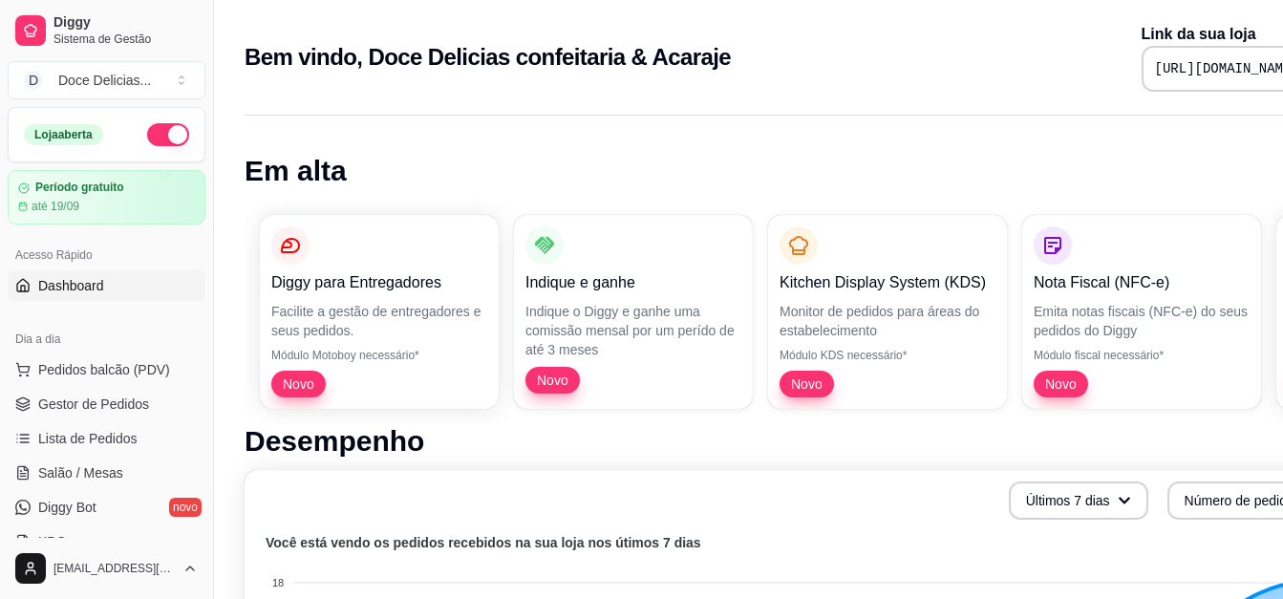
click at [484, 12] on div "Bem vindo, Doce Delicias confeitaria & Acaraje Link da sua loja https://diggy.m…" at bounding box center [797, 51] width 1167 height 103
click at [155, 219] on div "Período gratuito até 19/09" at bounding box center [107, 197] width 200 height 55
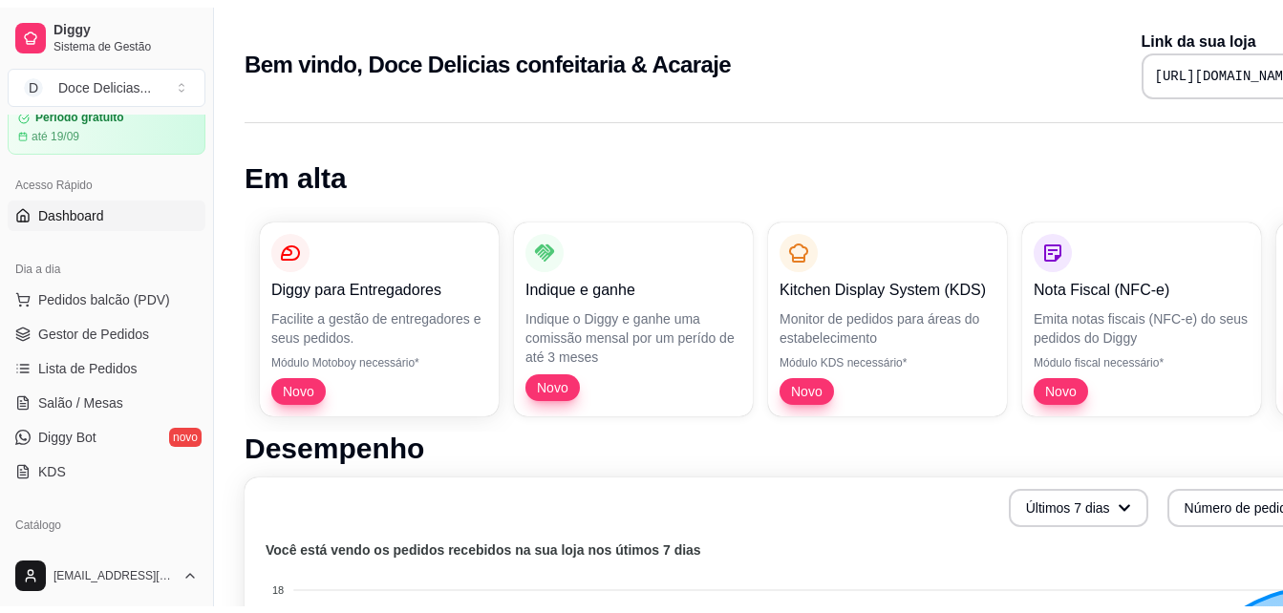
scroll to position [115, 0]
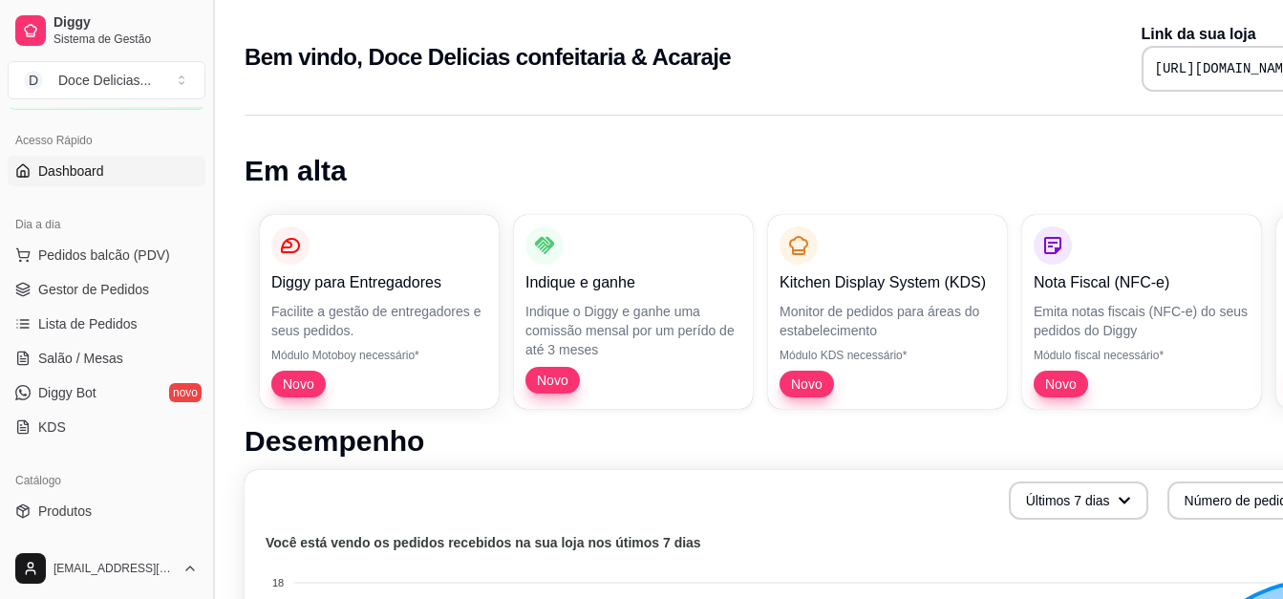
click at [210, 542] on button "Toggle Sidebar" at bounding box center [212, 299] width 15 height 599
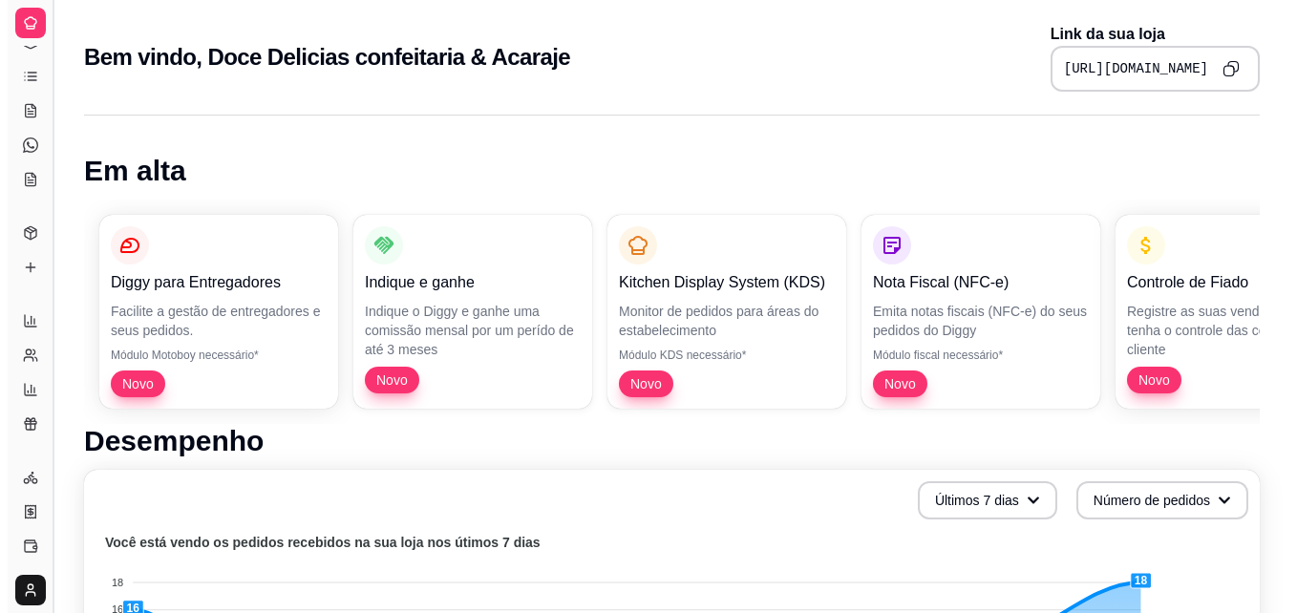
scroll to position [0, 0]
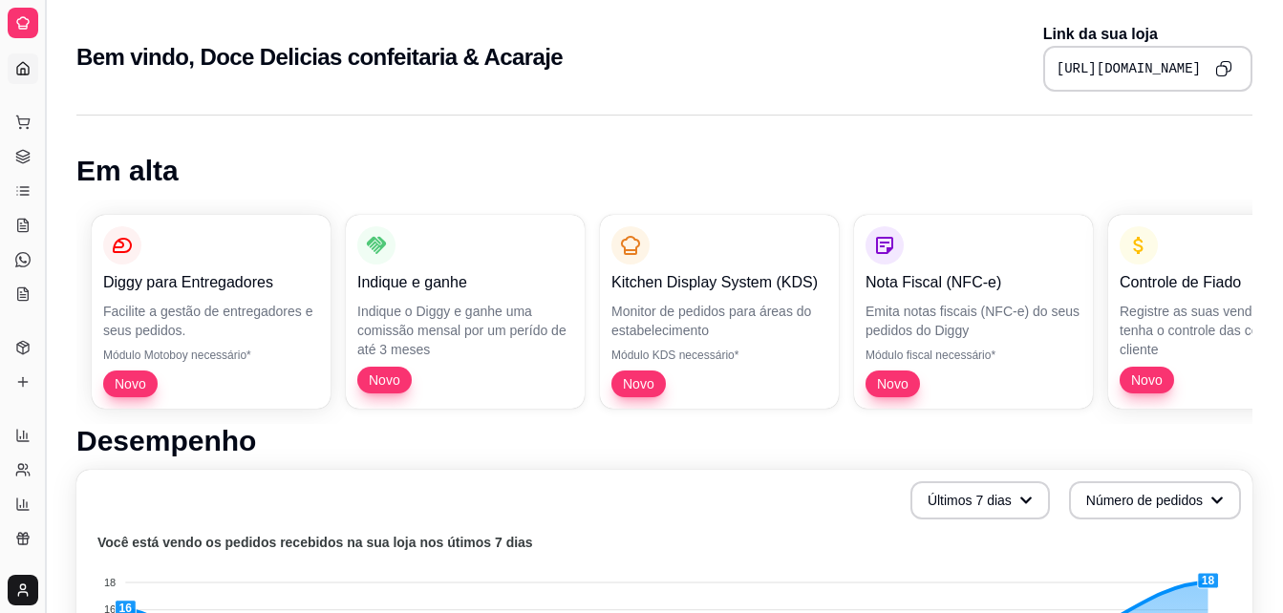
click at [49, 319] on button "Toggle Sidebar" at bounding box center [44, 306] width 15 height 613
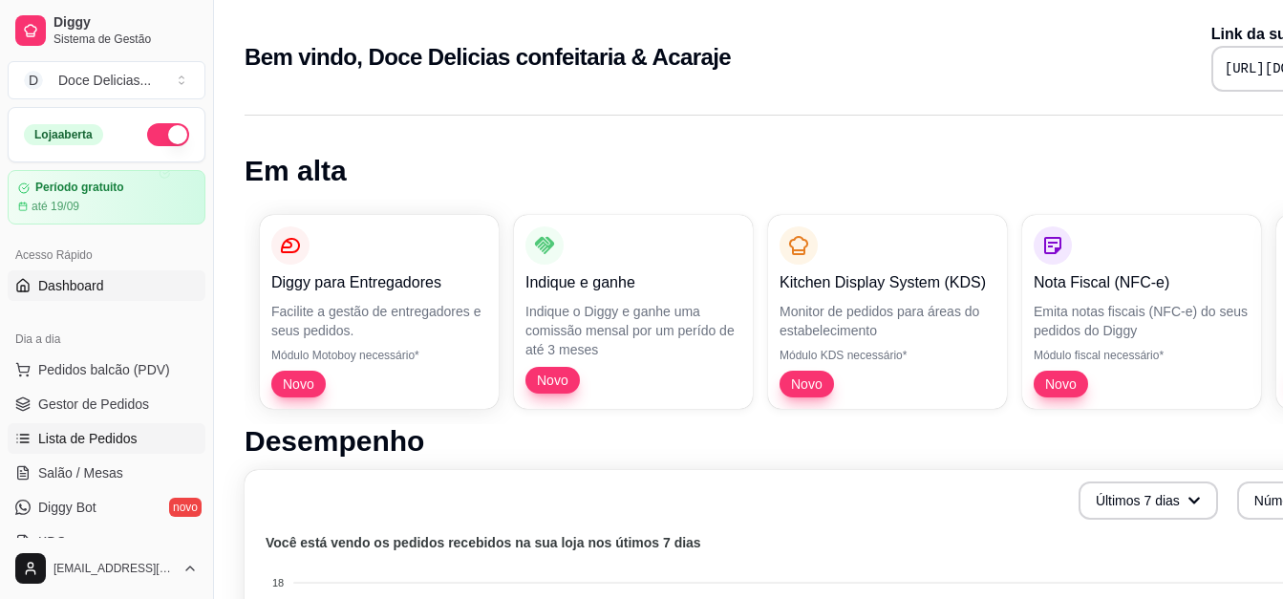
click at [125, 431] on span "Lista de Pedidos" at bounding box center [87, 438] width 99 height 19
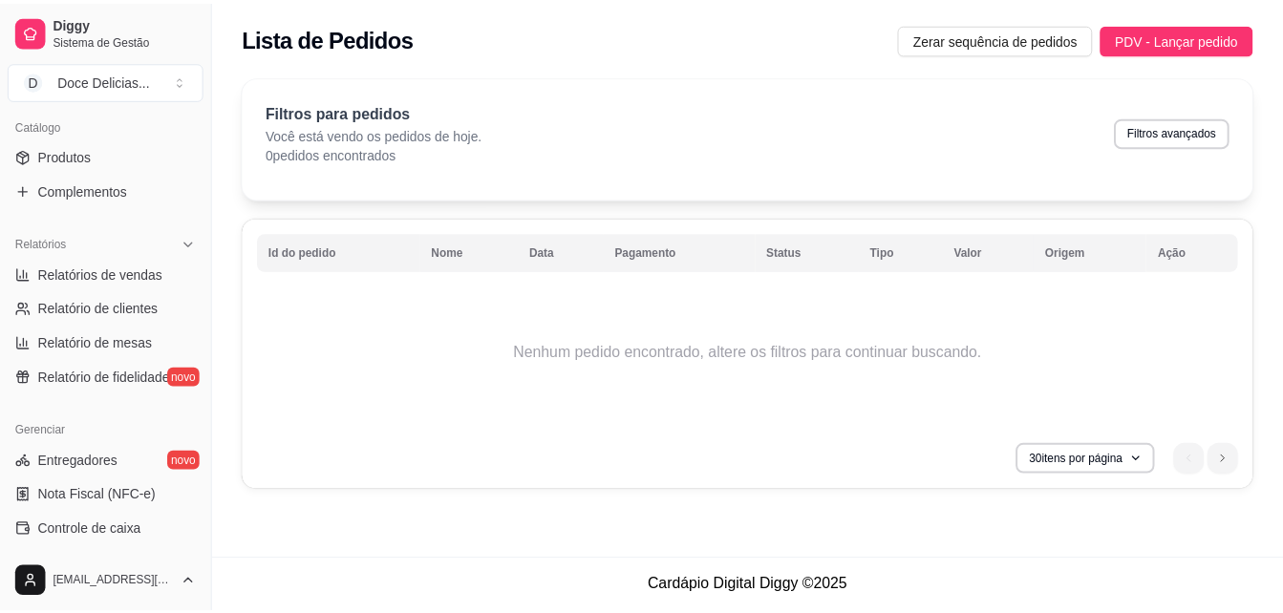
scroll to position [497, 0]
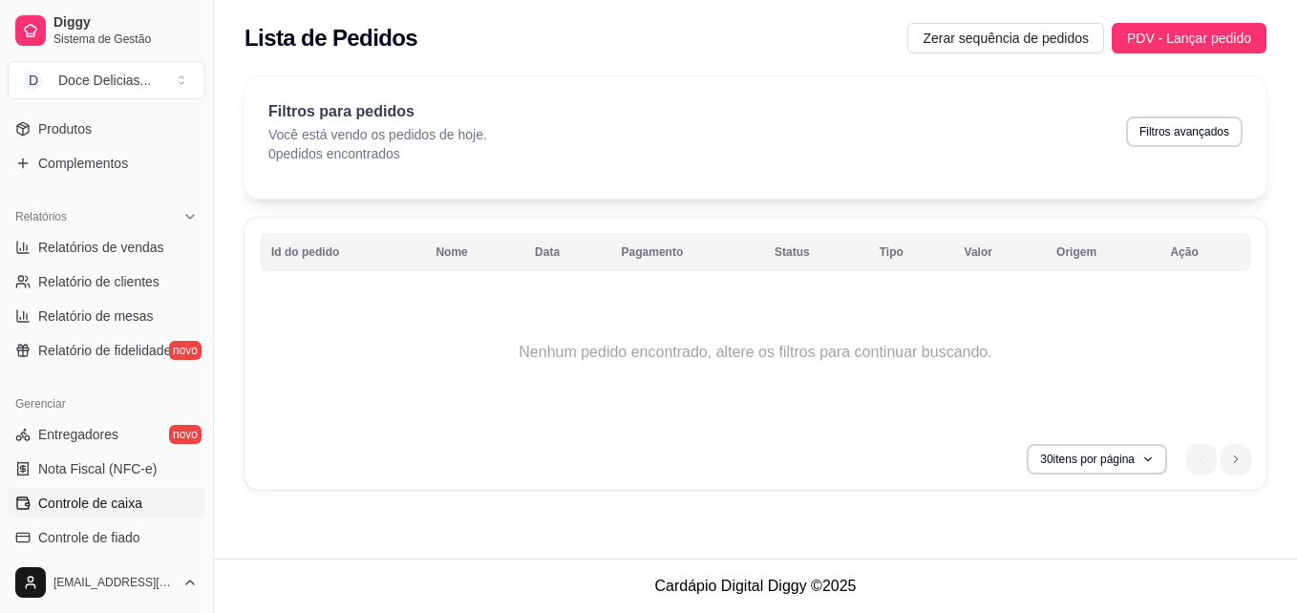
click at [168, 504] on link "Controle de caixa" at bounding box center [107, 503] width 198 height 31
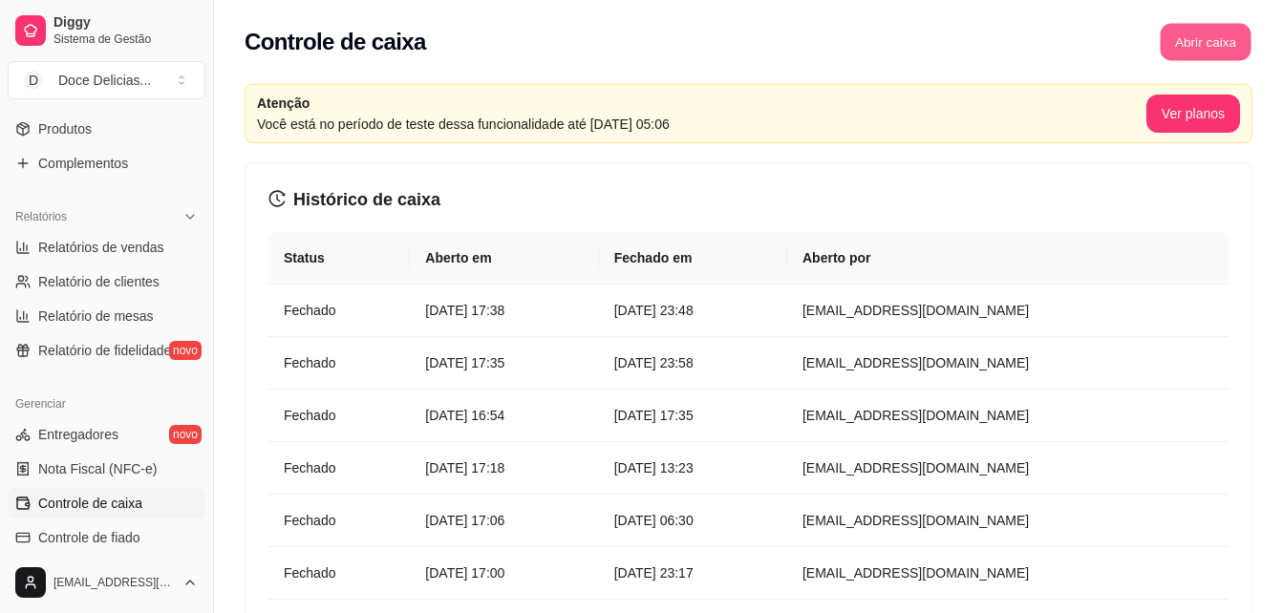
click at [1221, 39] on button "Abrir caixa" at bounding box center [1204, 42] width 91 height 37
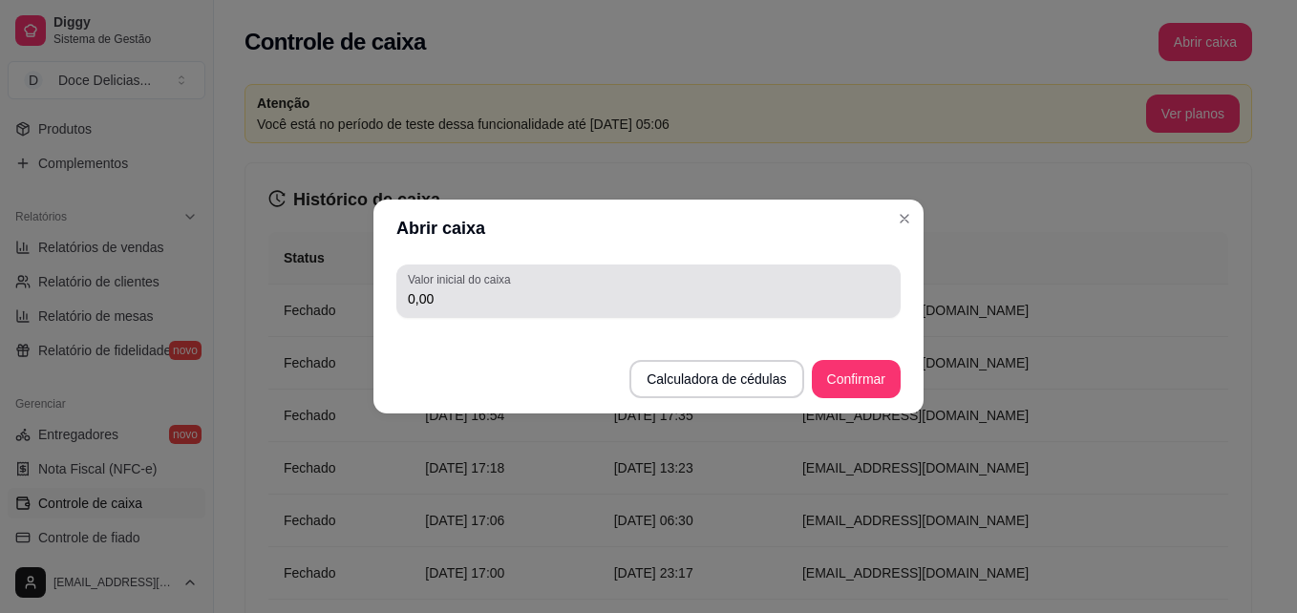
click at [653, 313] on div "Valor inicial do caixa 0,00" at bounding box center [648, 291] width 504 height 53
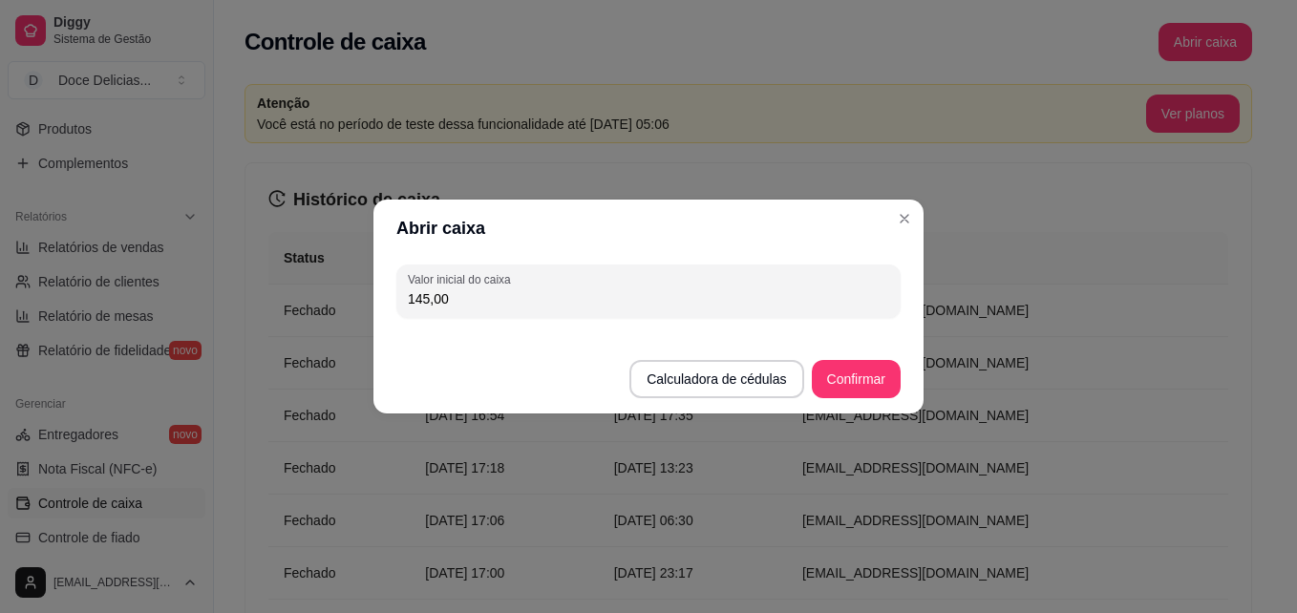
type input "145,00"
click at [839, 367] on button "Confirmar" at bounding box center [856, 379] width 87 height 37
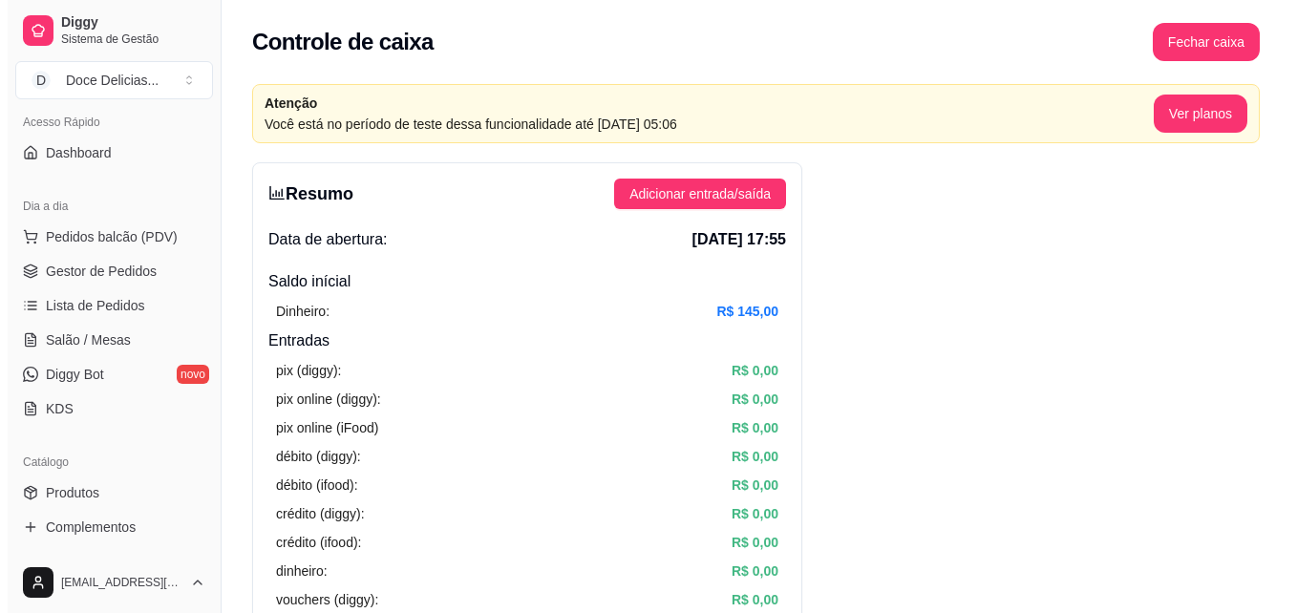
scroll to position [115, 0]
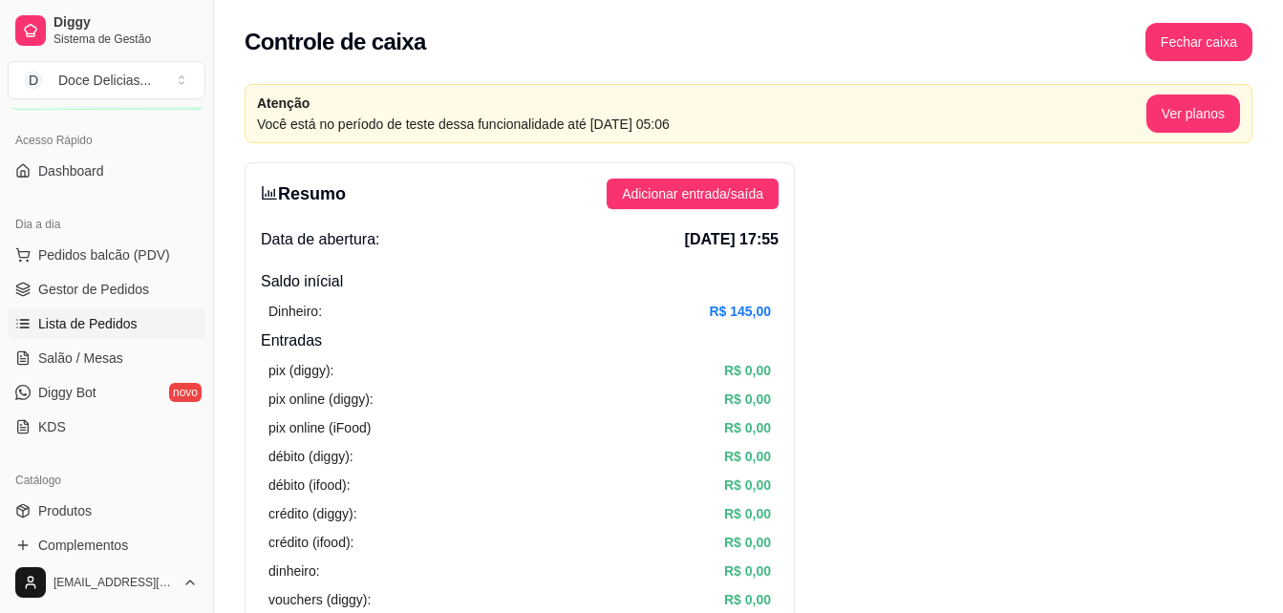
click at [93, 331] on span "Lista de Pedidos" at bounding box center [87, 323] width 99 height 19
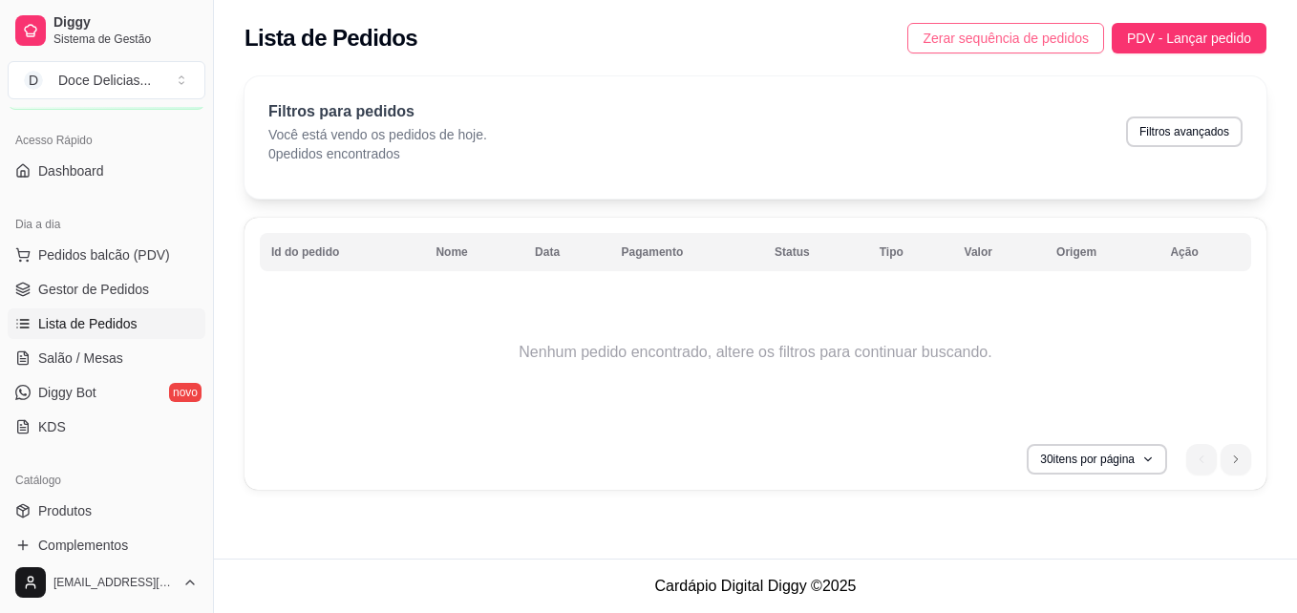
click at [934, 26] on button "Zerar sequência de pedidos" at bounding box center [1005, 38] width 197 height 31
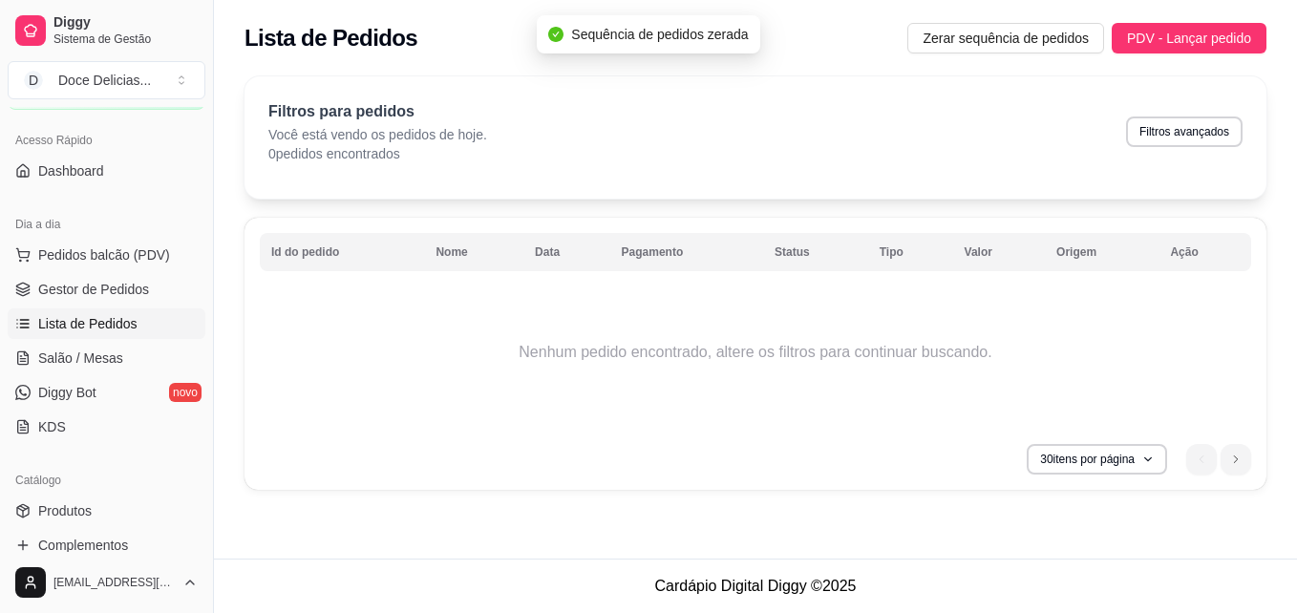
click at [1177, 21] on div "Lista de Pedidos Zerar sequência de pedidos PDV - Lançar pedido" at bounding box center [755, 32] width 1083 height 65
click at [1159, 32] on span "PDV - Lançar pedido" at bounding box center [1189, 38] width 124 height 21
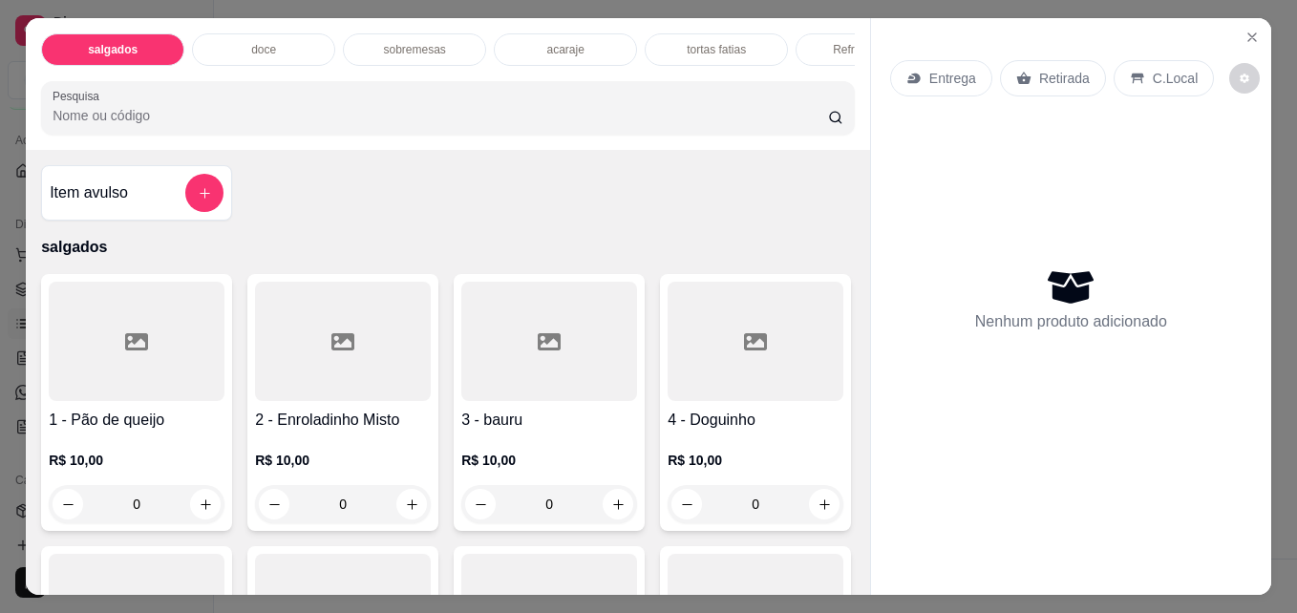
click at [595, 39] on div "acaraje" at bounding box center [565, 49] width 143 height 32
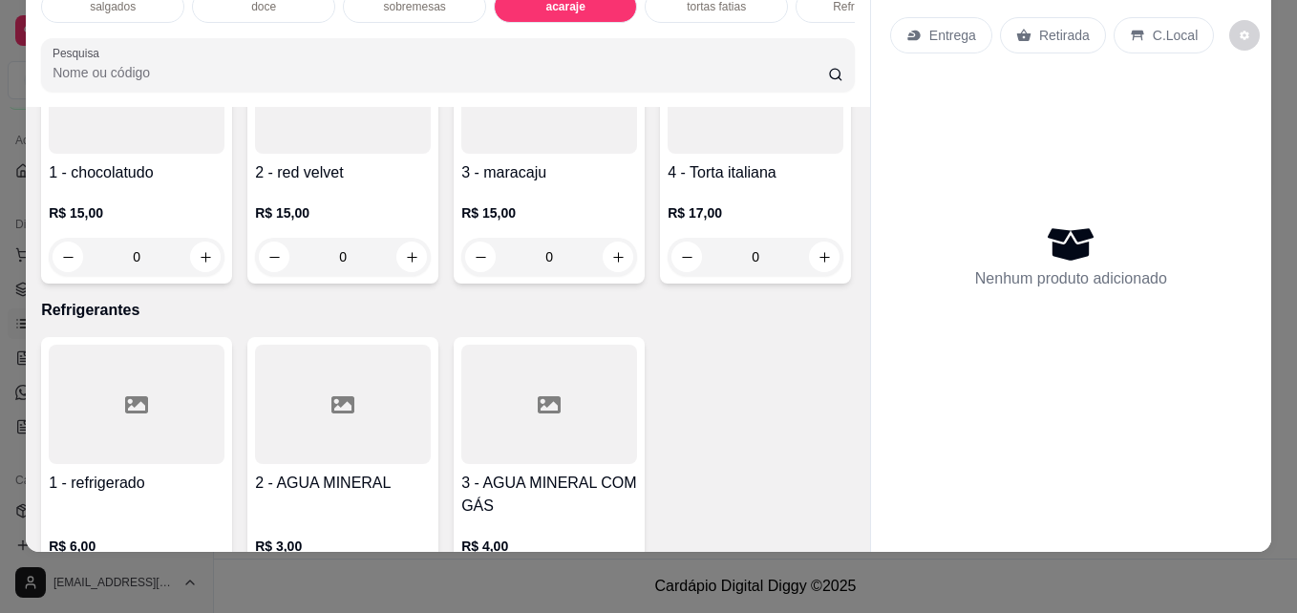
scroll to position [2343, 0]
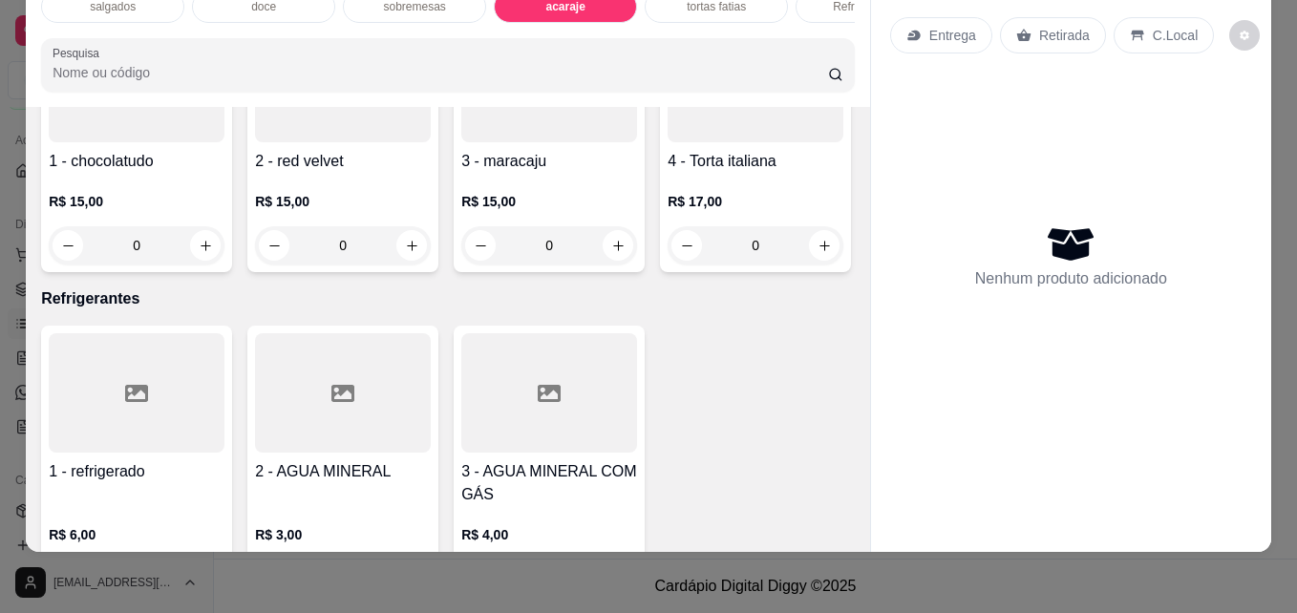
type input "1"
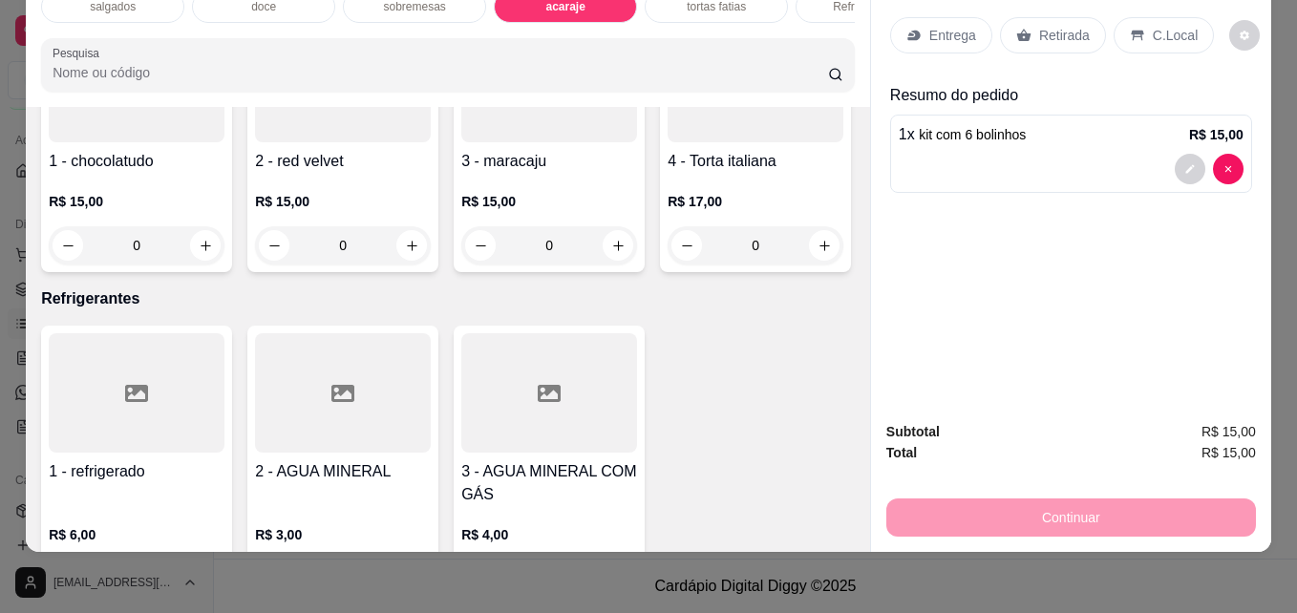
click at [1060, 36] on div "Retirada" at bounding box center [1053, 35] width 106 height 36
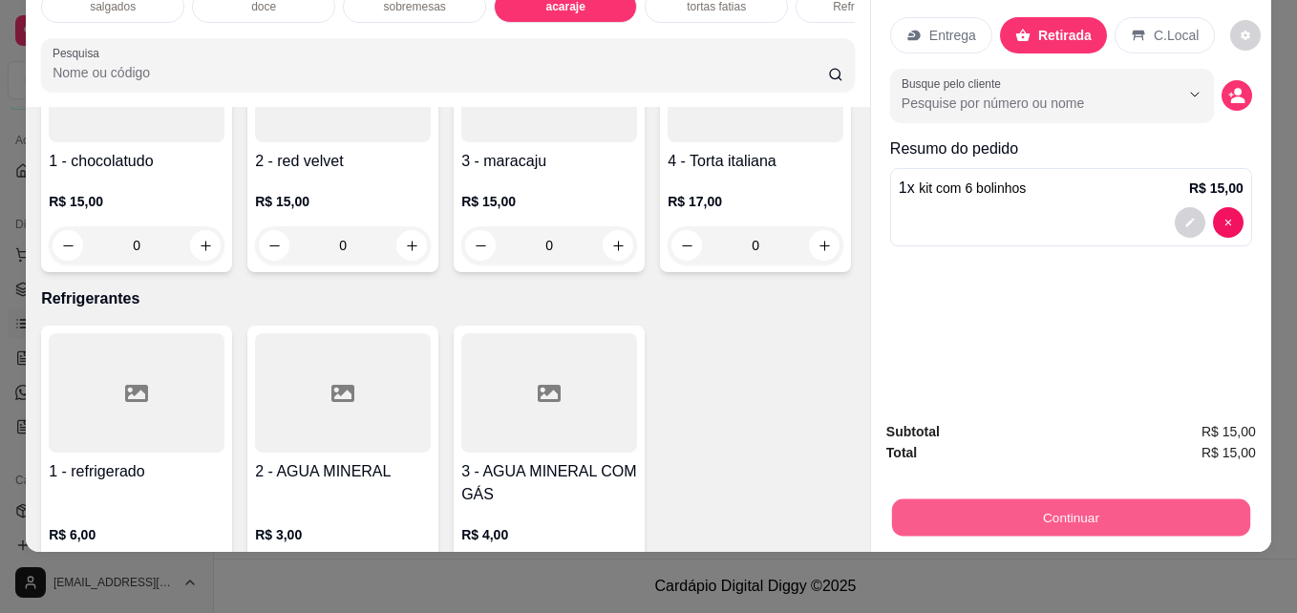
click at [953, 499] on button "Continuar" at bounding box center [1071, 517] width 358 height 37
click at [926, 505] on button "Continuar" at bounding box center [1071, 518] width 370 height 38
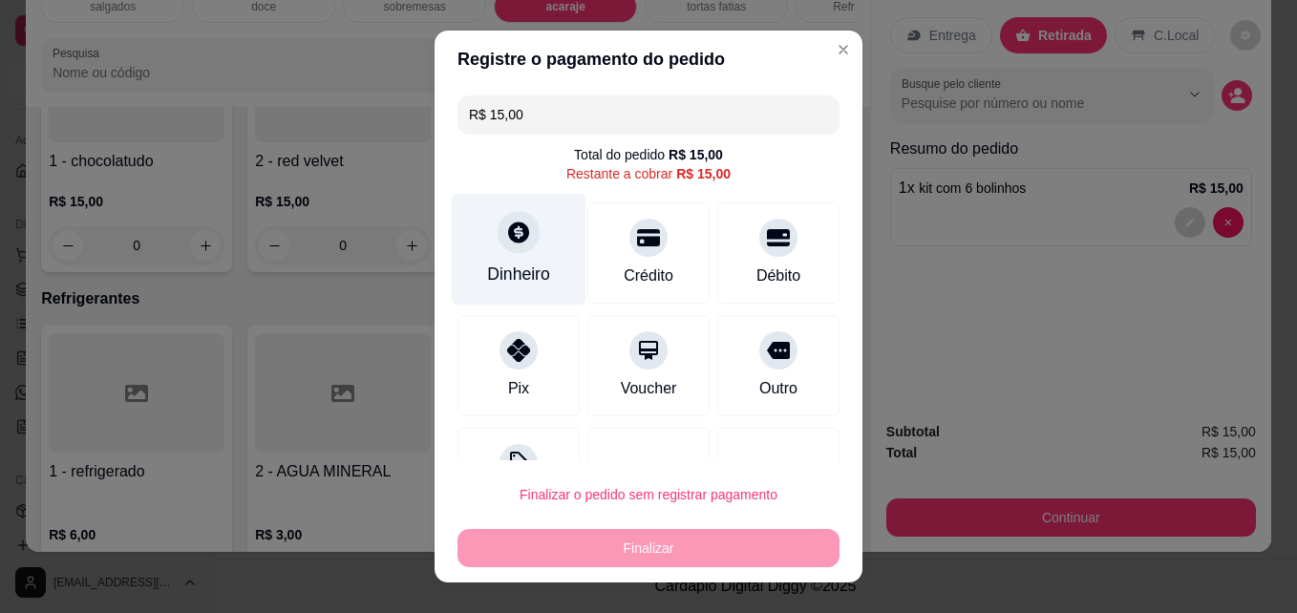
click at [496, 281] on div "Dinheiro" at bounding box center [518, 274] width 63 height 25
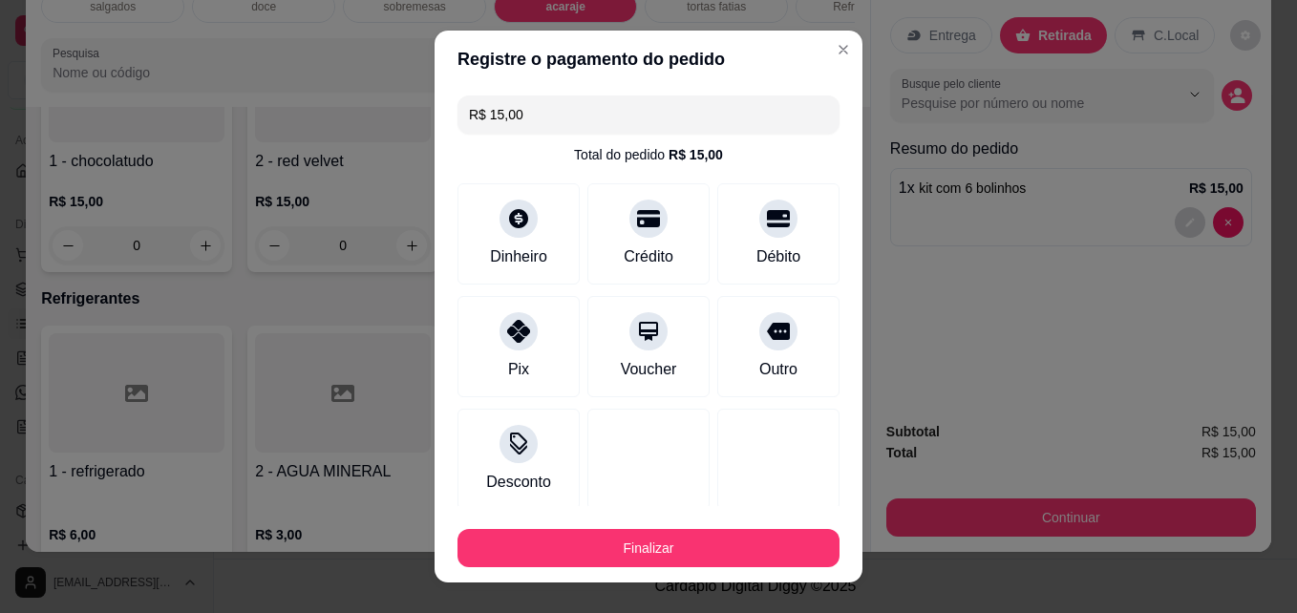
type input "R$ 0,00"
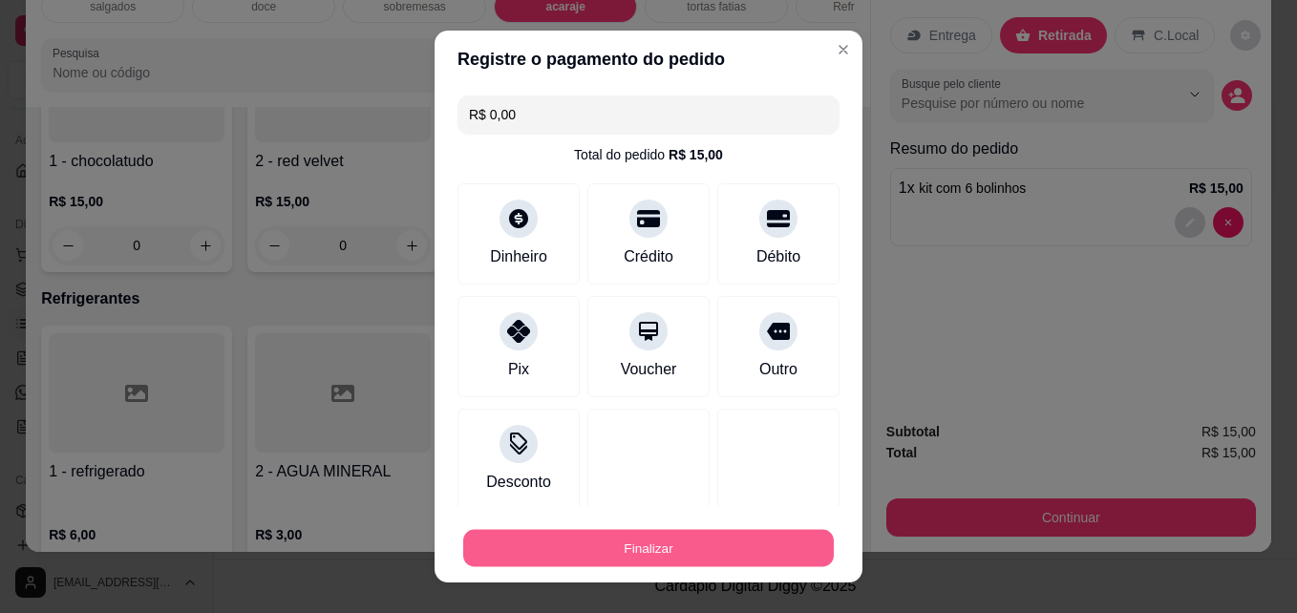
click at [563, 536] on button "Finalizar" at bounding box center [648, 548] width 371 height 37
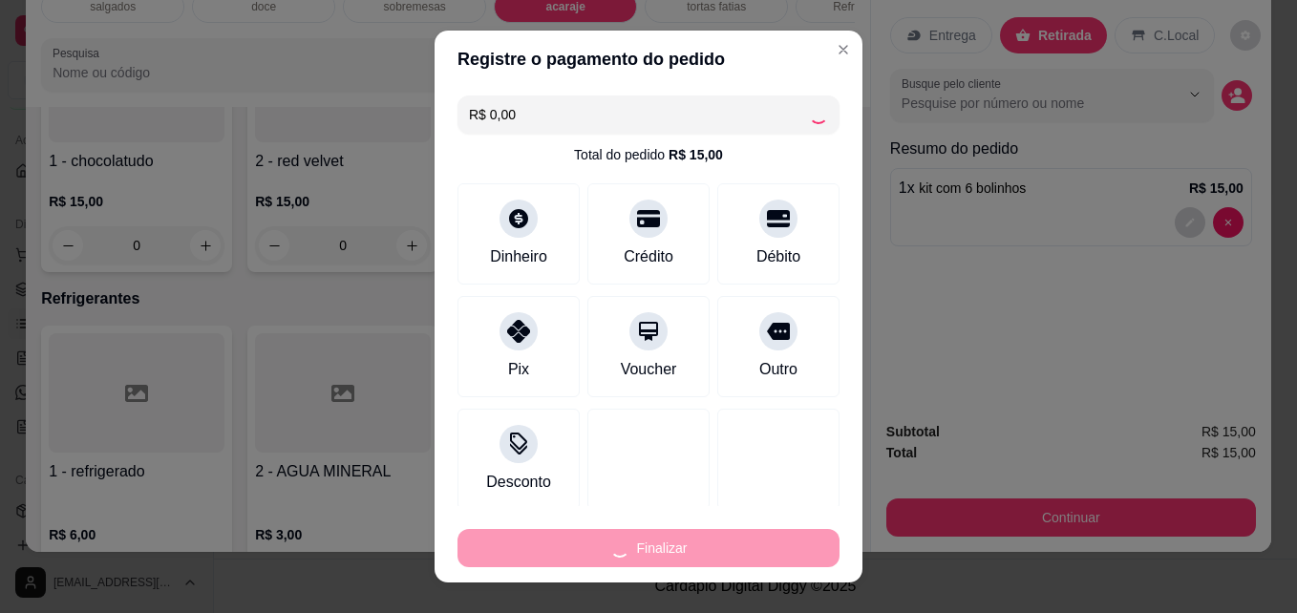
type input "0"
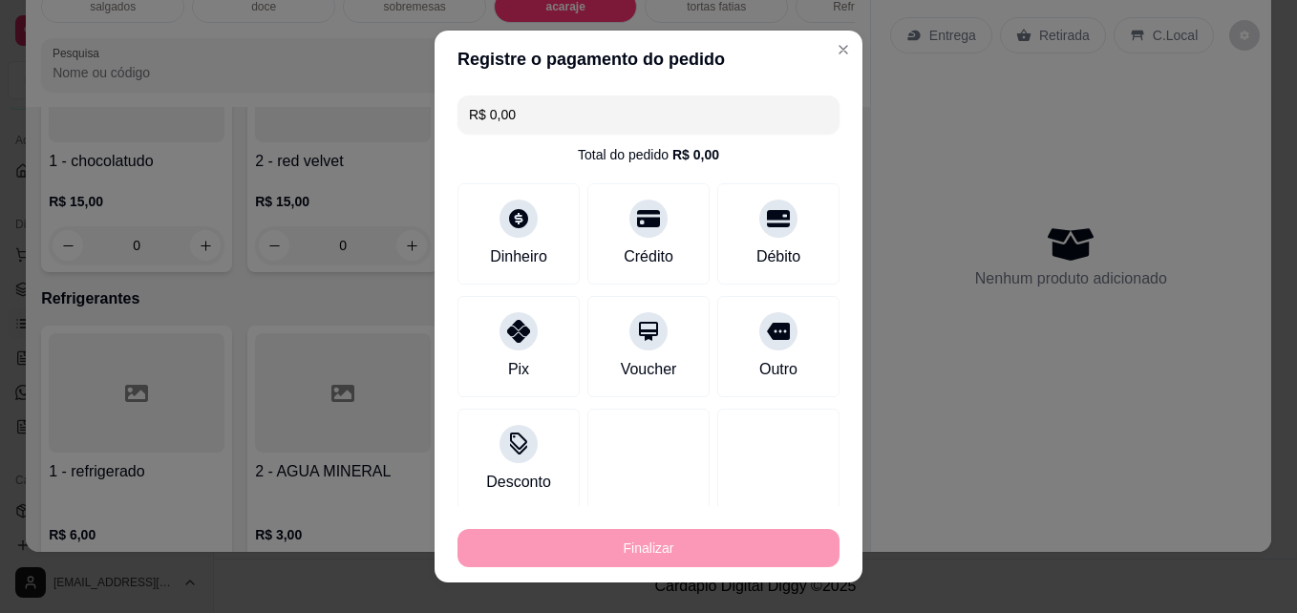
type input "-R$ 15,00"
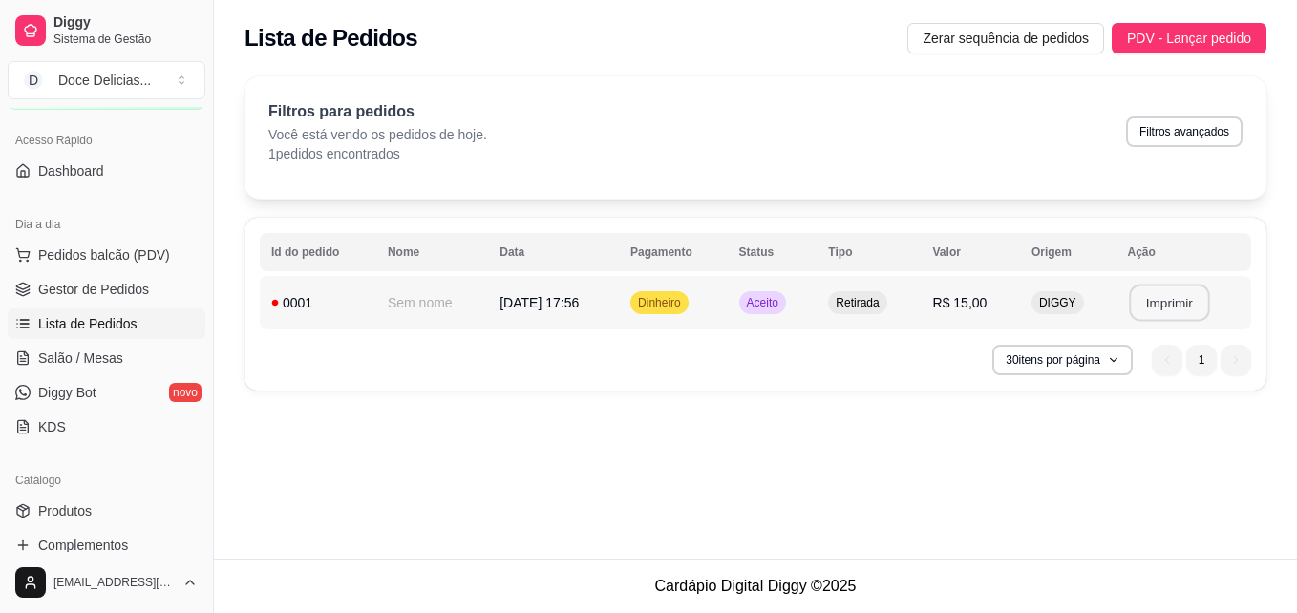
click at [1195, 288] on button "Imprimir" at bounding box center [1169, 303] width 80 height 37
click at [160, 513] on link "Produtos" at bounding box center [107, 511] width 198 height 31
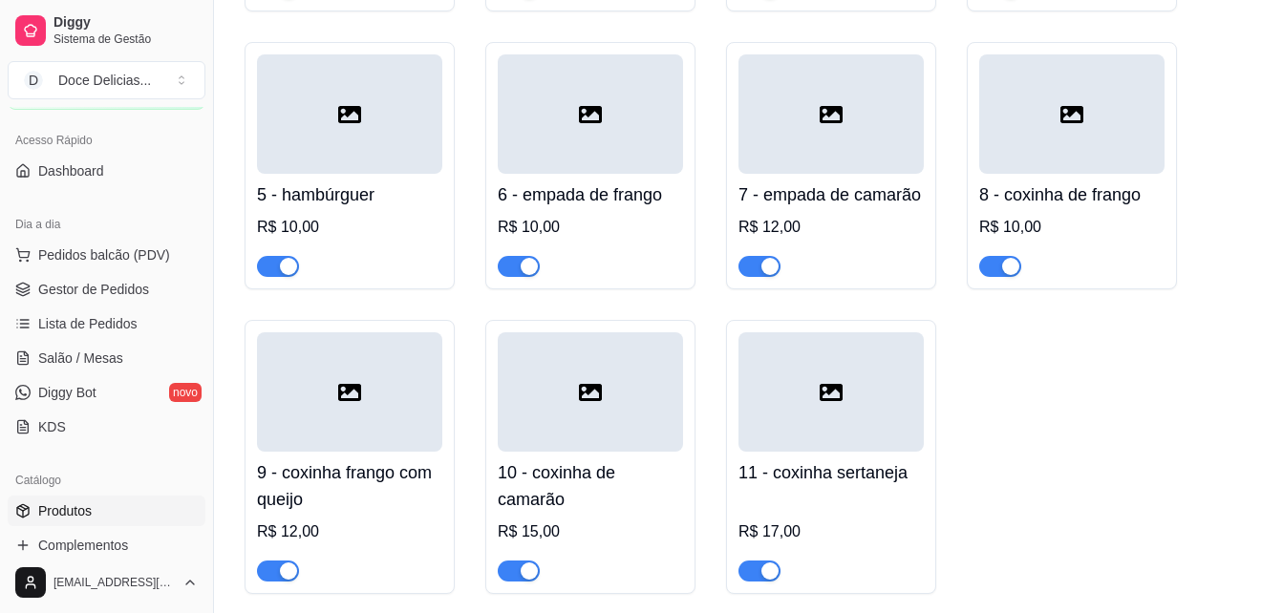
scroll to position [484, 0]
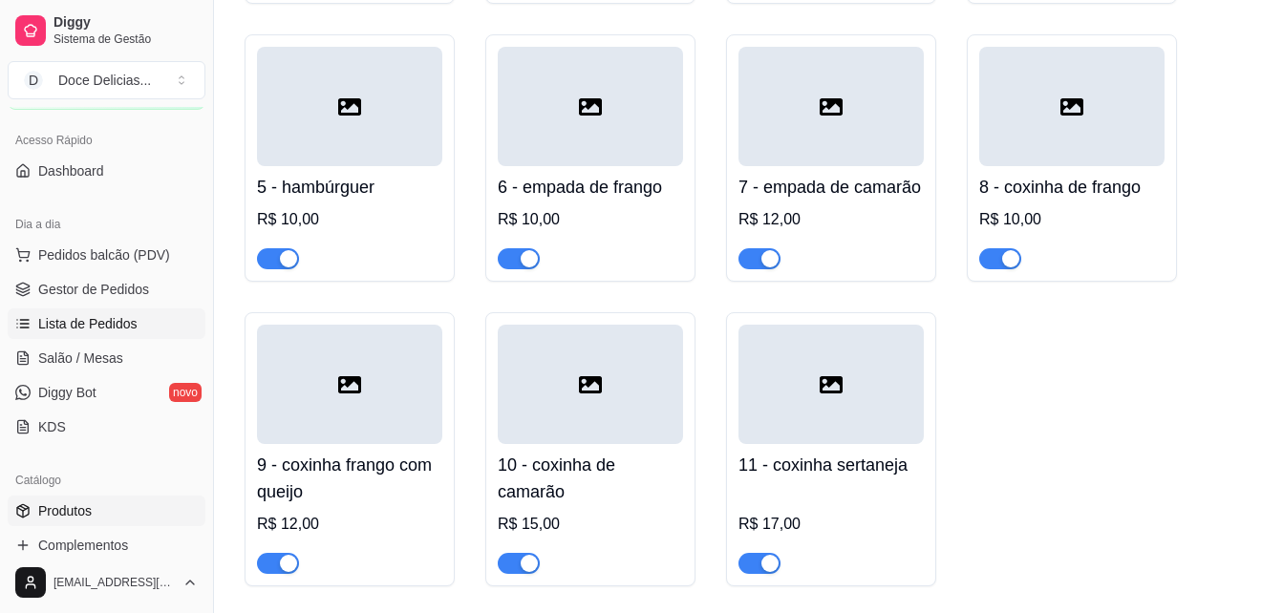
click at [101, 317] on span "Lista de Pedidos" at bounding box center [87, 323] width 99 height 19
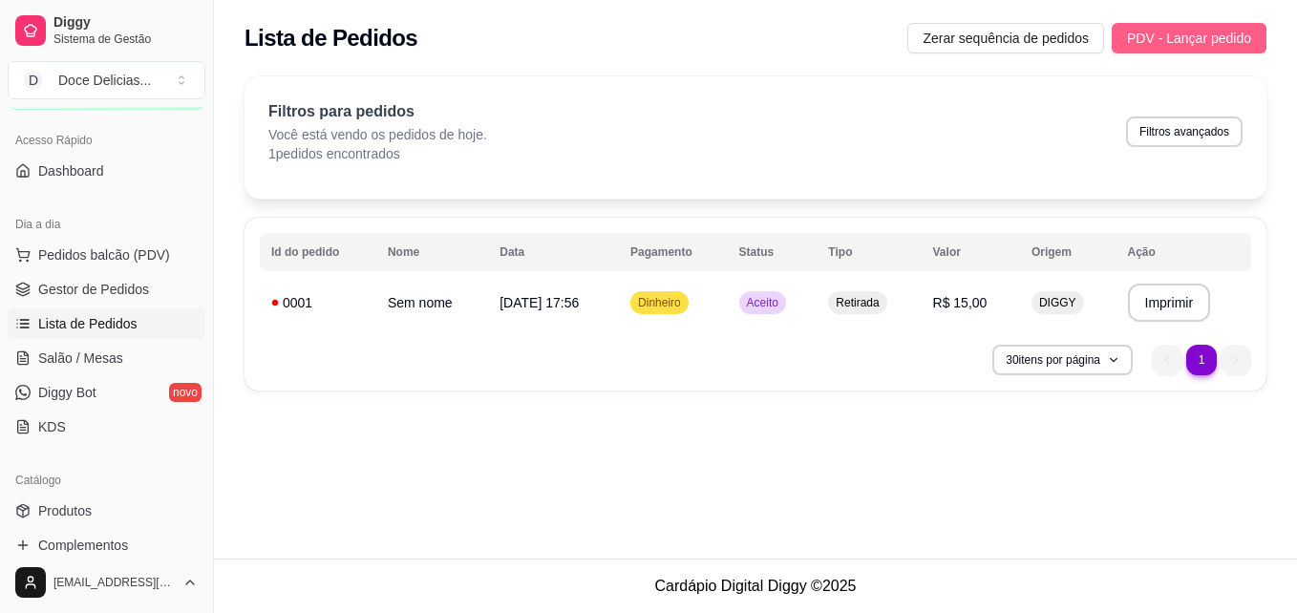
click at [1161, 53] on button "PDV - Lançar pedido" at bounding box center [1189, 38] width 155 height 31
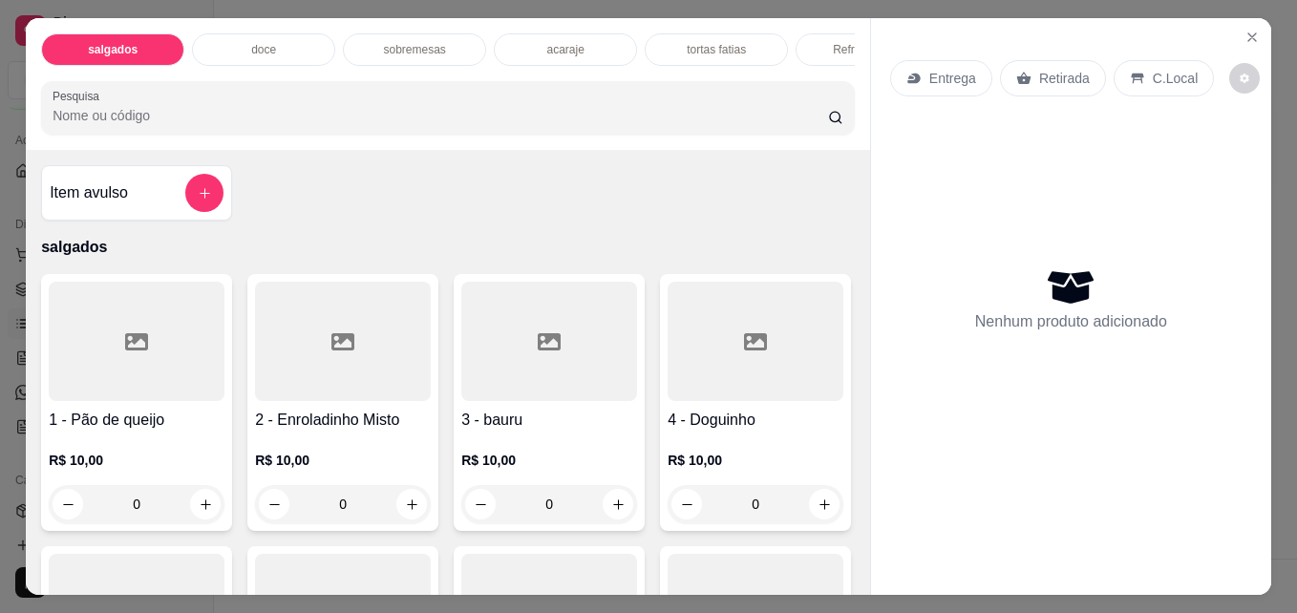
click at [530, 33] on div "acaraje" at bounding box center [565, 49] width 143 height 32
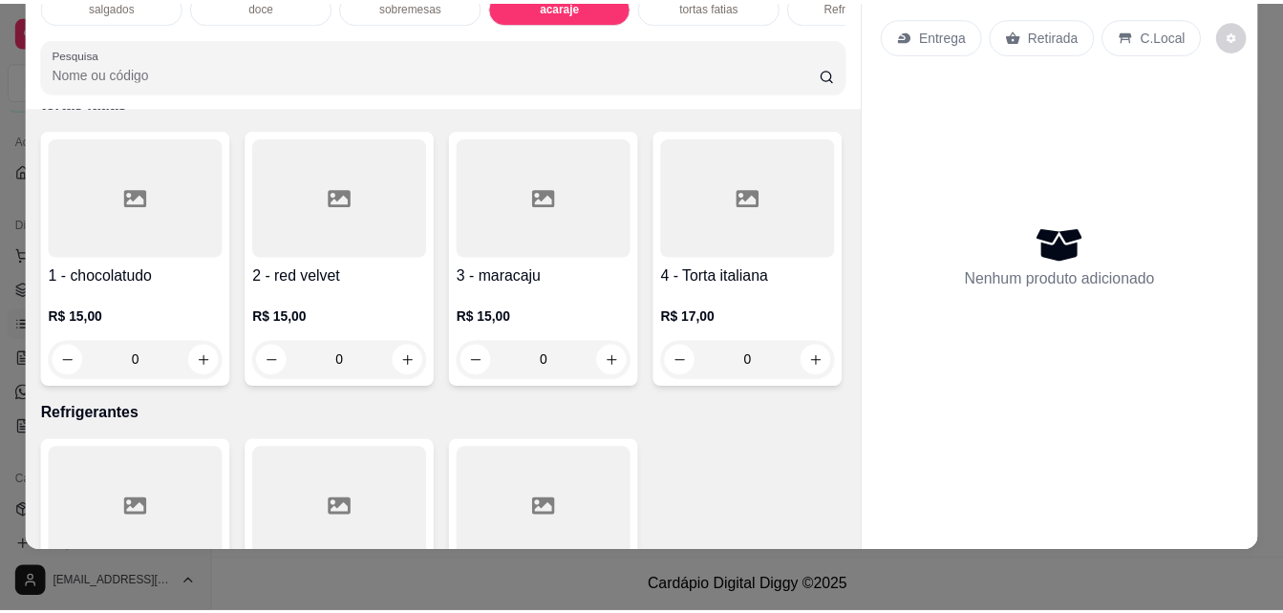
scroll to position [2190, 0]
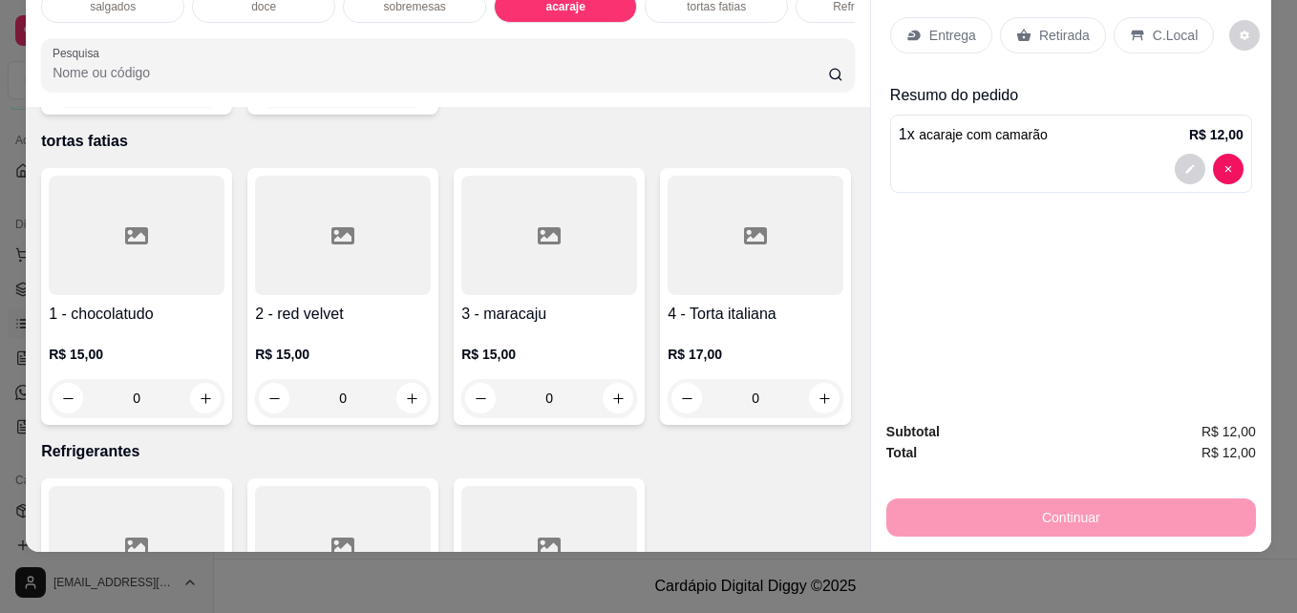
click at [1064, 17] on div "Retirada" at bounding box center [1053, 35] width 106 height 36
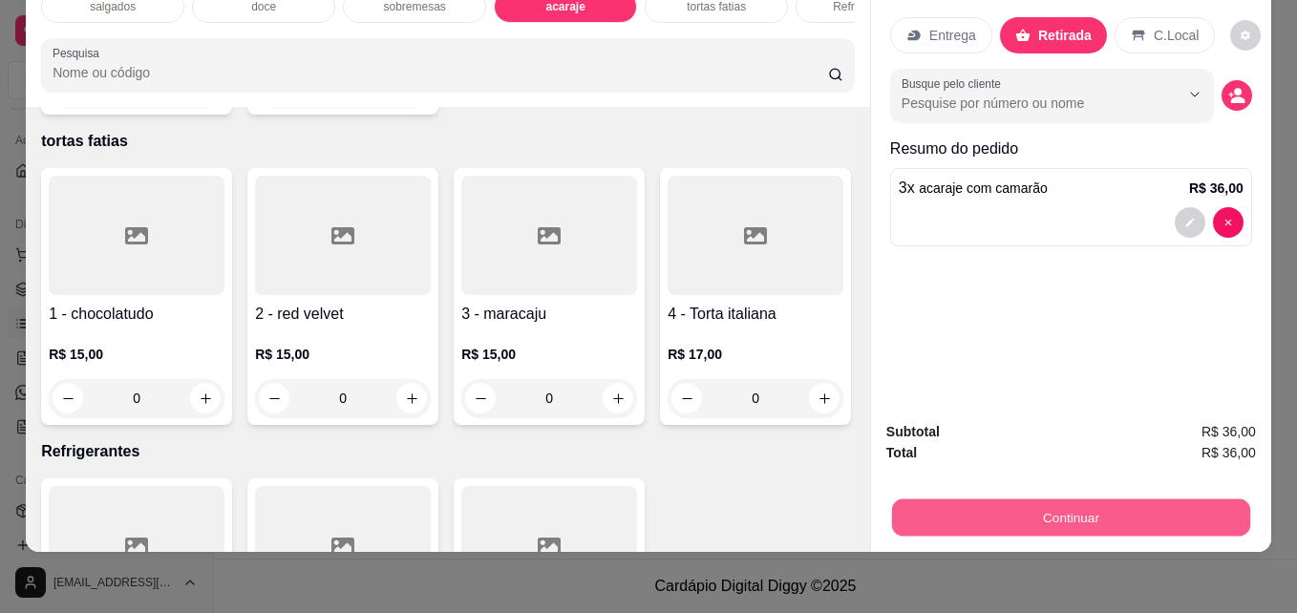
click at [1047, 499] on button "Continuar" at bounding box center [1071, 517] width 358 height 37
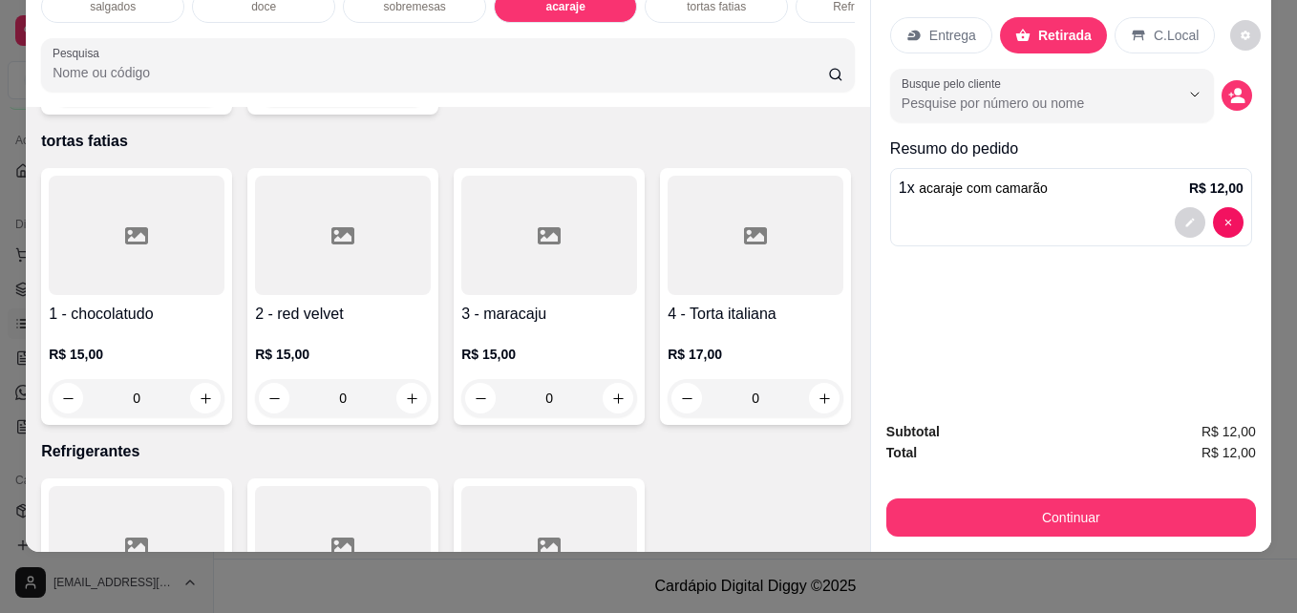
type input "3"
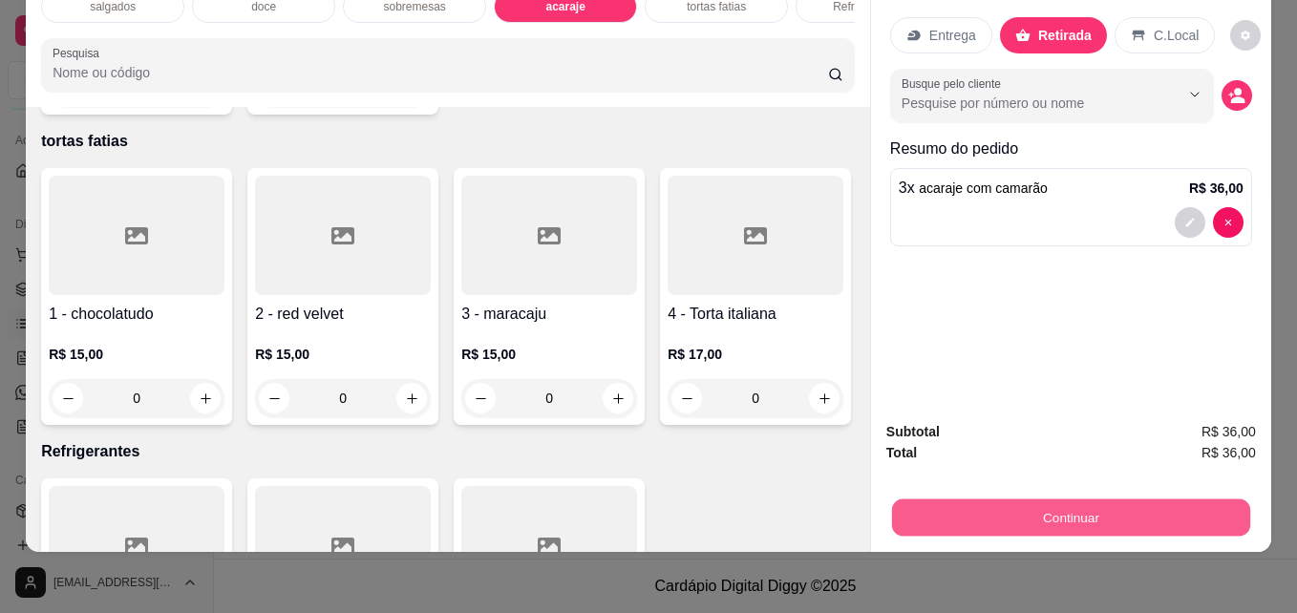
click at [1067, 511] on button "Continuar" at bounding box center [1071, 517] width 358 height 37
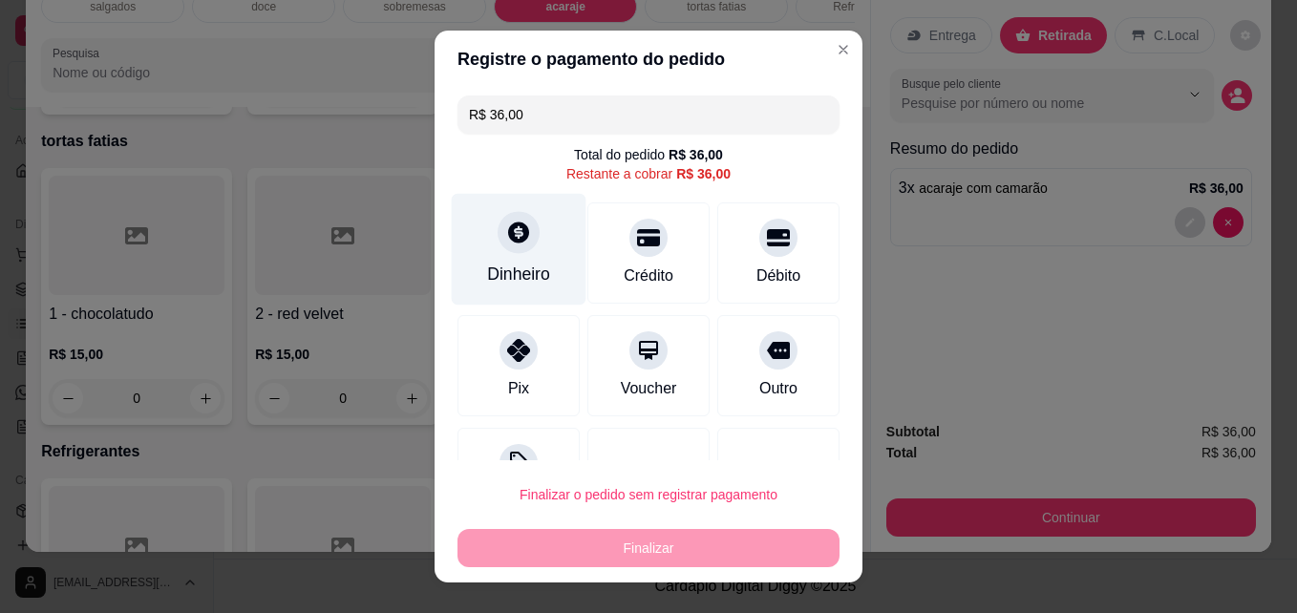
click at [510, 242] on icon at bounding box center [518, 233] width 21 height 21
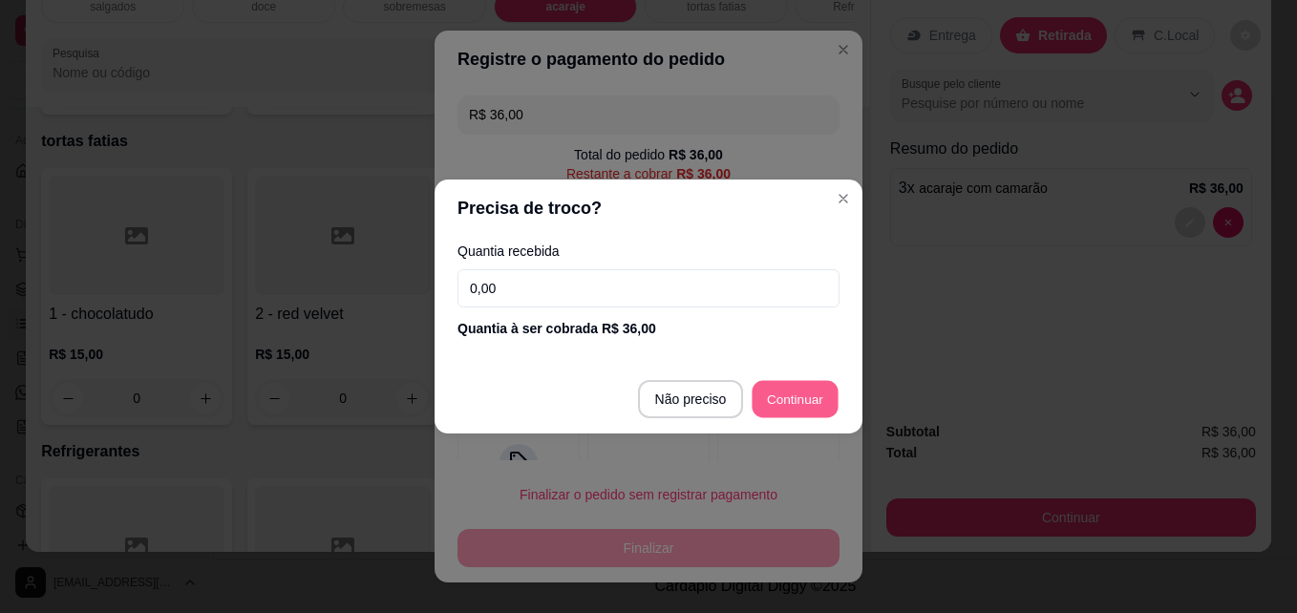
type input "R$ 0,00"
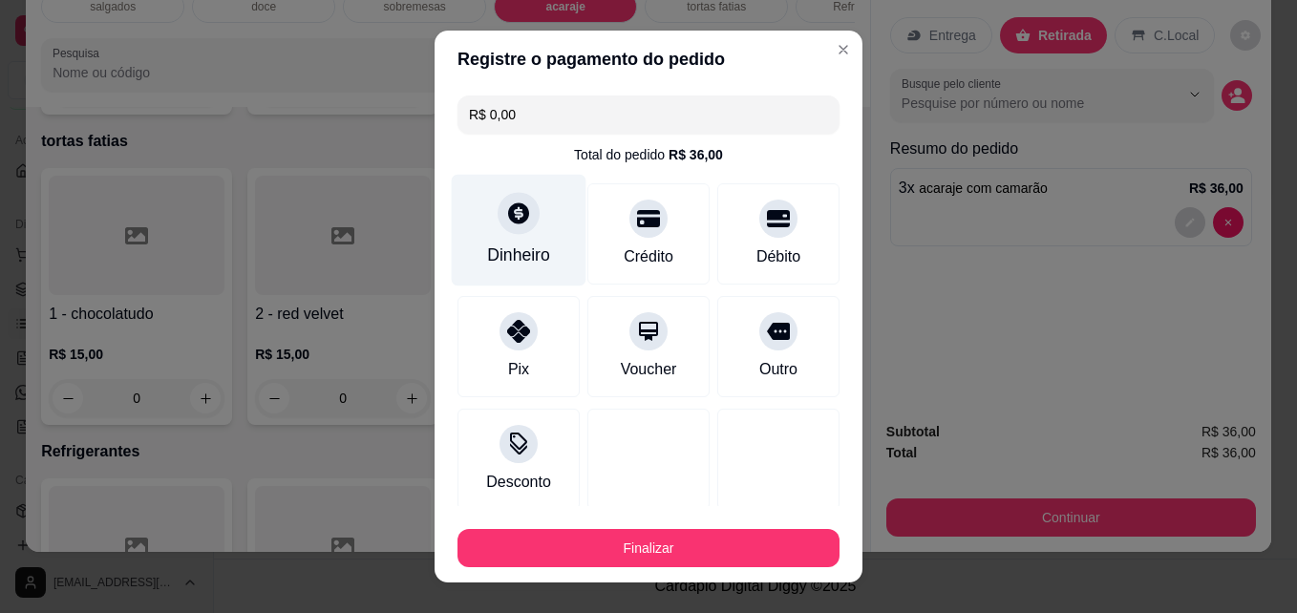
click at [500, 227] on div at bounding box center [519, 214] width 42 height 42
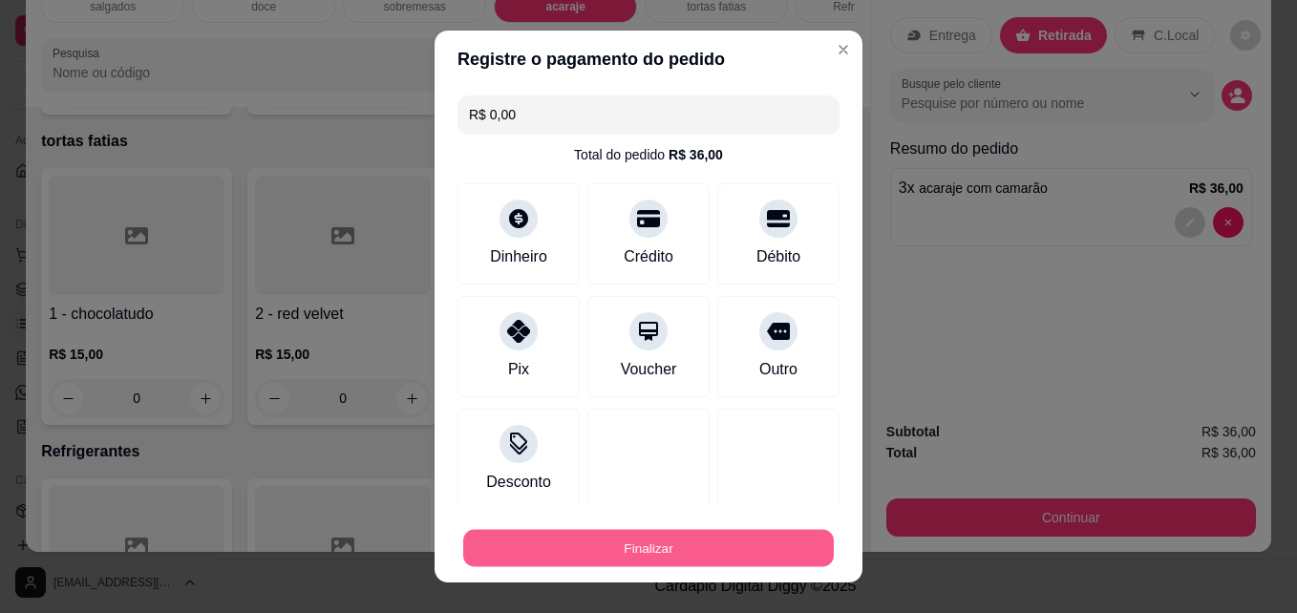
click at [650, 547] on button "Finalizar" at bounding box center [648, 548] width 371 height 37
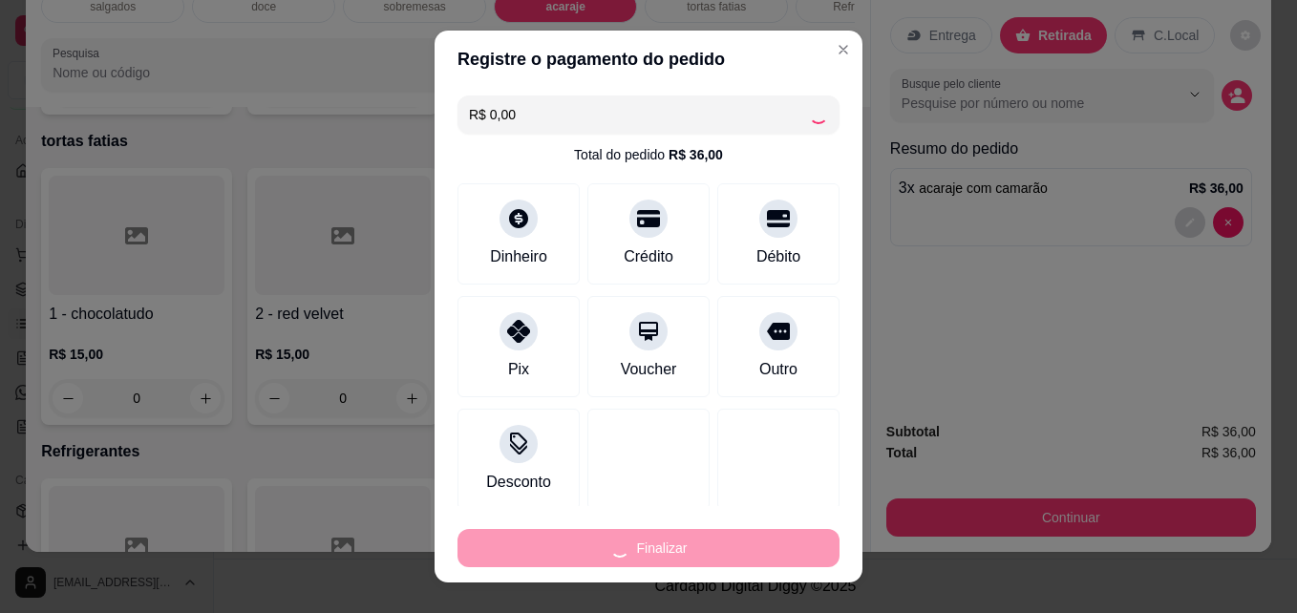
type input "0"
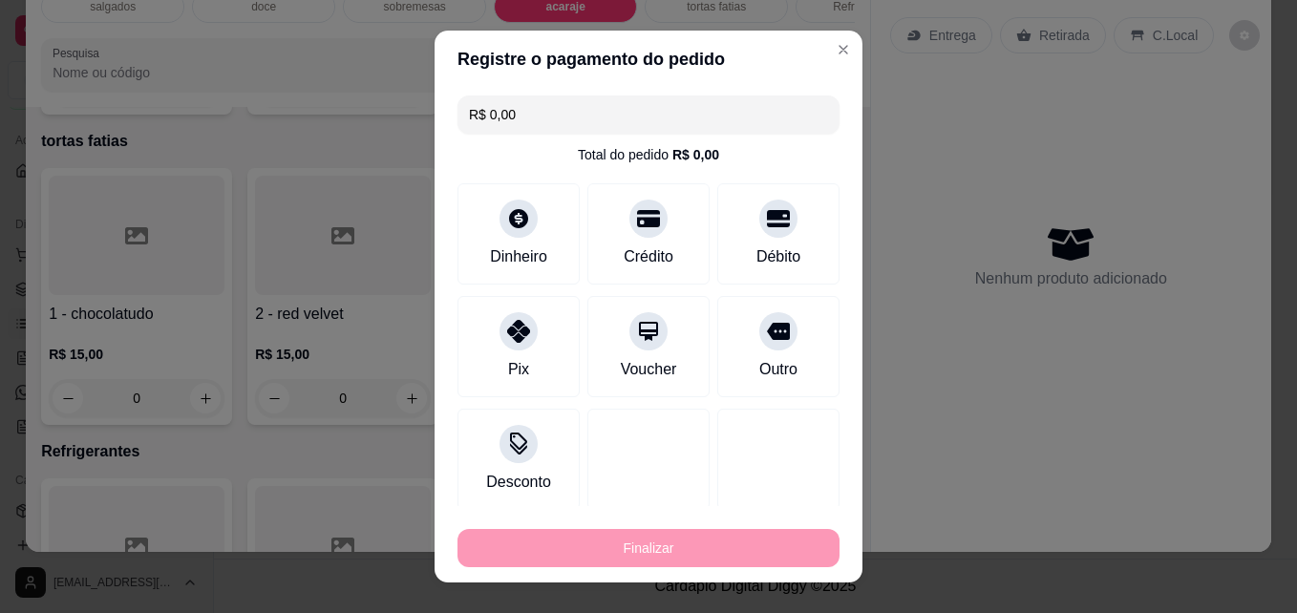
type input "-R$ 36,00"
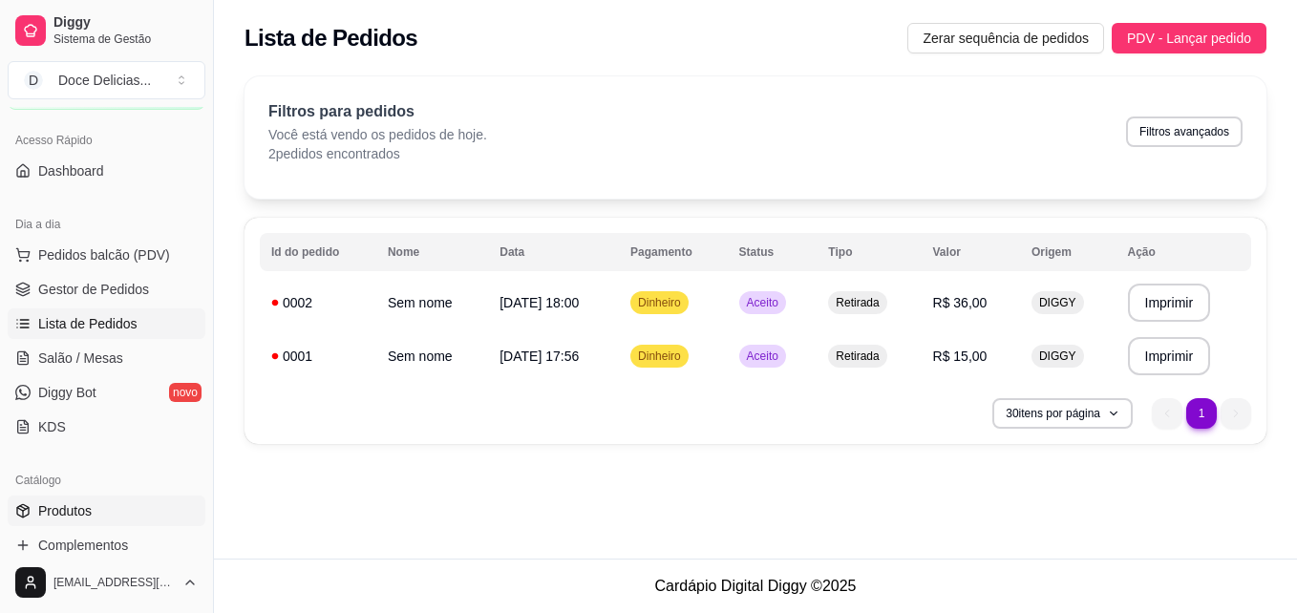
click at [119, 501] on link "Produtos" at bounding box center [107, 511] width 198 height 31
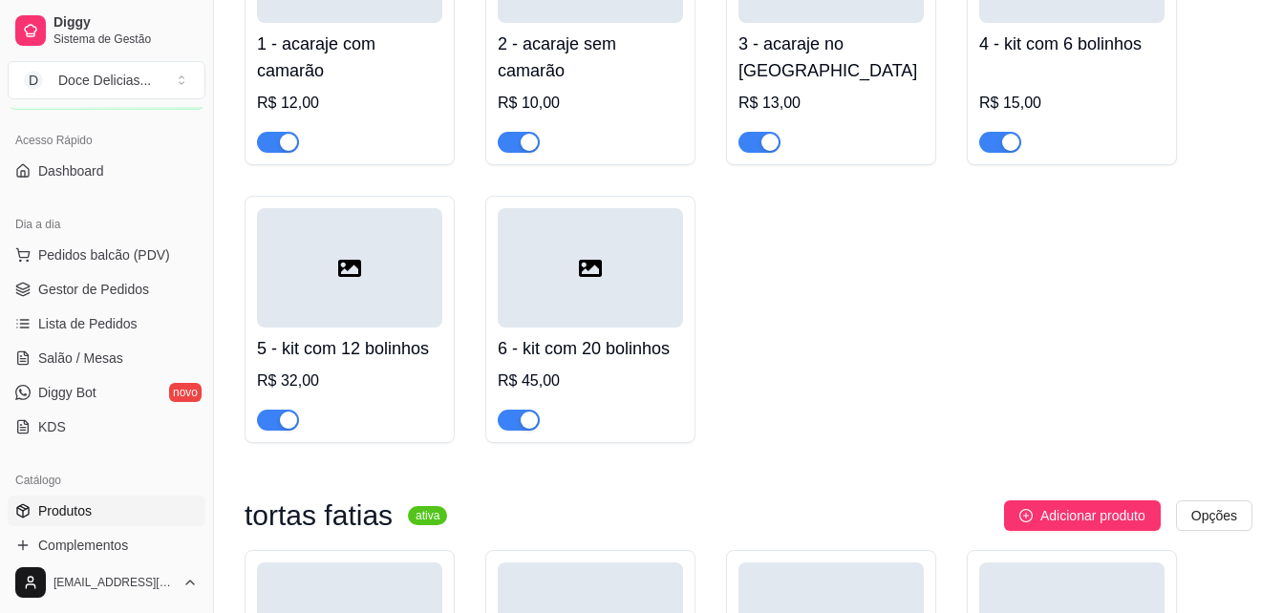
scroll to position [2026, 0]
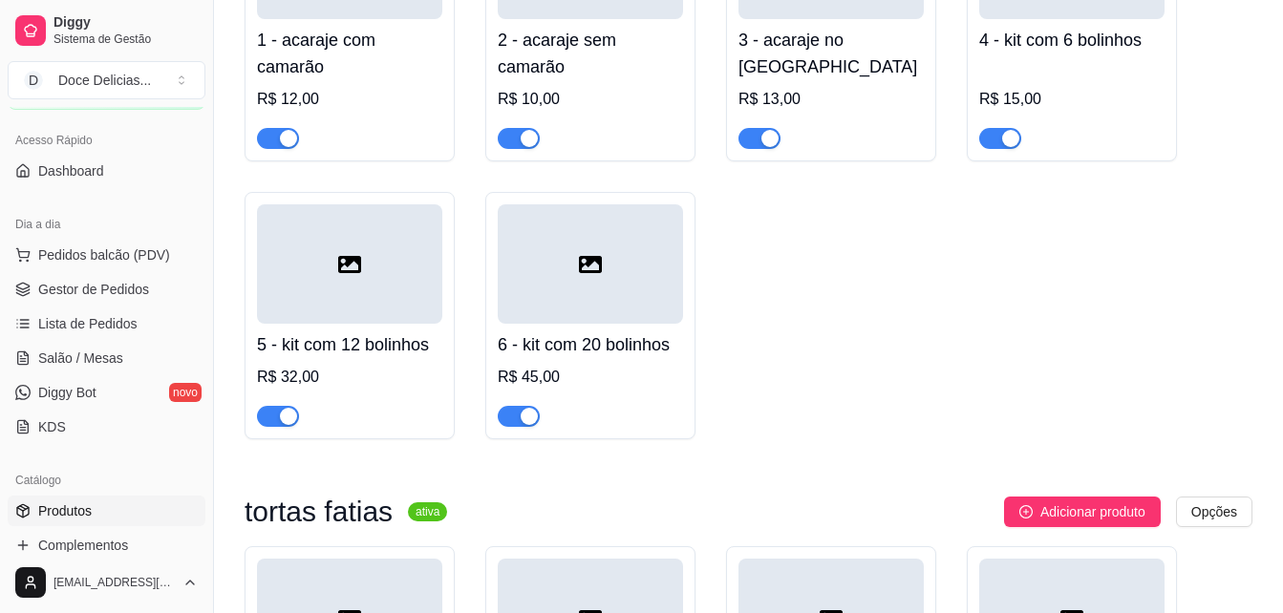
click at [644, 242] on div at bounding box center [590, 263] width 185 height 119
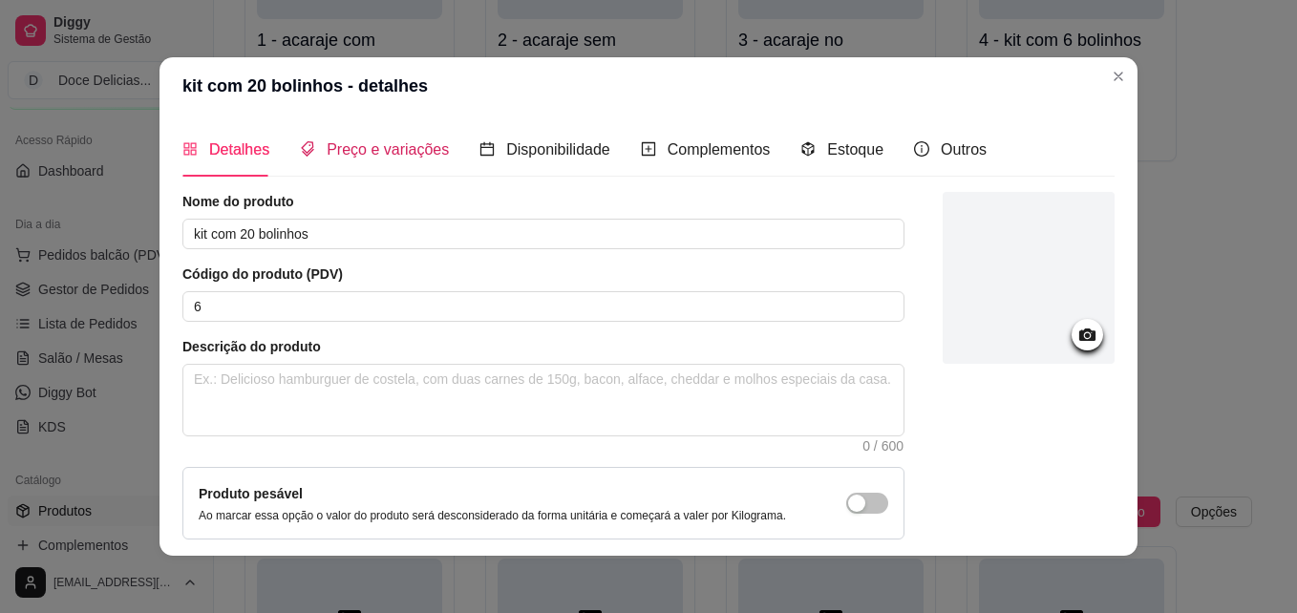
click at [406, 154] on span "Preço e variações" at bounding box center [388, 149] width 122 height 16
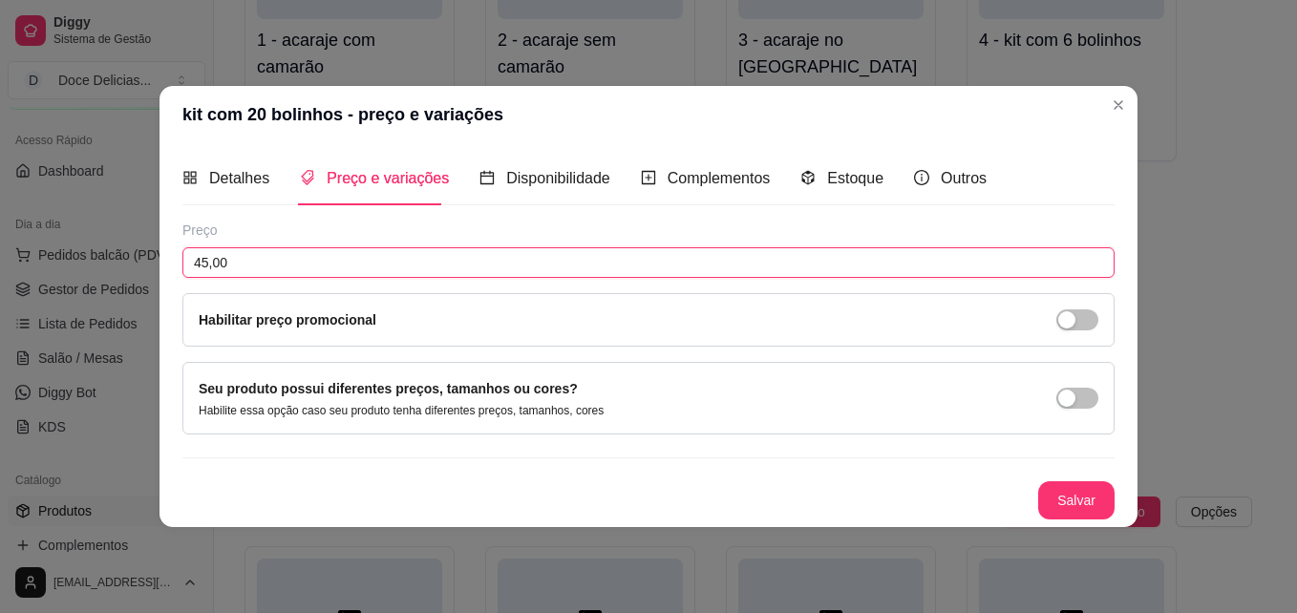
click at [256, 266] on input "45,00" at bounding box center [648, 262] width 932 height 31
type input "43,00"
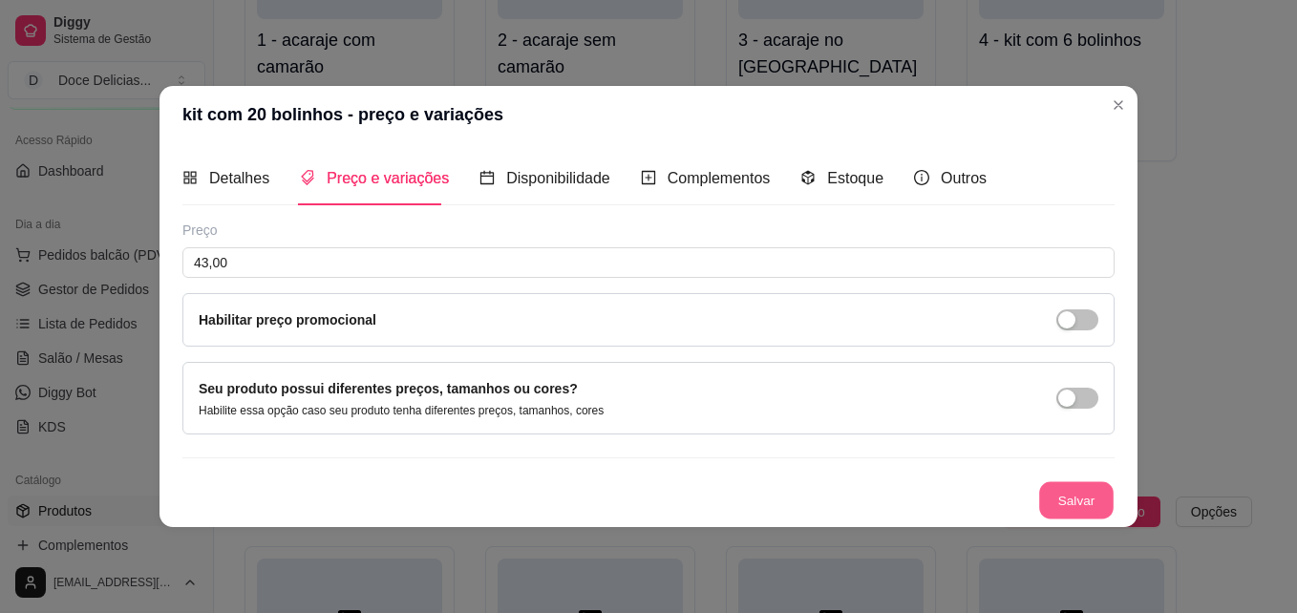
click at [1055, 493] on button "Salvar" at bounding box center [1076, 500] width 74 height 37
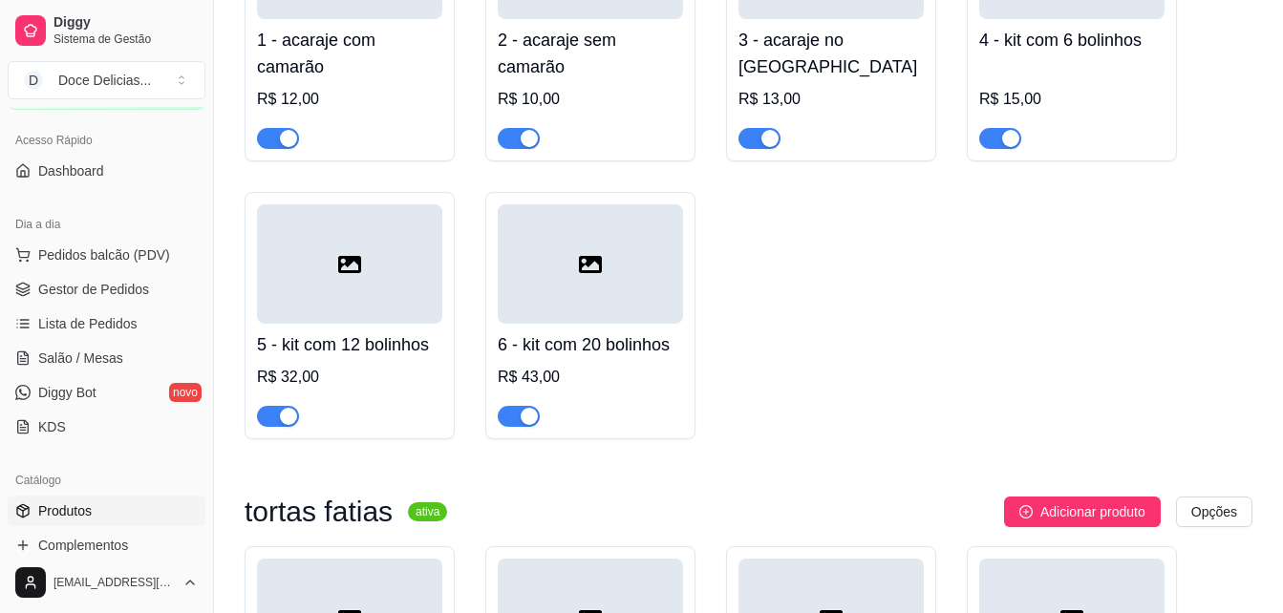
click at [404, 301] on div at bounding box center [349, 263] width 185 height 119
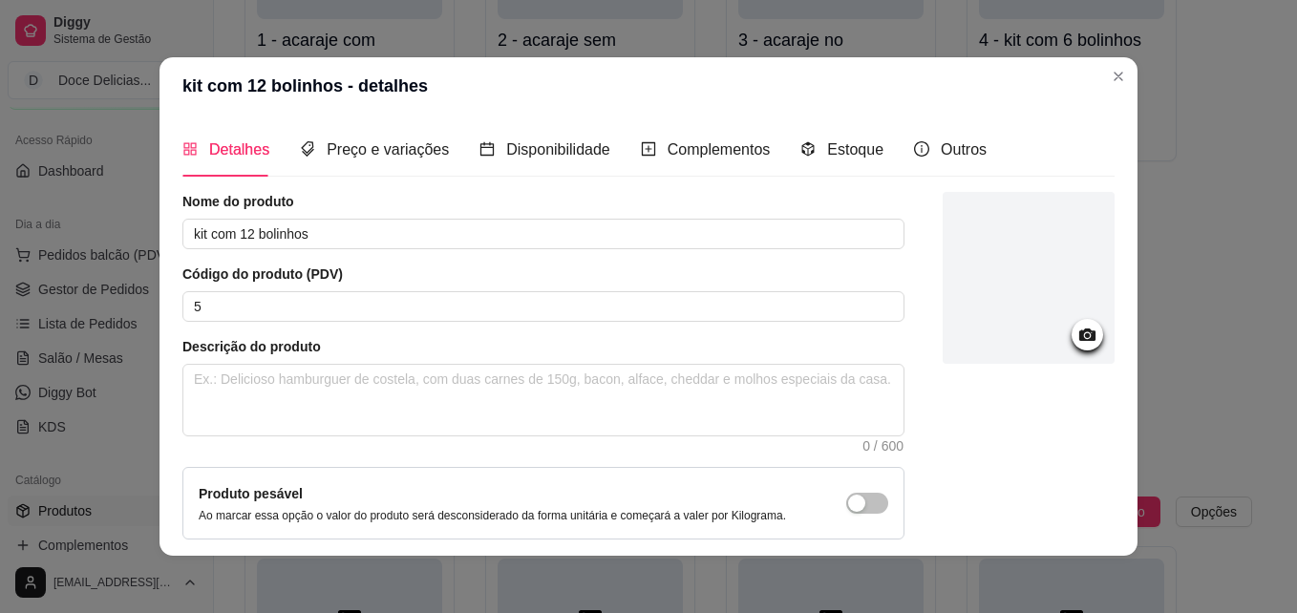
click at [421, 181] on div "Detalhes Preço e variações Disponibilidade Complementos Estoque Outros Nome do …" at bounding box center [648, 335] width 932 height 426
click at [404, 150] on span "Preço e variações" at bounding box center [388, 149] width 122 height 16
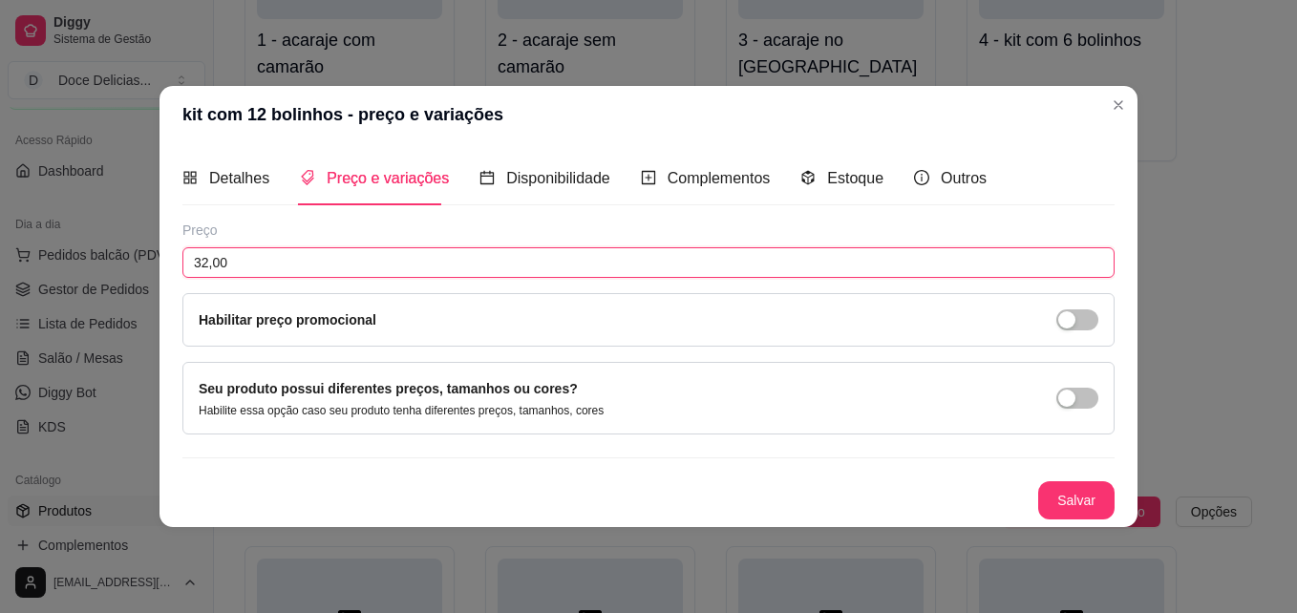
click at [267, 266] on input "32,00" at bounding box center [648, 262] width 932 height 31
type input "30,00"
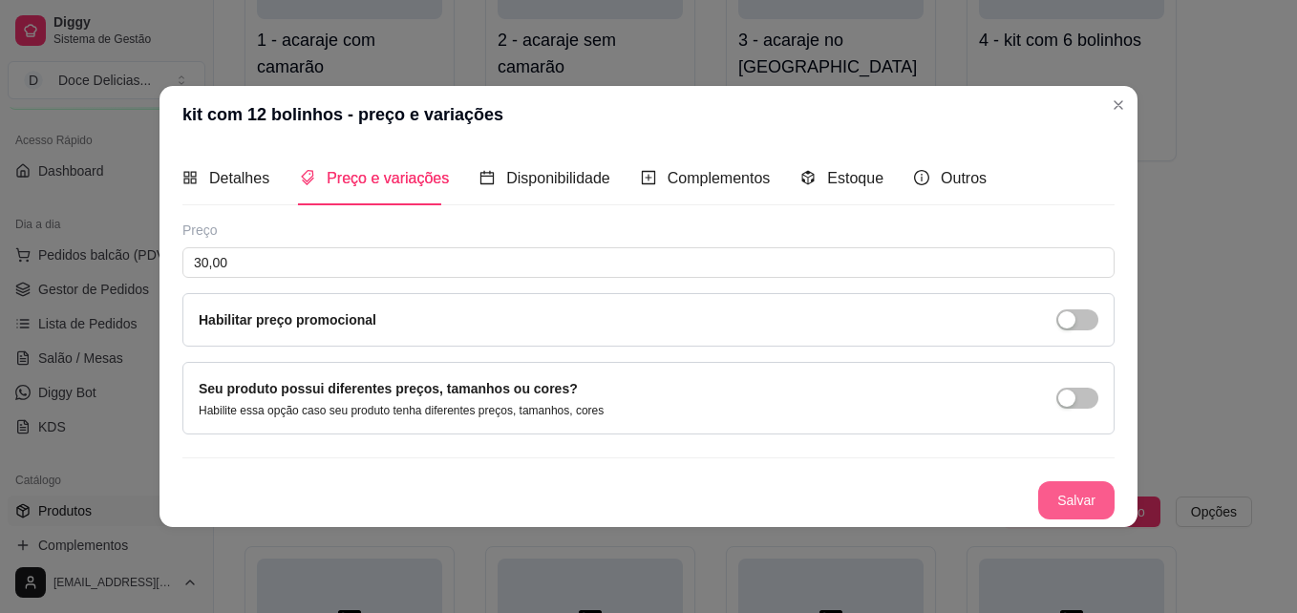
click at [1047, 496] on button "Salvar" at bounding box center [1076, 500] width 76 height 38
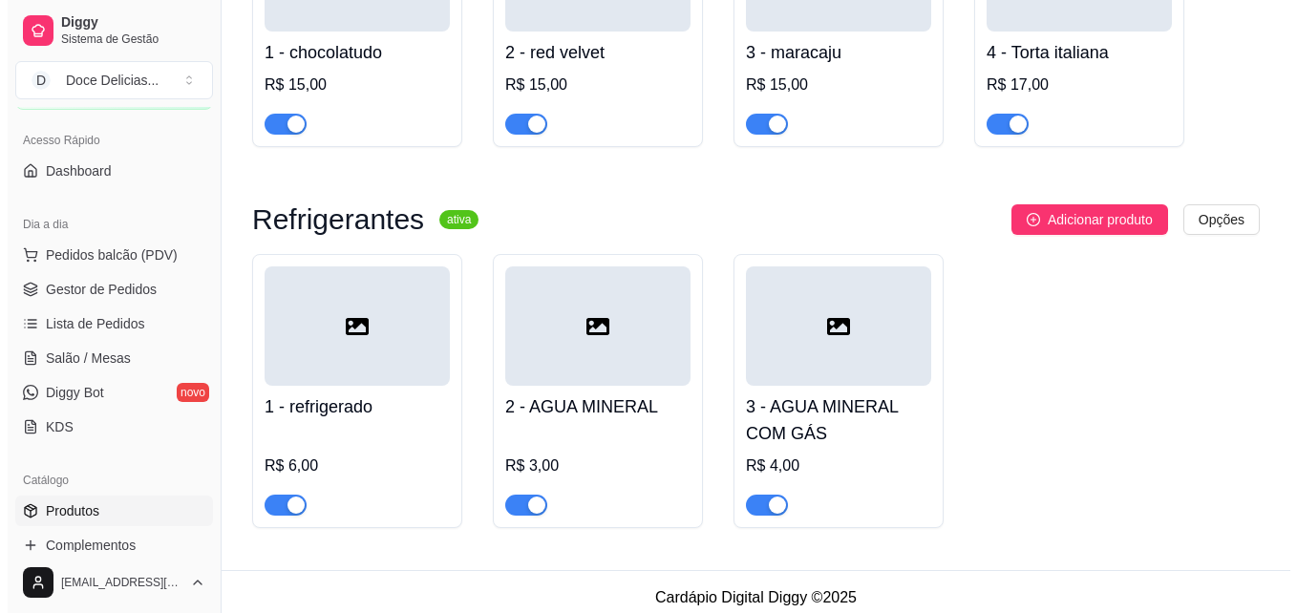
scroll to position [2692, 0]
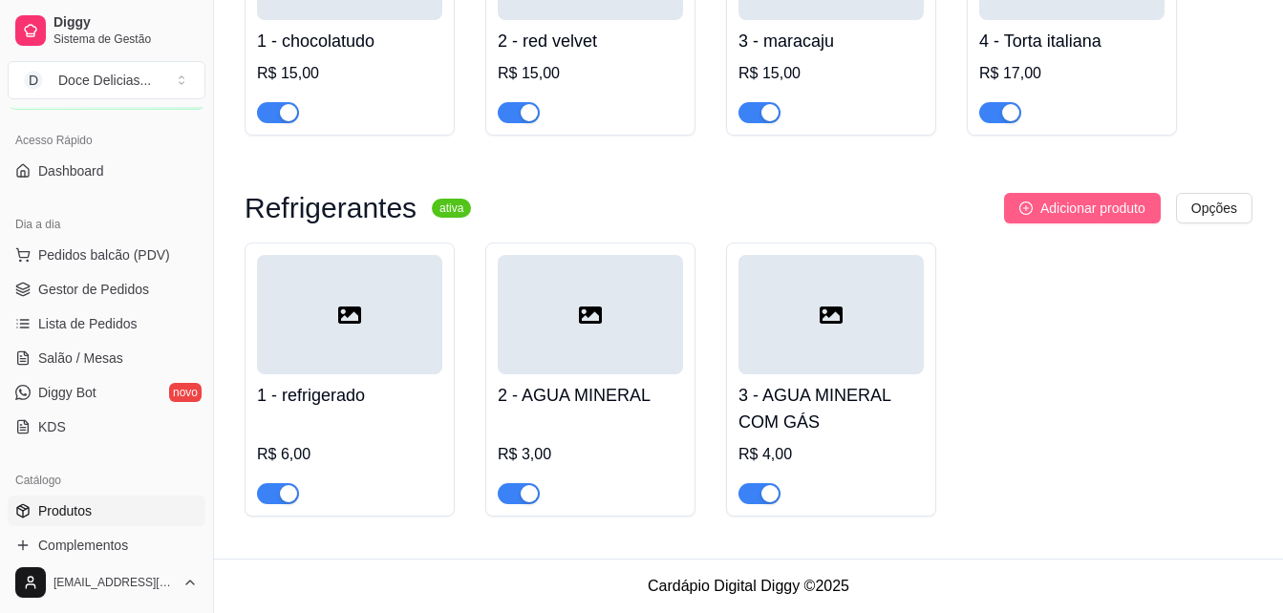
click at [1107, 195] on button "Adicionar produto" at bounding box center [1082, 208] width 157 height 31
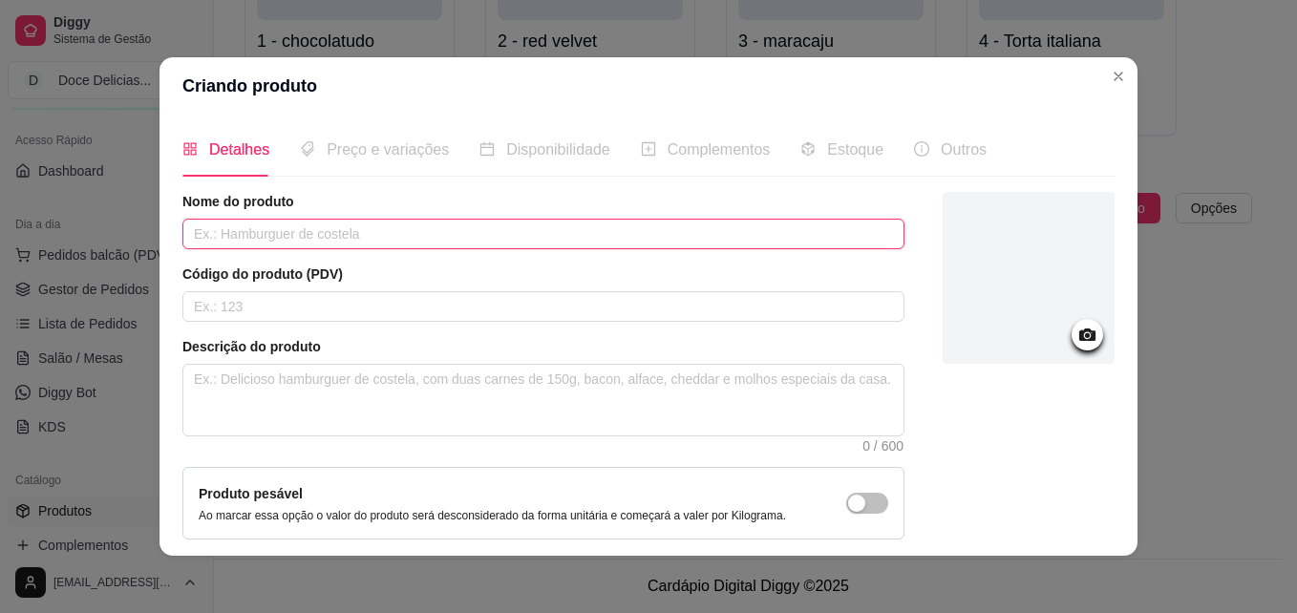
click at [735, 232] on input "text" at bounding box center [543, 234] width 722 height 31
type input "cerveja Long Neck"
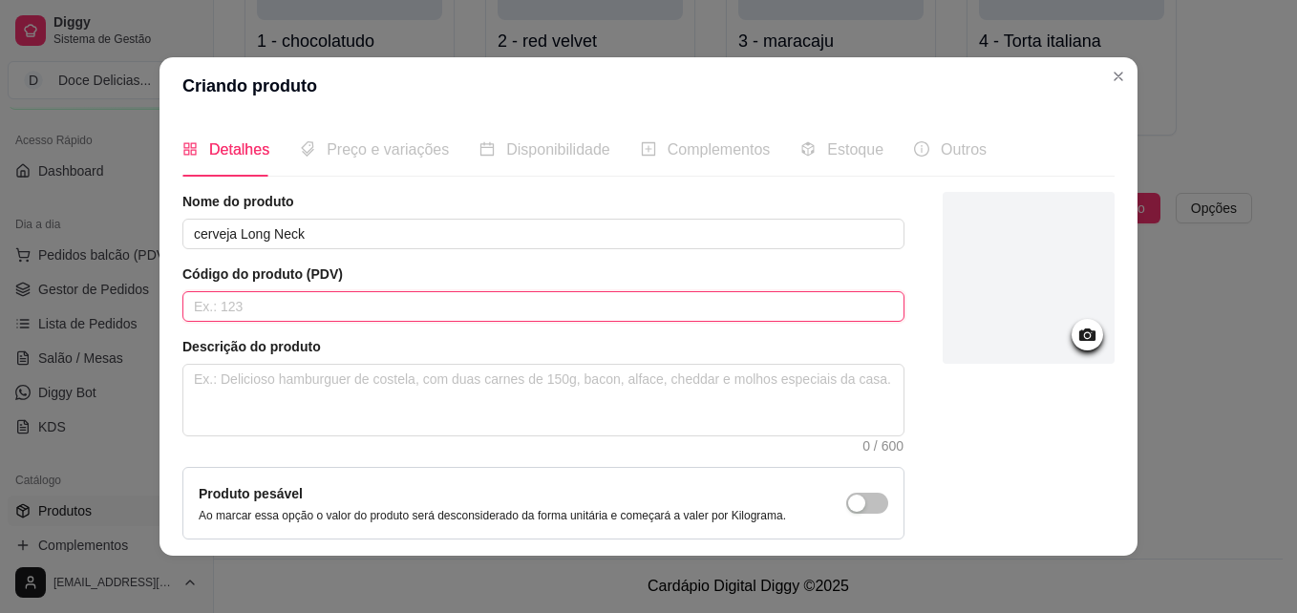
click at [430, 300] on input "text" at bounding box center [543, 306] width 722 height 31
type input "4"
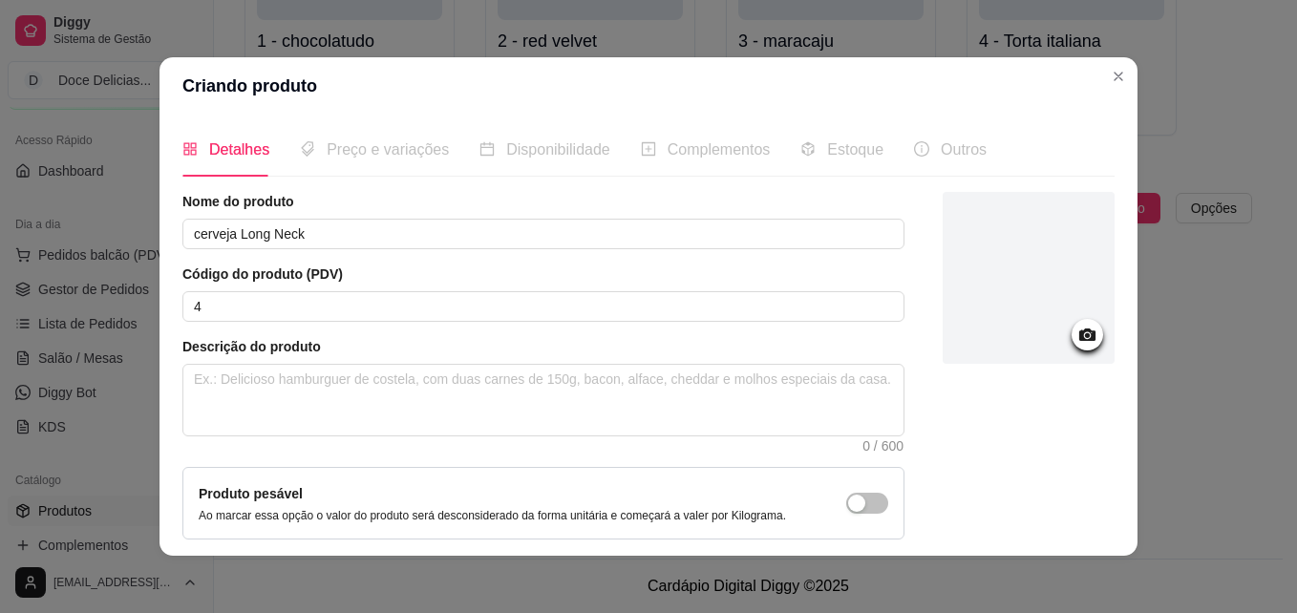
click at [425, 151] on span "Preço e variações" at bounding box center [388, 149] width 122 height 16
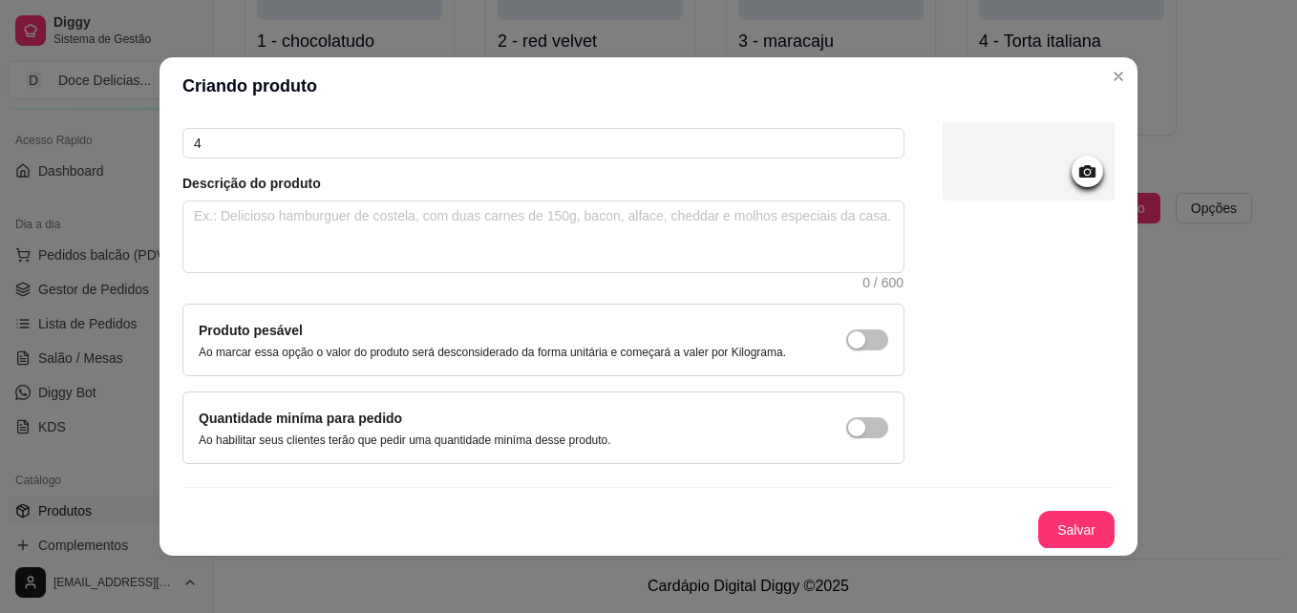
scroll to position [164, 0]
click at [1049, 519] on button "Salvar" at bounding box center [1076, 529] width 74 height 37
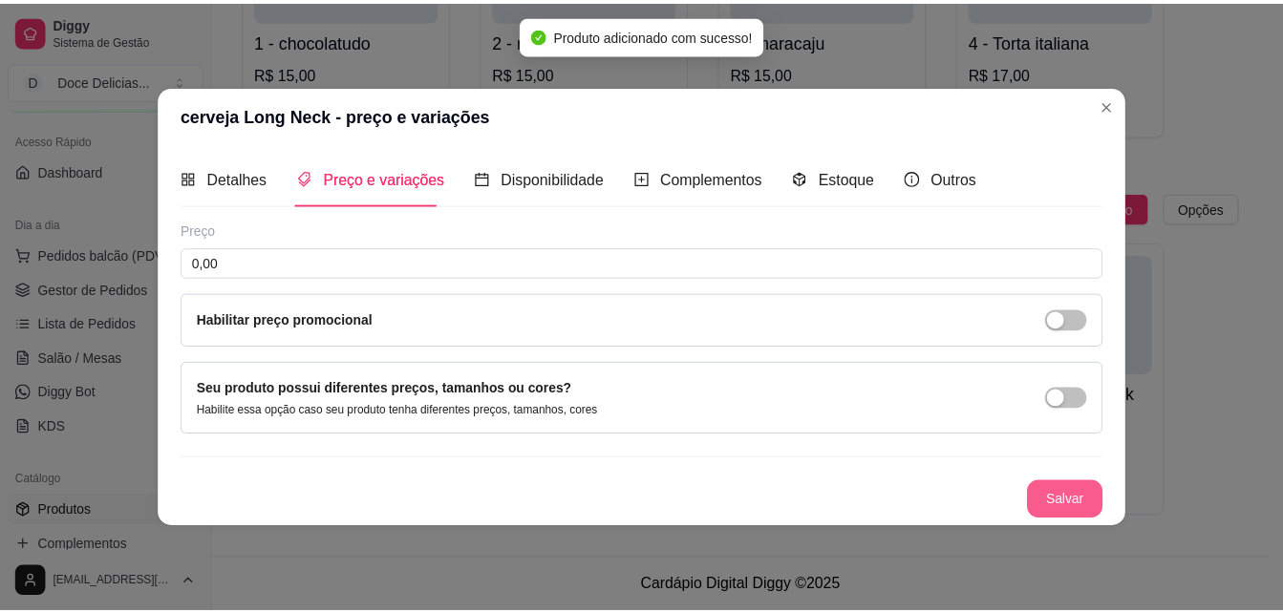
scroll to position [0, 0]
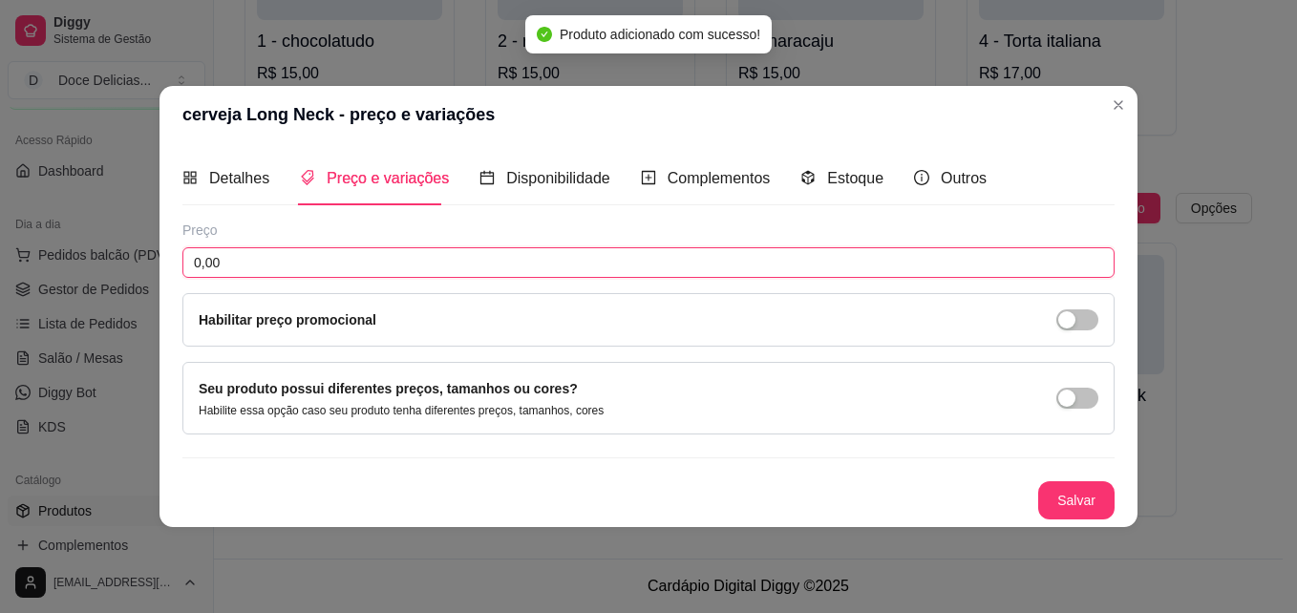
click at [718, 276] on input "0,00" at bounding box center [648, 262] width 932 height 31
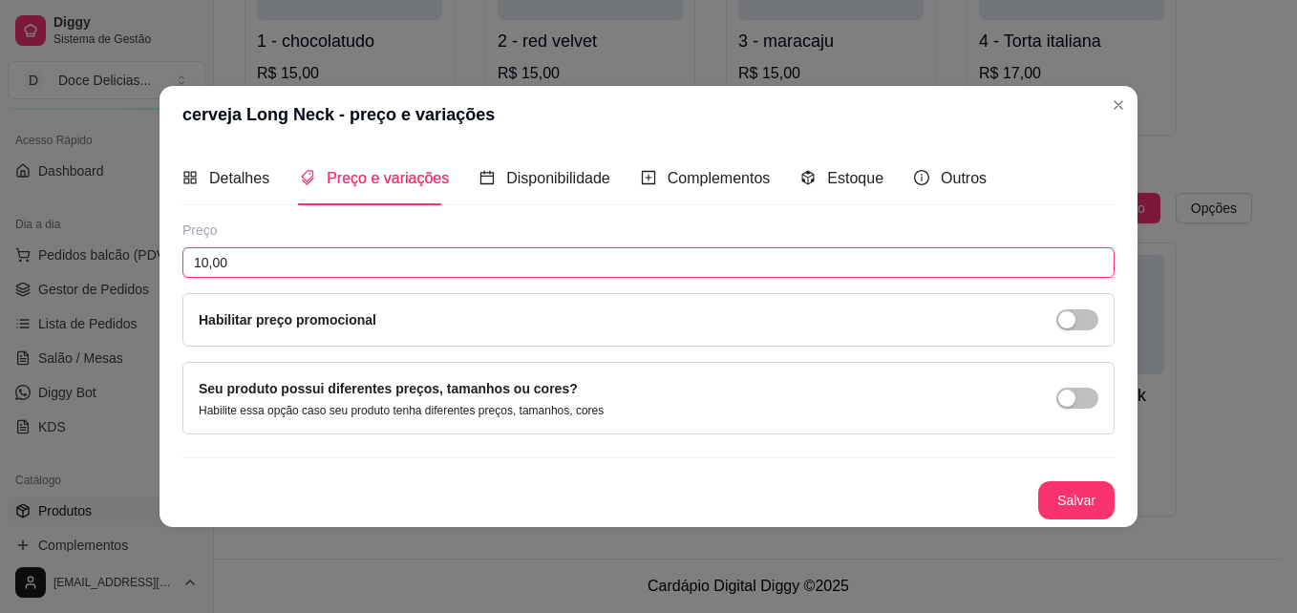
type input "10,00"
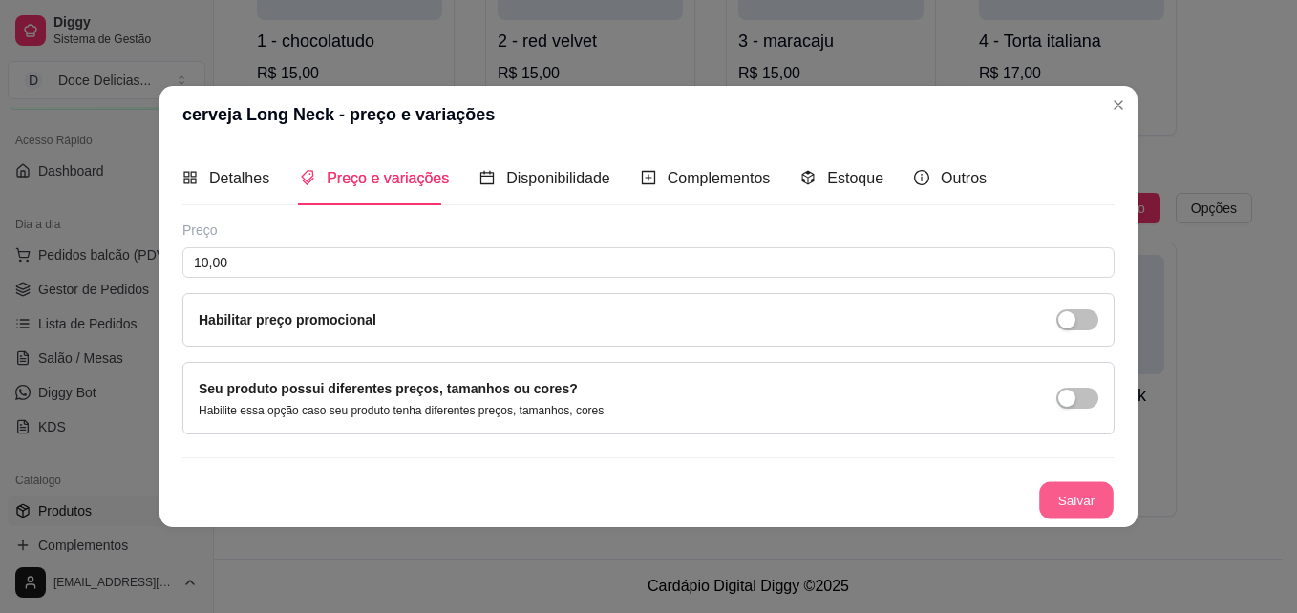
click at [1067, 495] on button "Salvar" at bounding box center [1076, 500] width 74 height 37
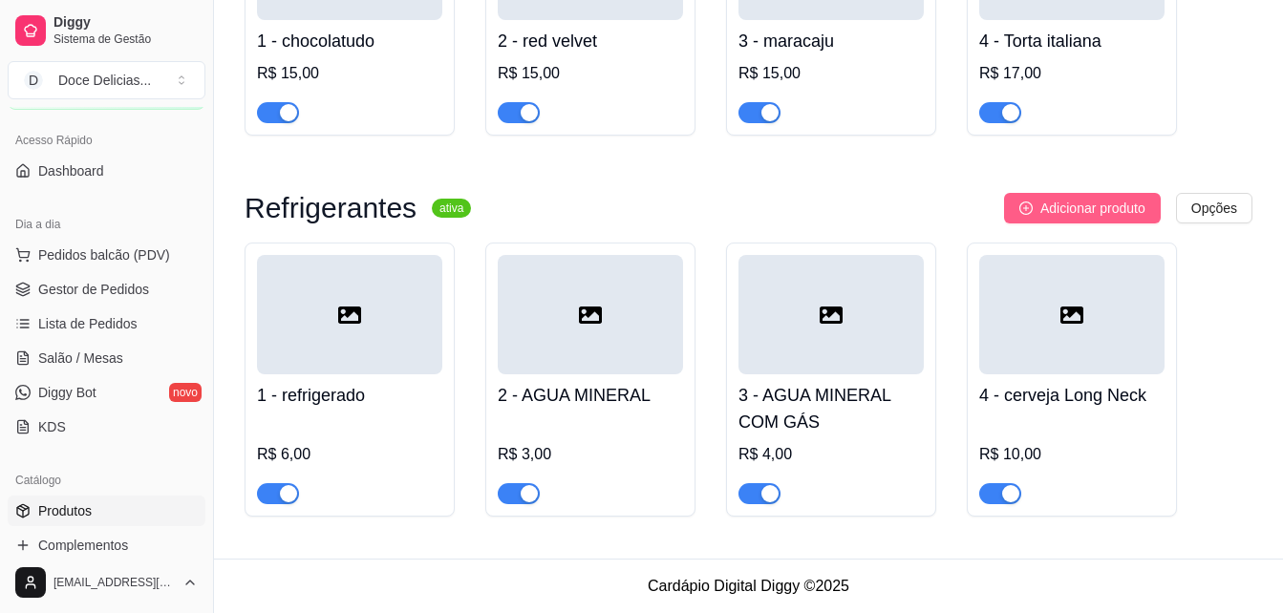
click at [1073, 195] on button "Adicionar produto" at bounding box center [1082, 208] width 157 height 31
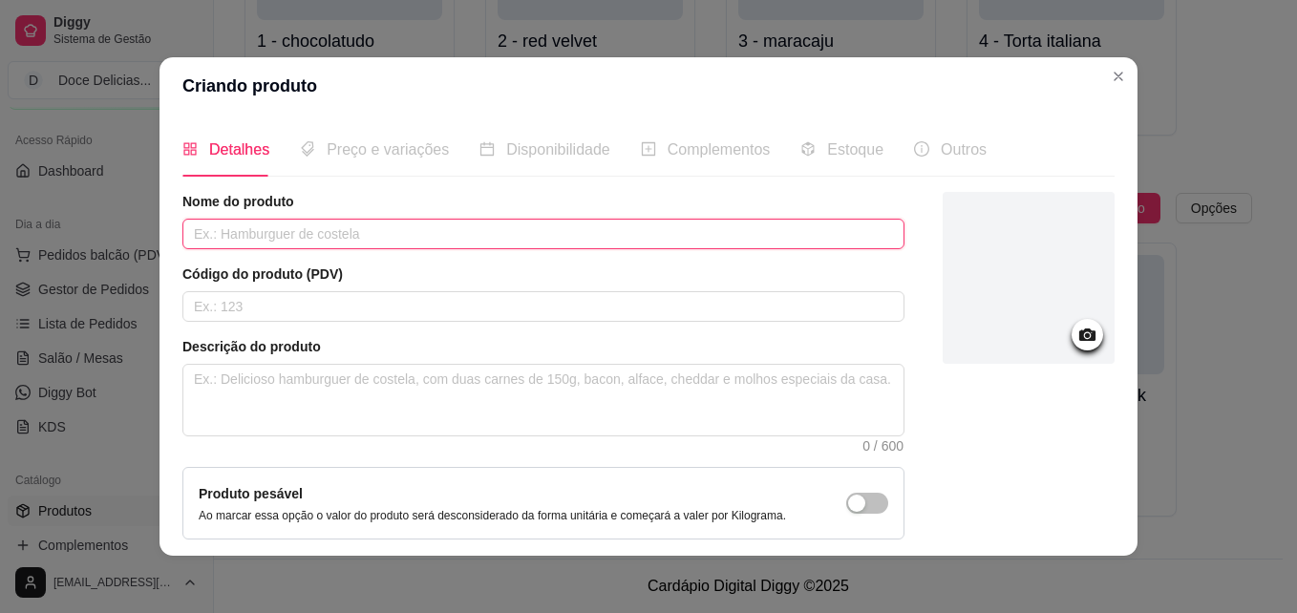
click at [229, 225] on input "text" at bounding box center [543, 234] width 722 height 31
type input "c"
type input "Cerveja lata"
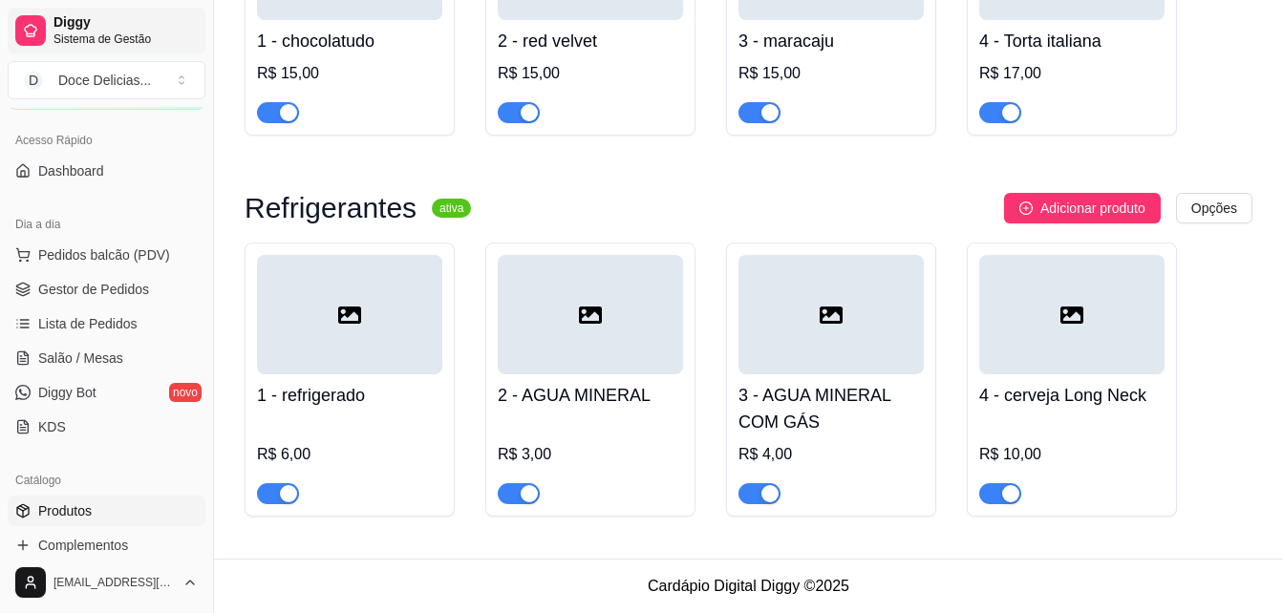
click at [8, 42] on link "Diggy Sistema de Gestão" at bounding box center [107, 31] width 198 height 46
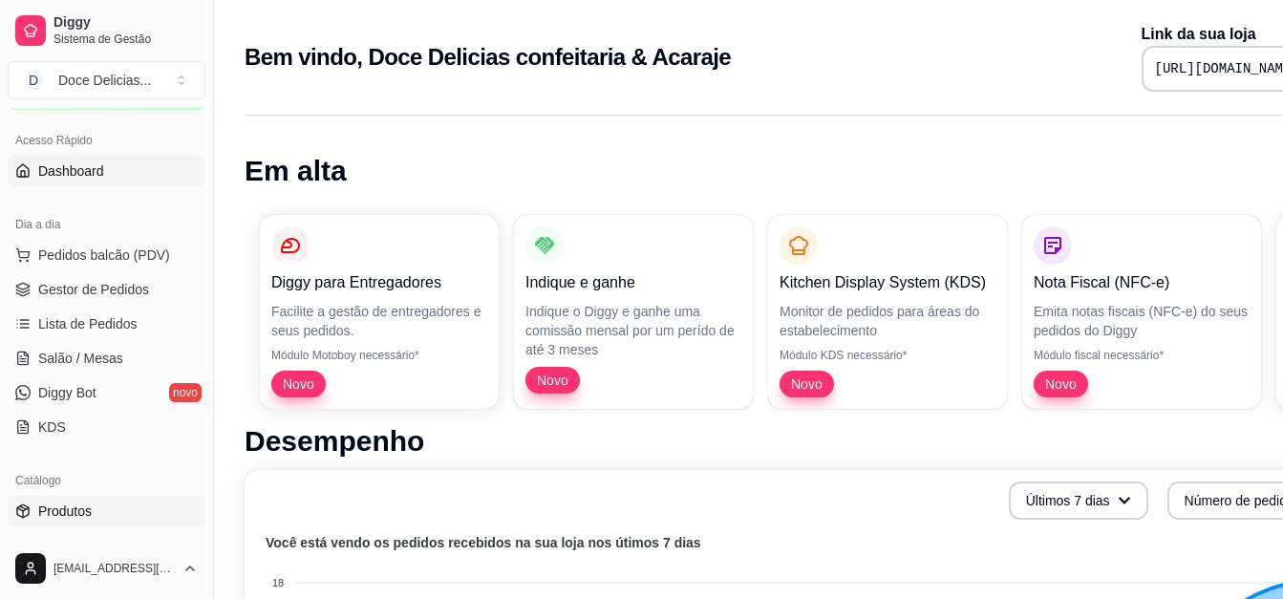
click at [82, 507] on span "Produtos" at bounding box center [64, 510] width 53 height 19
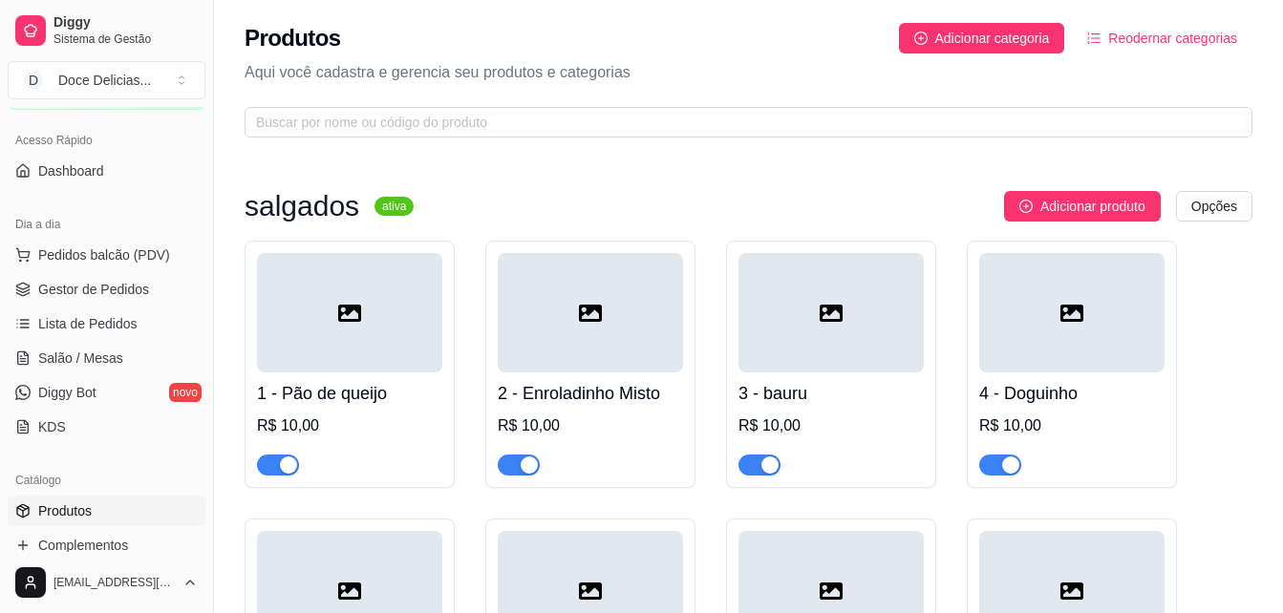
click at [82, 507] on span "Produtos" at bounding box center [64, 510] width 53 height 19
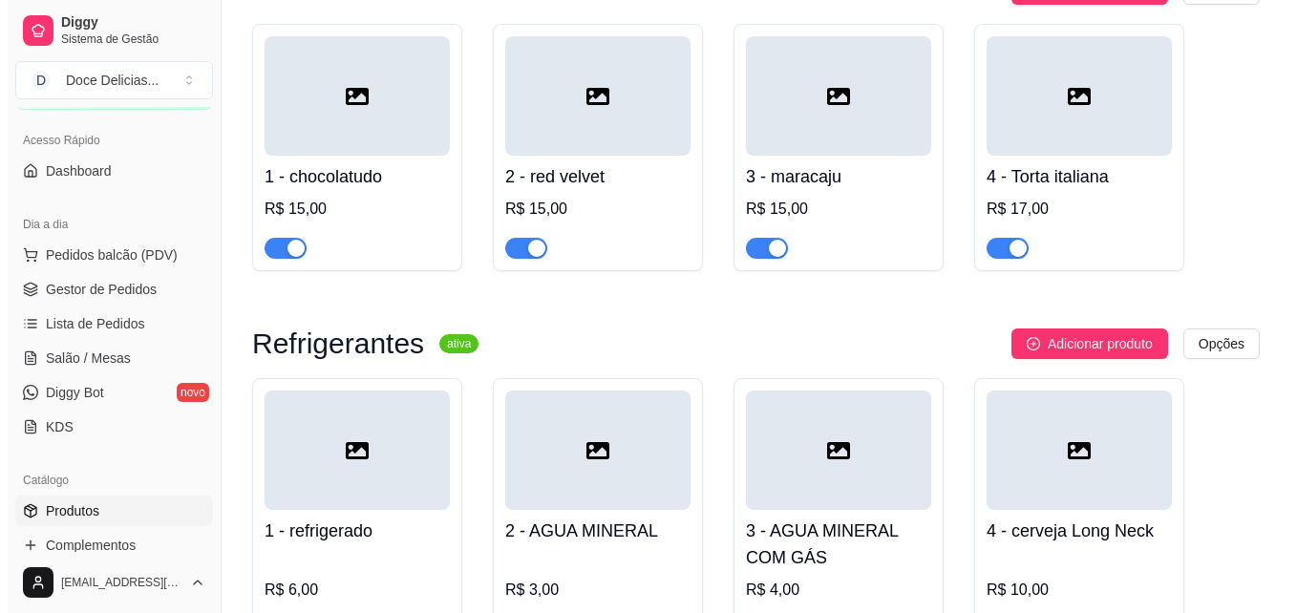
scroll to position [2692, 0]
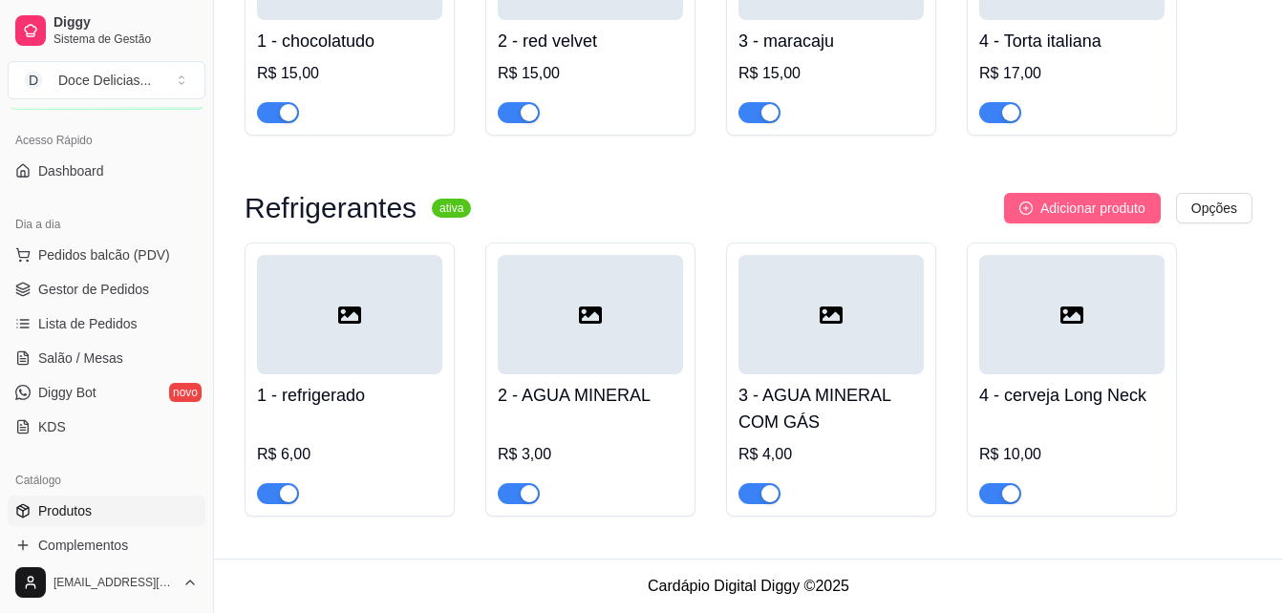
click at [1085, 206] on span "Adicionar produto" at bounding box center [1092, 208] width 105 height 21
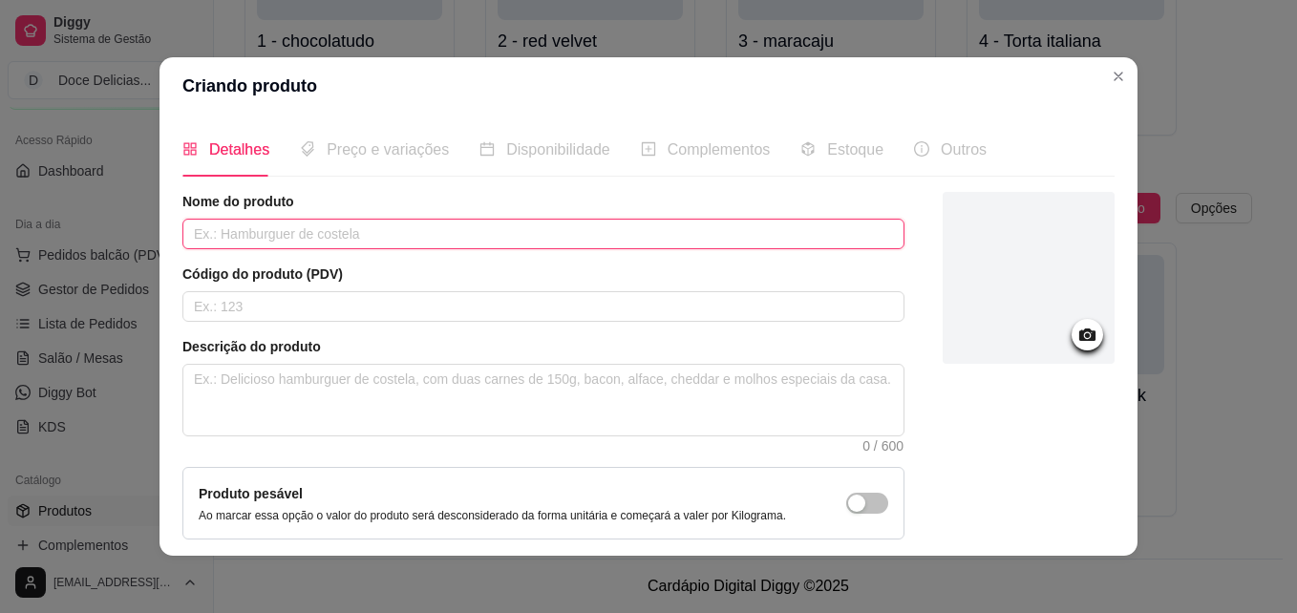
click at [254, 243] on input "text" at bounding box center [543, 234] width 722 height 31
type input "c"
type input "Cerveja Lata 350ml"
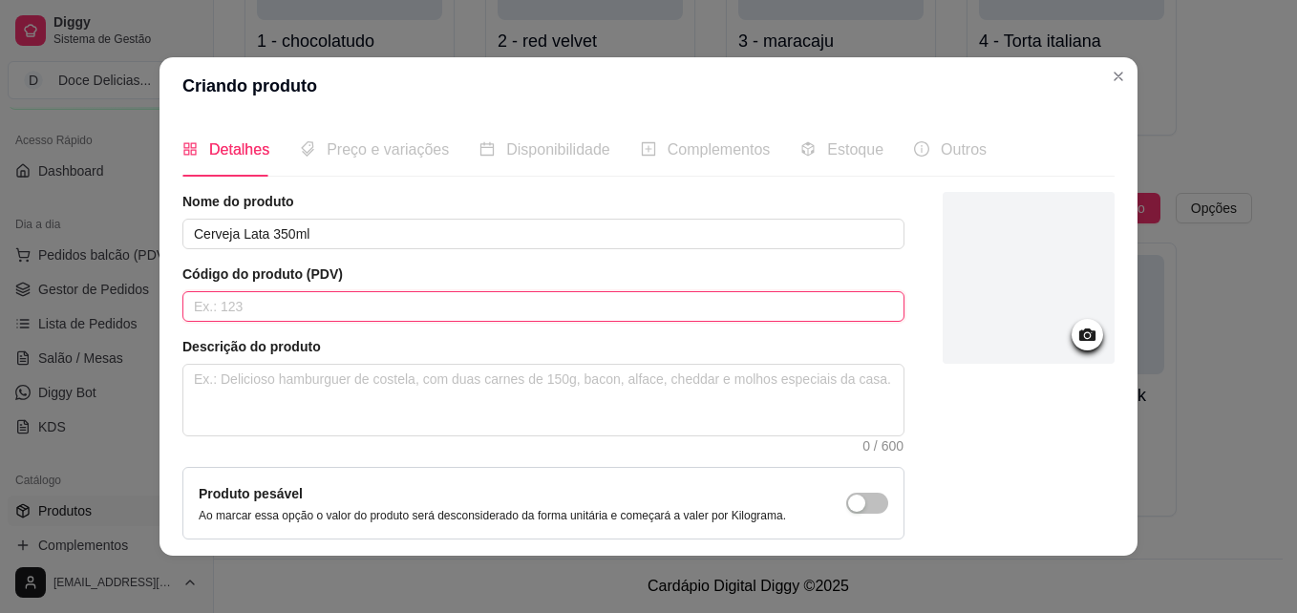
click at [235, 293] on input "text" at bounding box center [543, 306] width 722 height 31
type input "5"
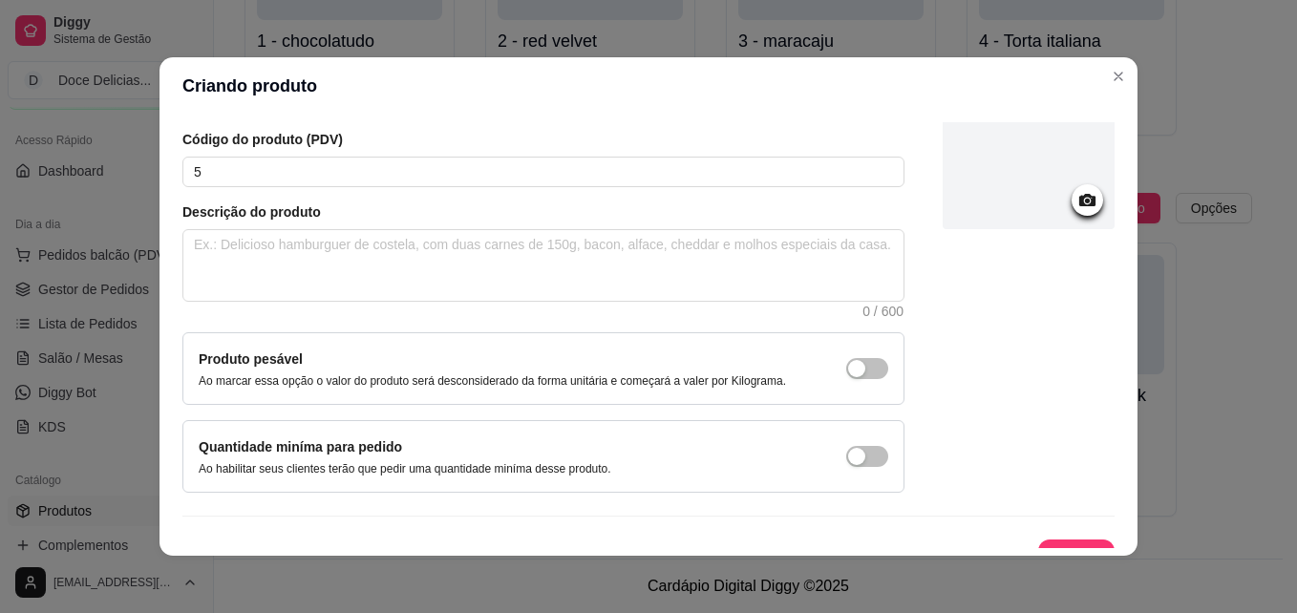
scroll to position [164, 0]
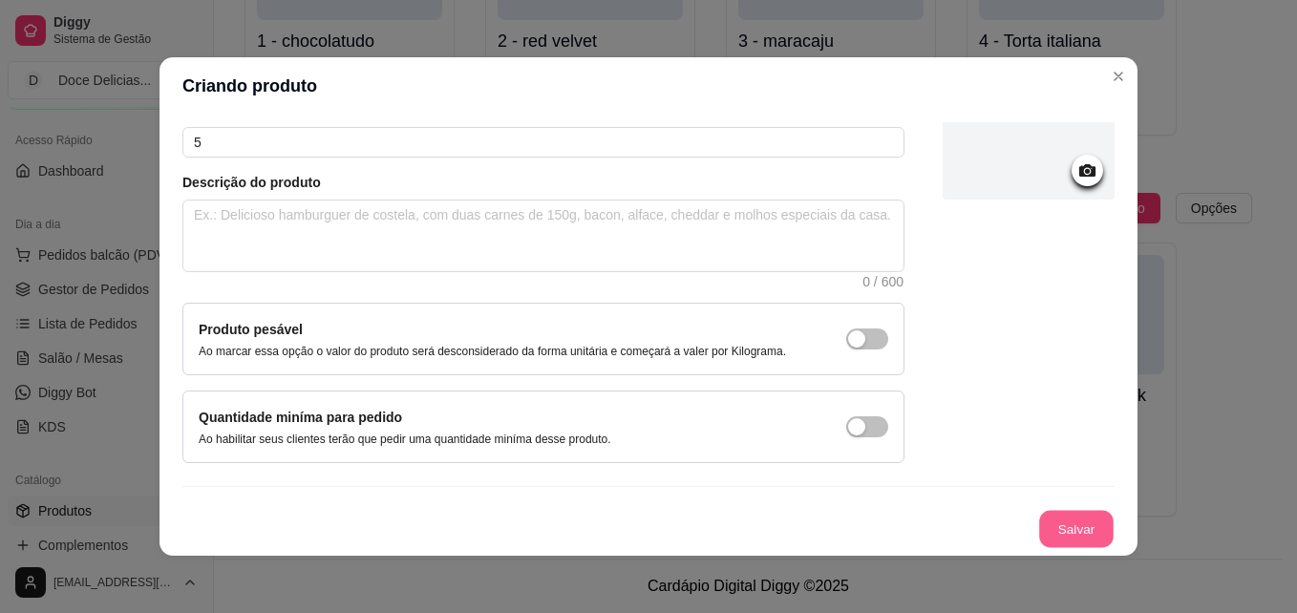
click at [1050, 522] on button "Salvar" at bounding box center [1076, 529] width 74 height 37
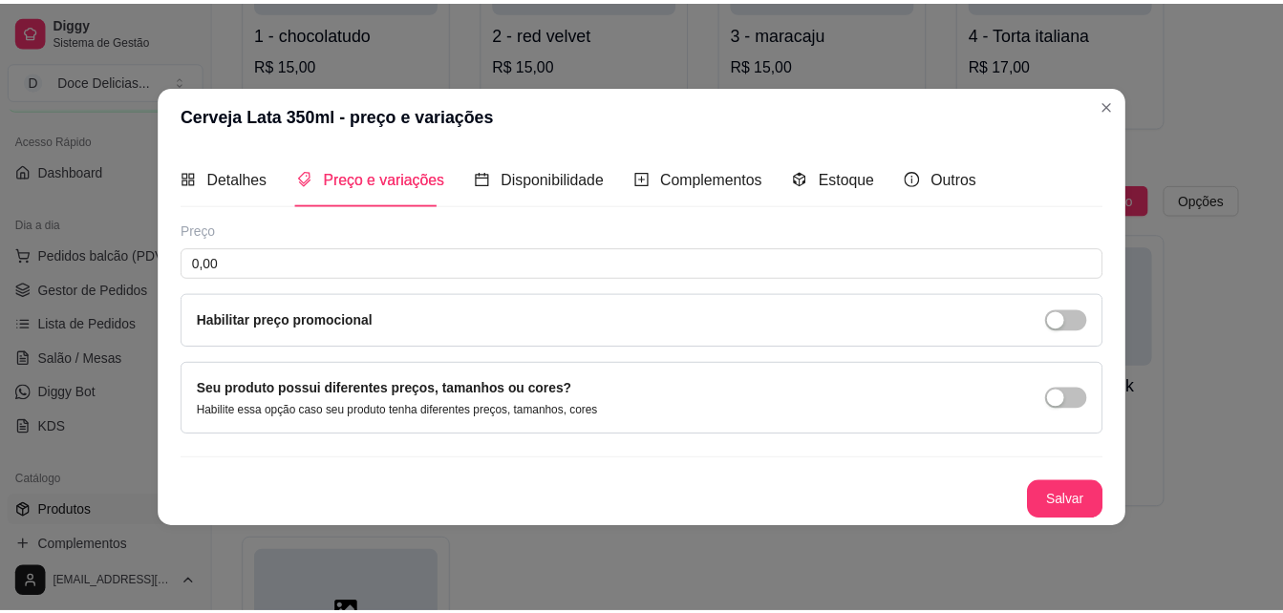
scroll to position [0, 0]
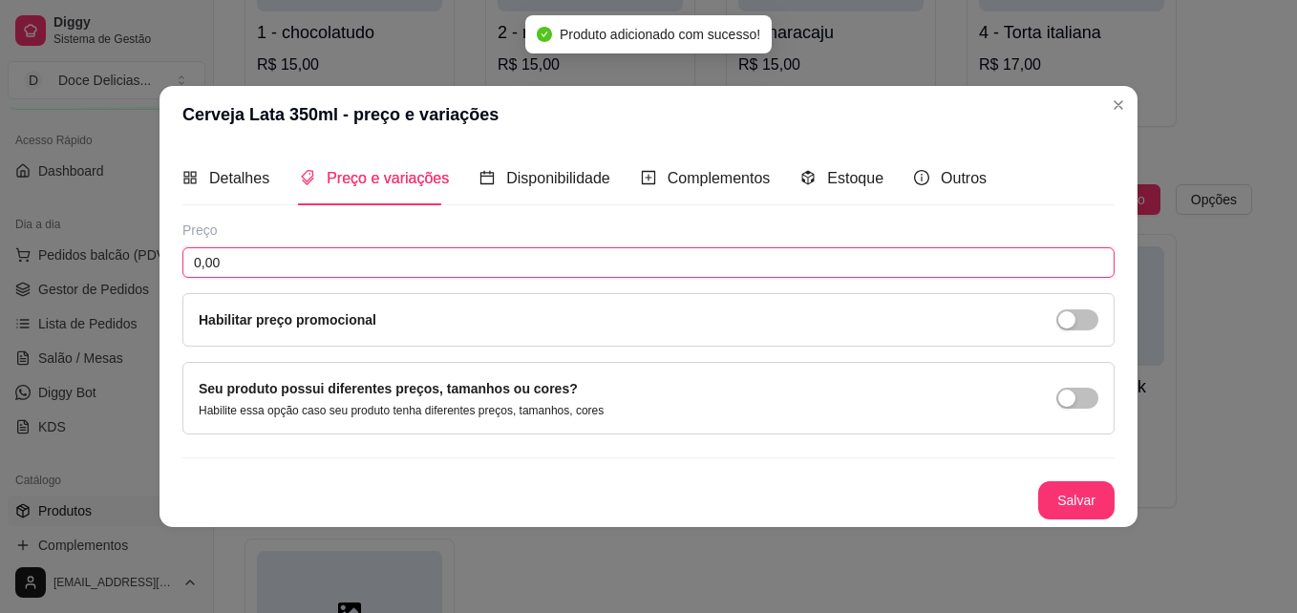
click at [561, 261] on input "0,00" at bounding box center [648, 262] width 932 height 31
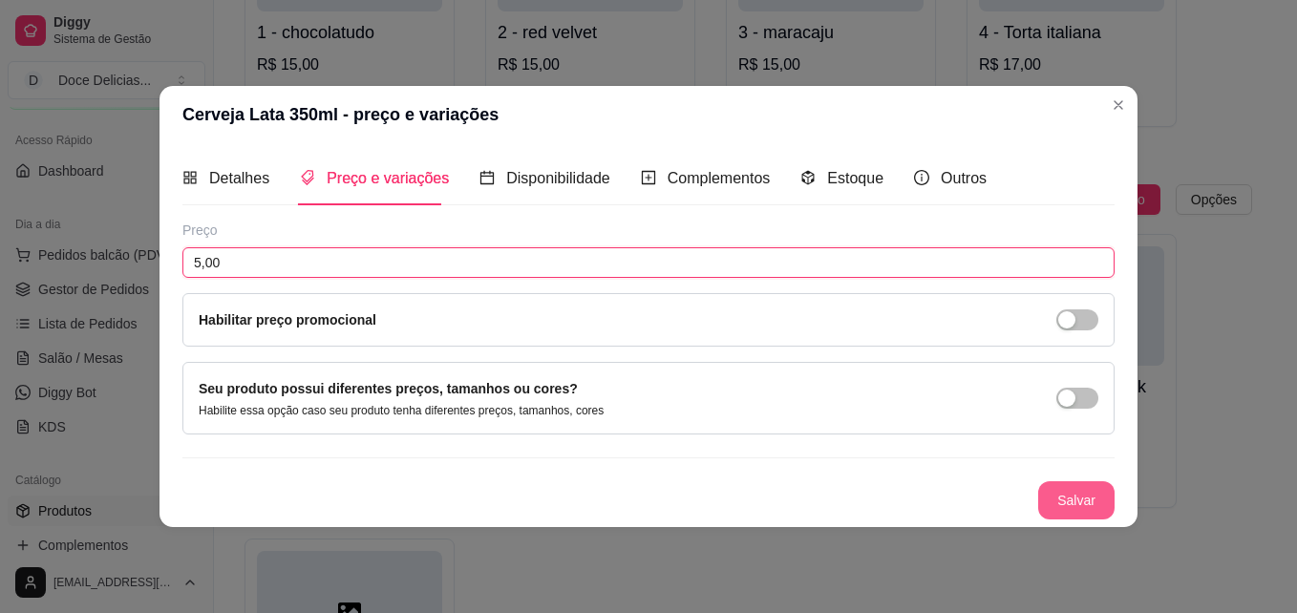
type input "5,00"
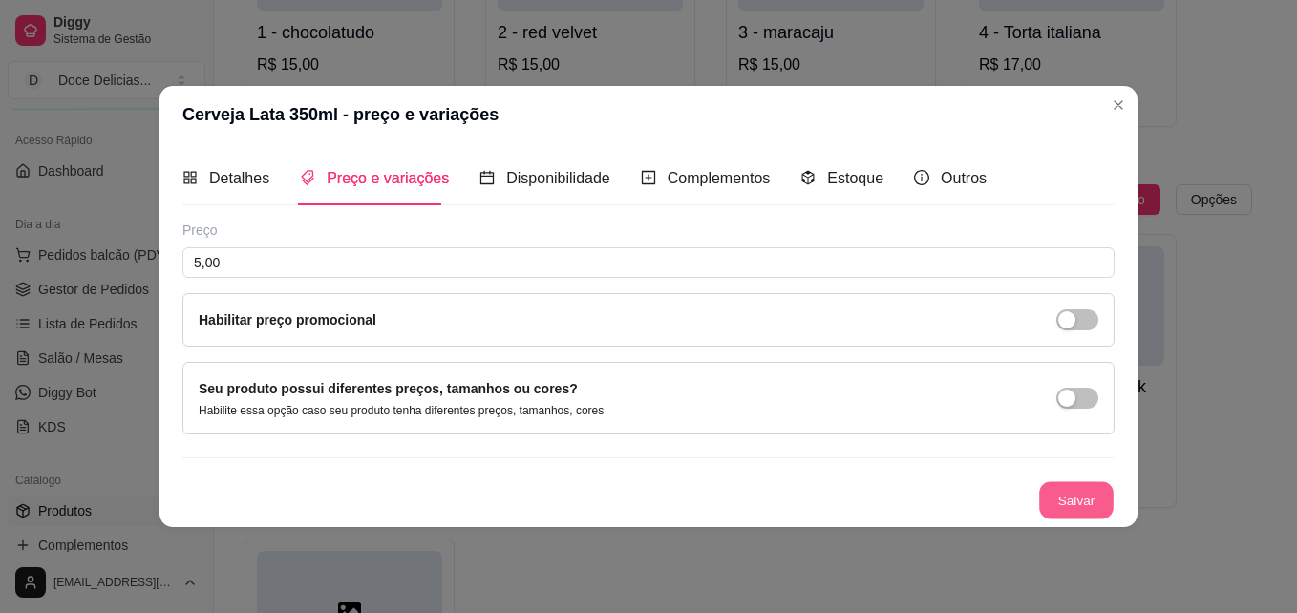
click at [1098, 510] on button "Salvar" at bounding box center [1076, 500] width 74 height 37
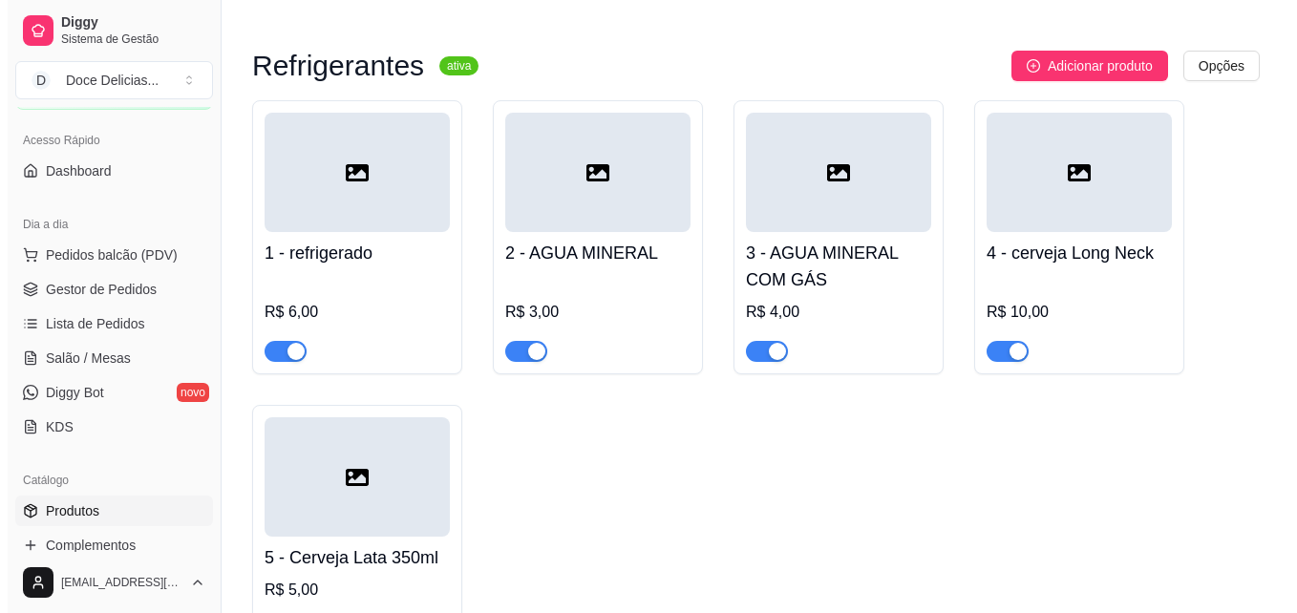
scroll to position [2833, 0]
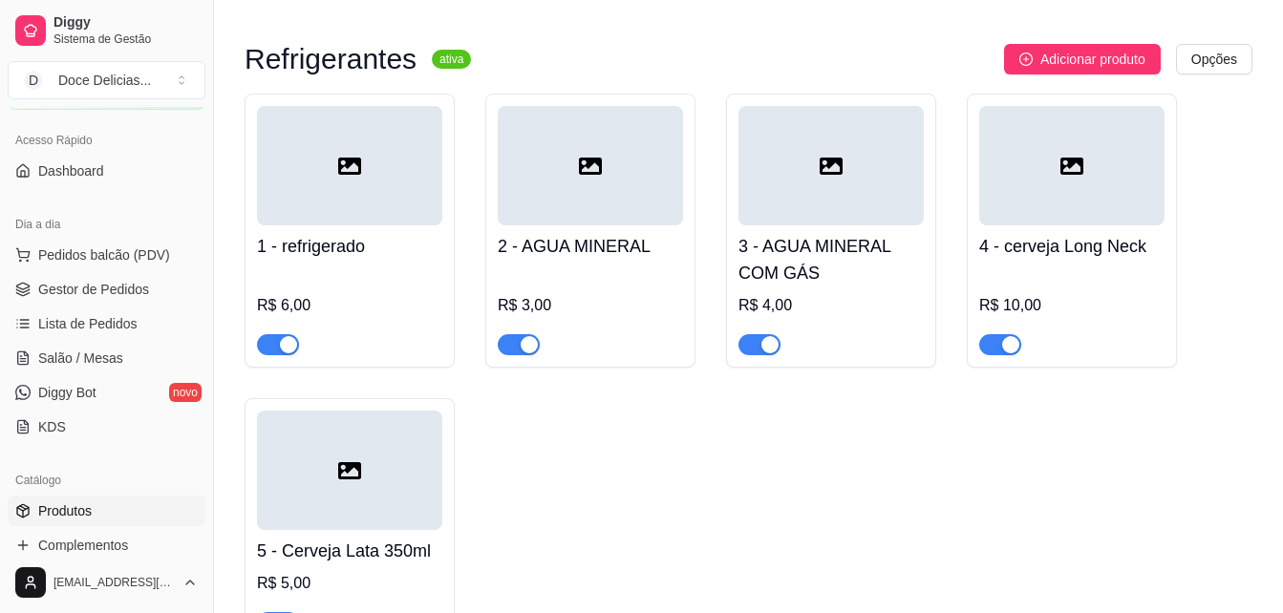
click at [411, 224] on div at bounding box center [349, 165] width 185 height 119
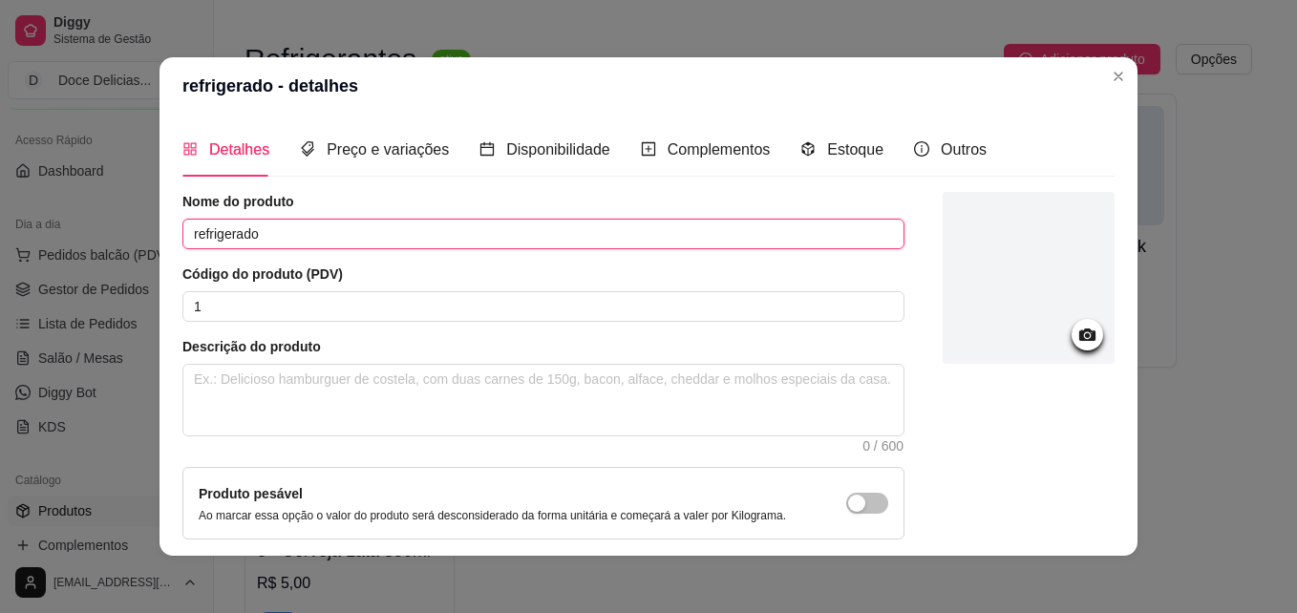
click at [390, 236] on input "refrigerado" at bounding box center [543, 234] width 722 height 31
type input "r"
type input "Refrigerante Lata 350ml"
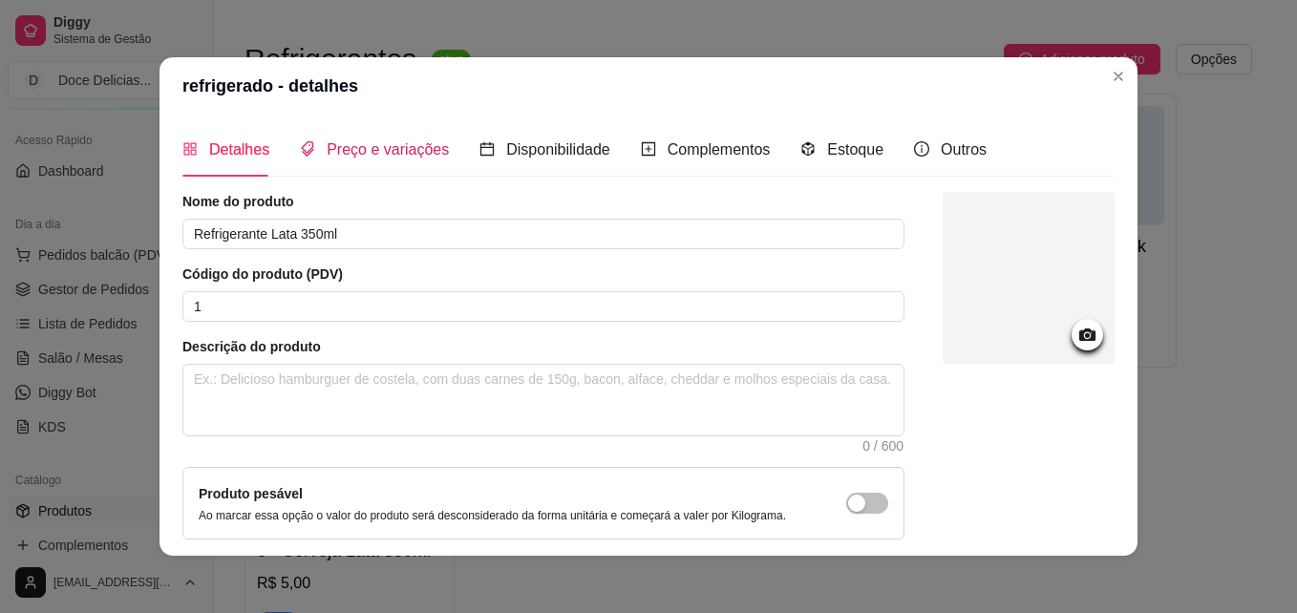
click at [371, 158] on span "Preço e variações" at bounding box center [388, 149] width 122 height 16
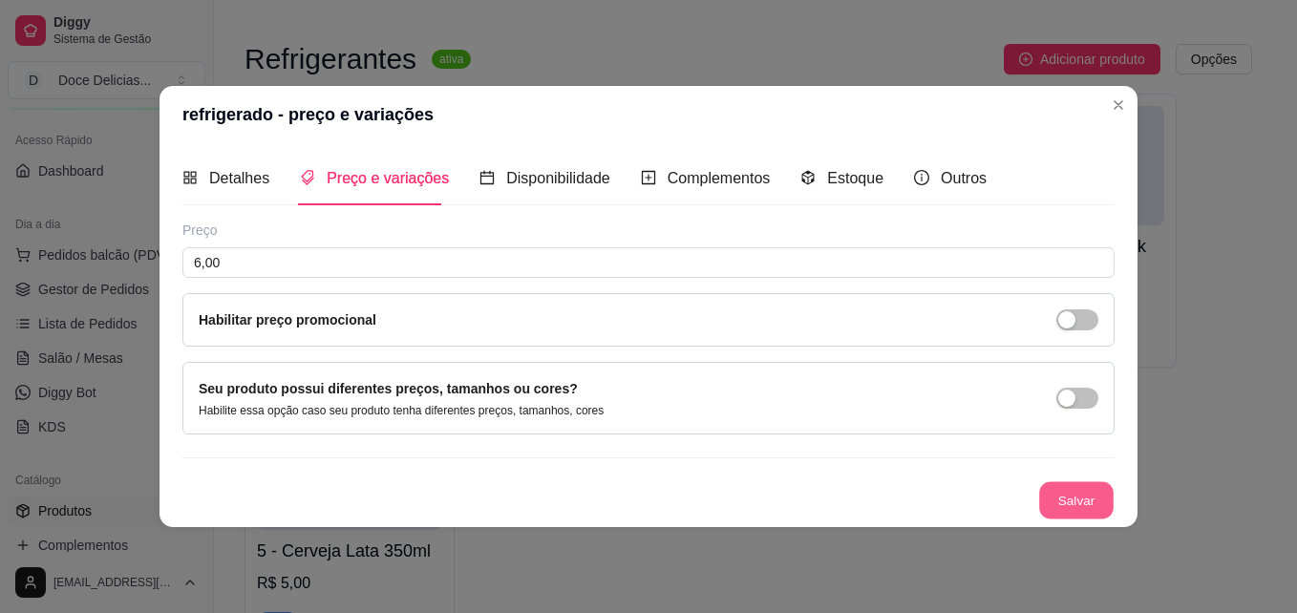
click at [1073, 492] on button "Salvar" at bounding box center [1076, 500] width 74 height 37
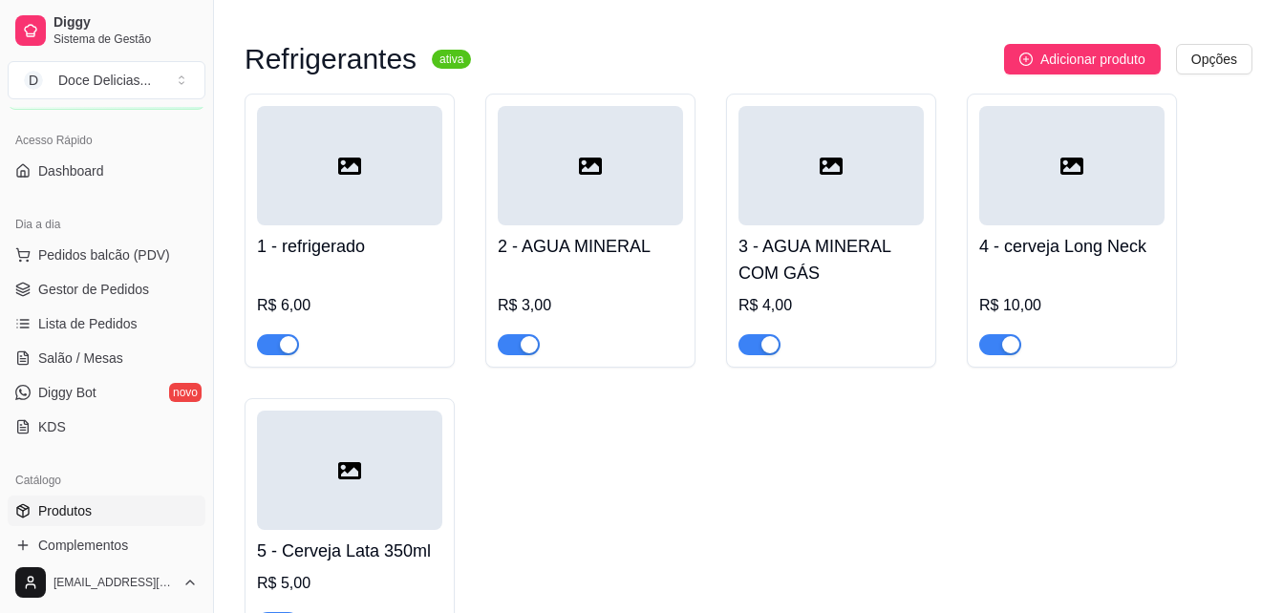
click at [380, 157] on div at bounding box center [349, 165] width 185 height 119
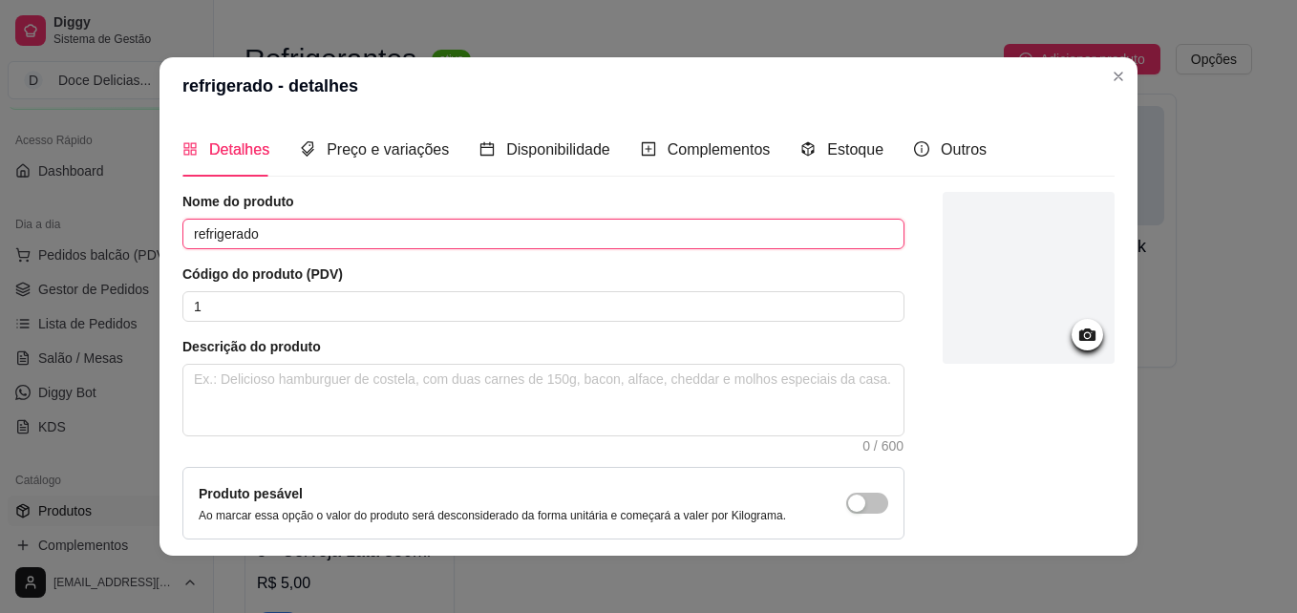
click at [316, 235] on input "refrigerado" at bounding box center [543, 234] width 722 height 31
type input "r"
type input "Refrigerante Lata 350ml"
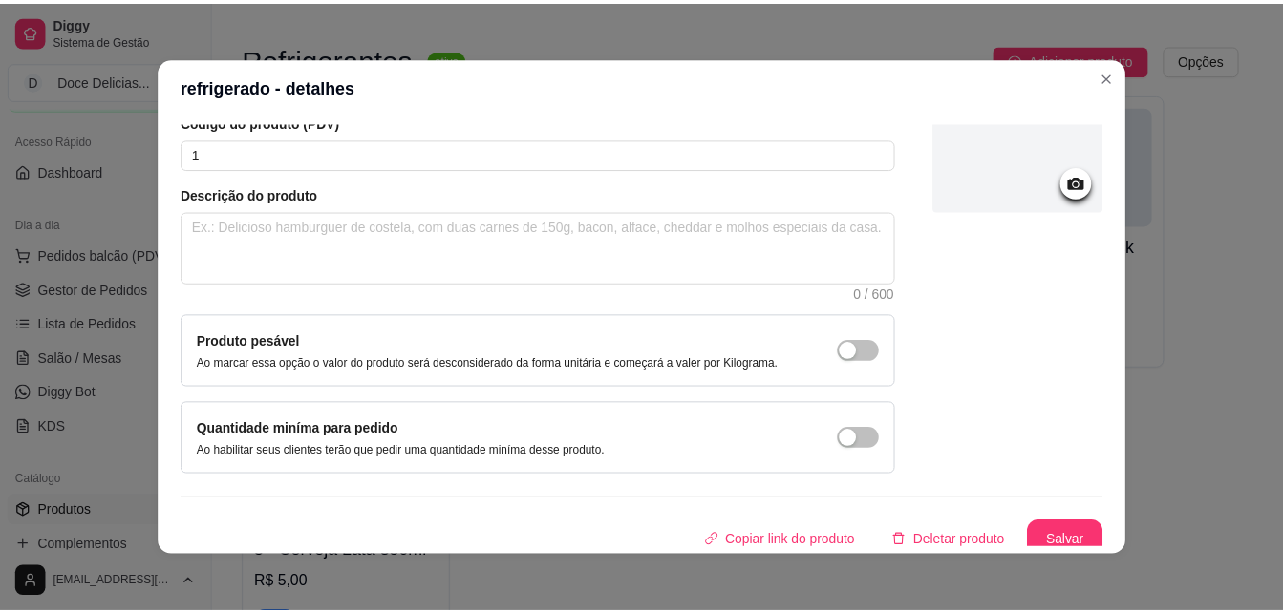
scroll to position [164, 0]
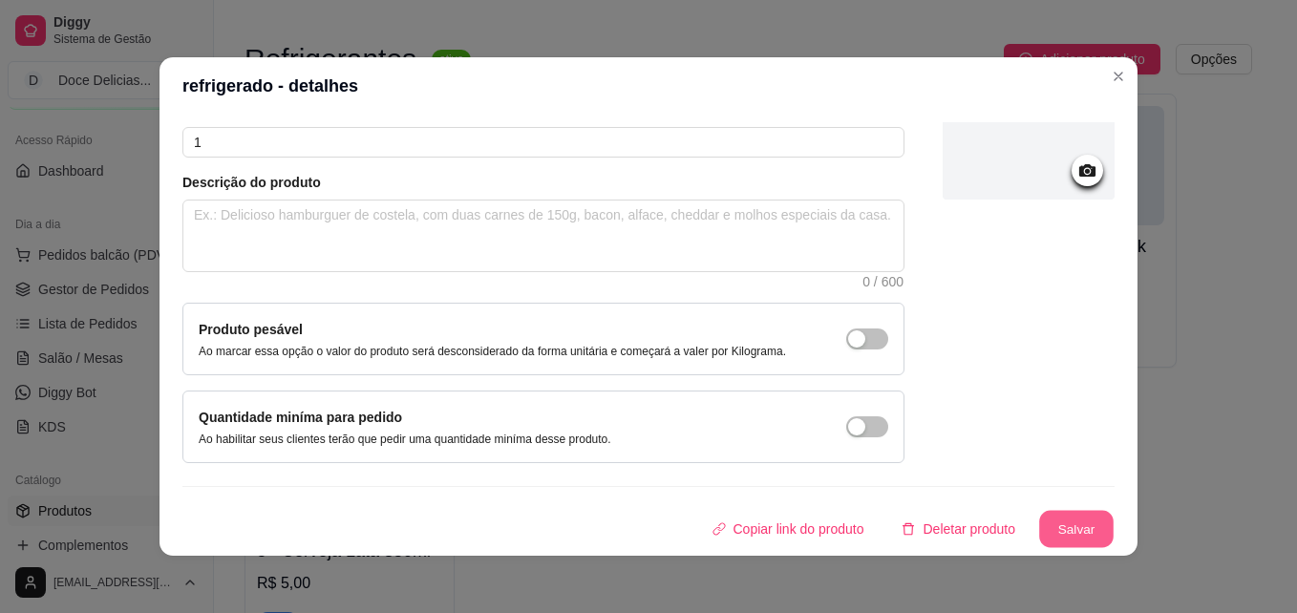
click at [1053, 532] on button "Salvar" at bounding box center [1076, 529] width 74 height 37
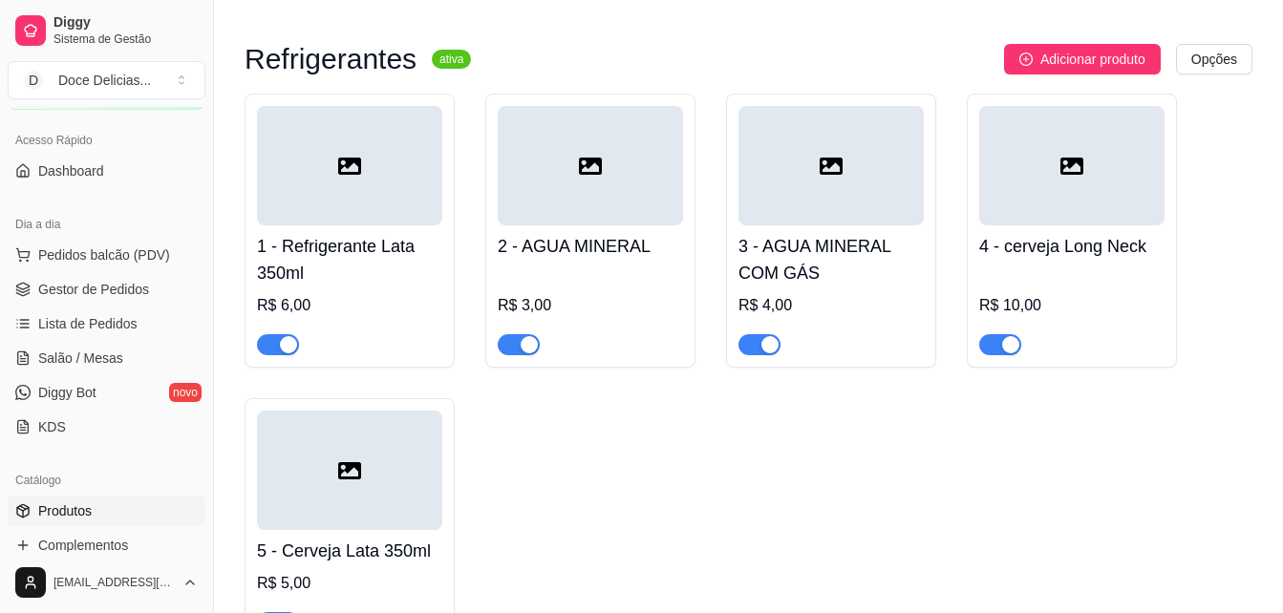
click at [642, 169] on div at bounding box center [590, 165] width 185 height 119
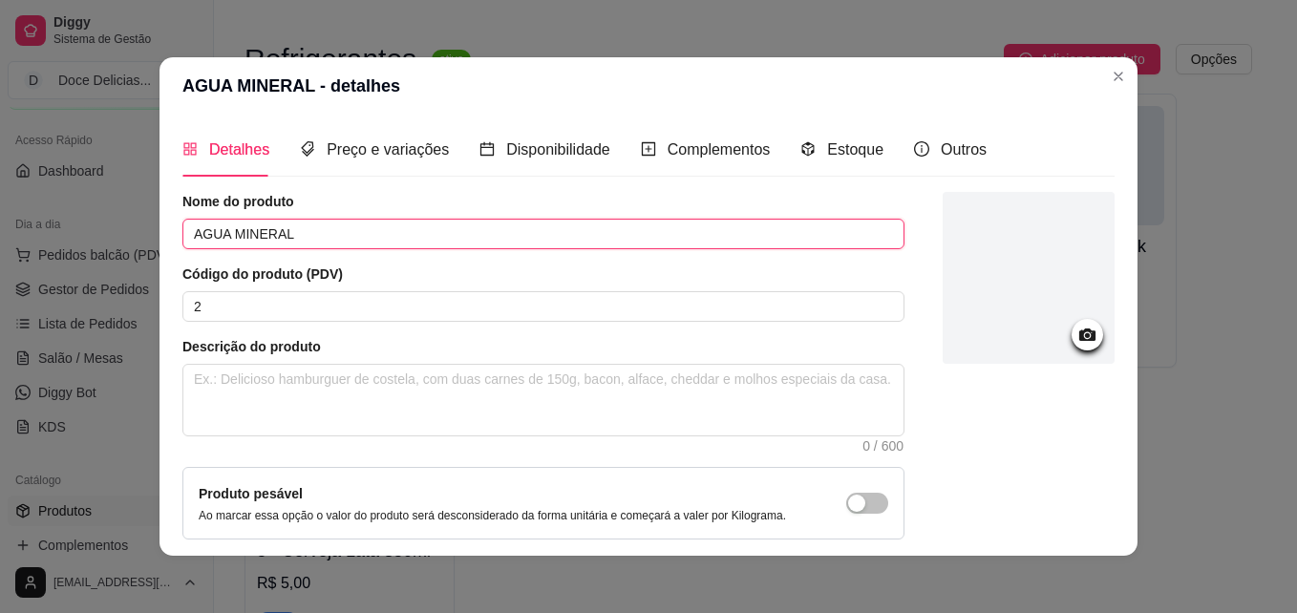
click at [519, 226] on input "AGUA MINERAL" at bounding box center [543, 234] width 722 height 31
type input "Agua"
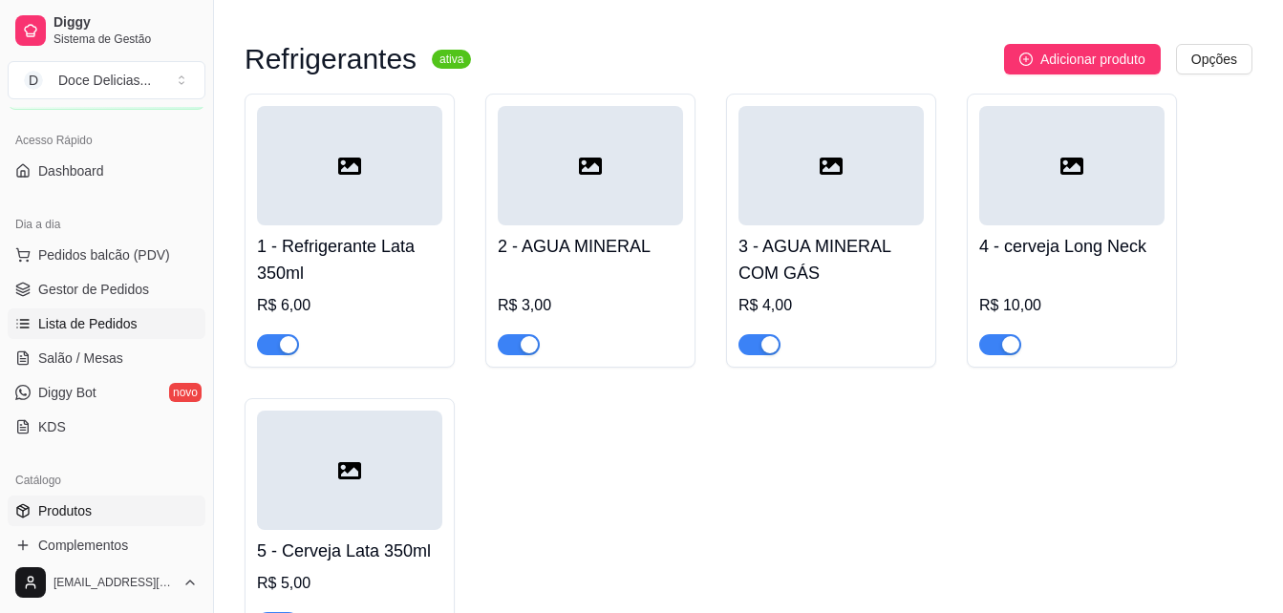
click at [92, 323] on span "Lista de Pedidos" at bounding box center [87, 323] width 99 height 19
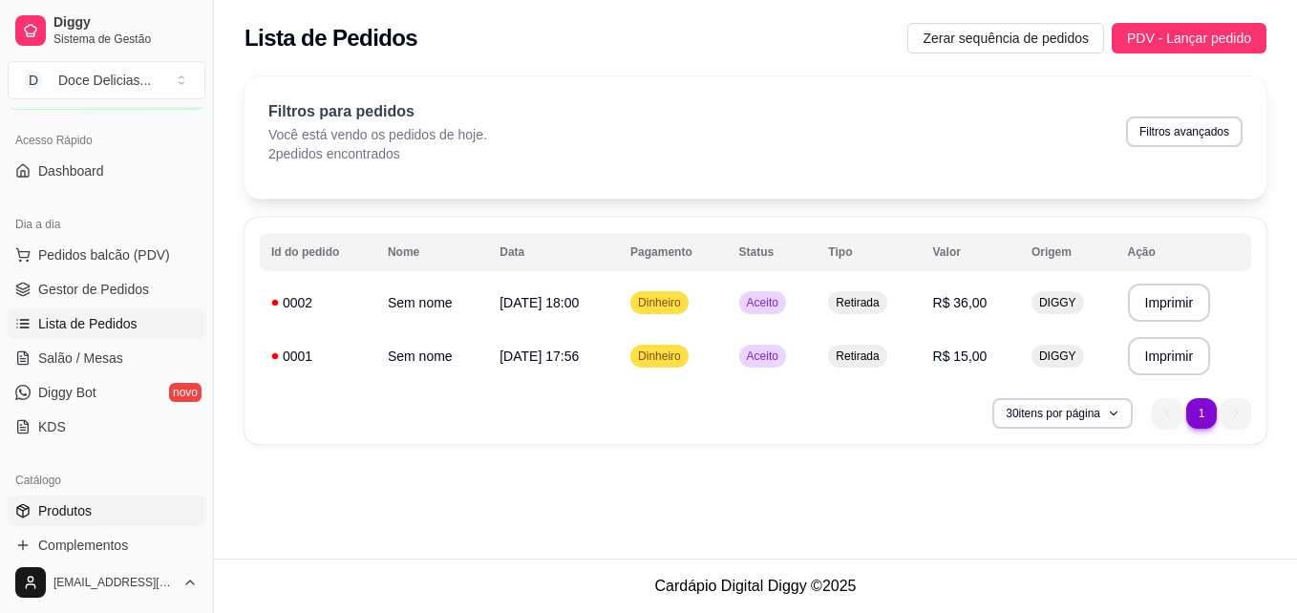
drag, startPoint x: 991, startPoint y: 249, endPoint x: 83, endPoint y: 507, distance: 944.1
click at [83, 507] on span "Produtos" at bounding box center [64, 510] width 53 height 19
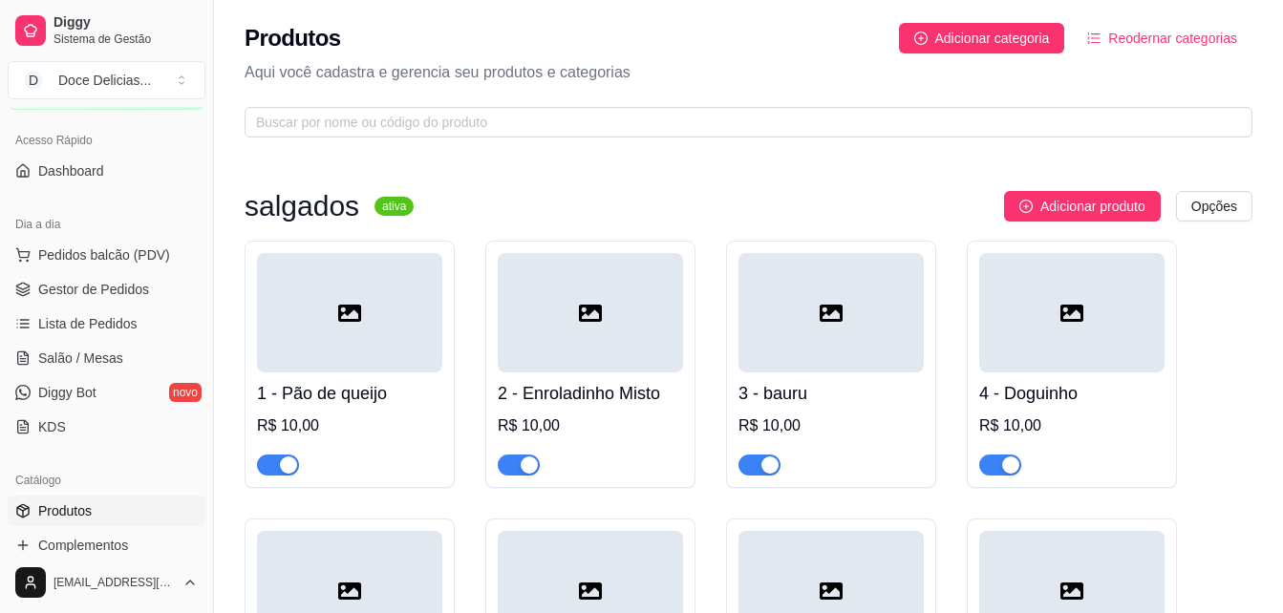
click at [83, 507] on span "Produtos" at bounding box center [64, 510] width 53 height 19
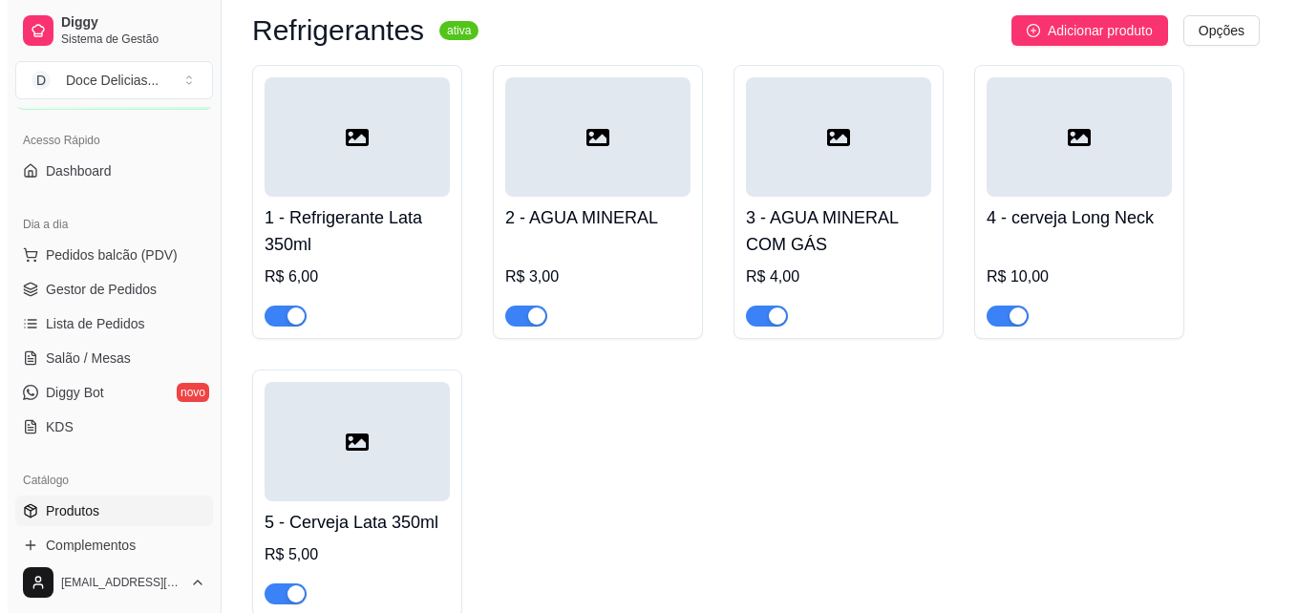
scroll to position [2878, 0]
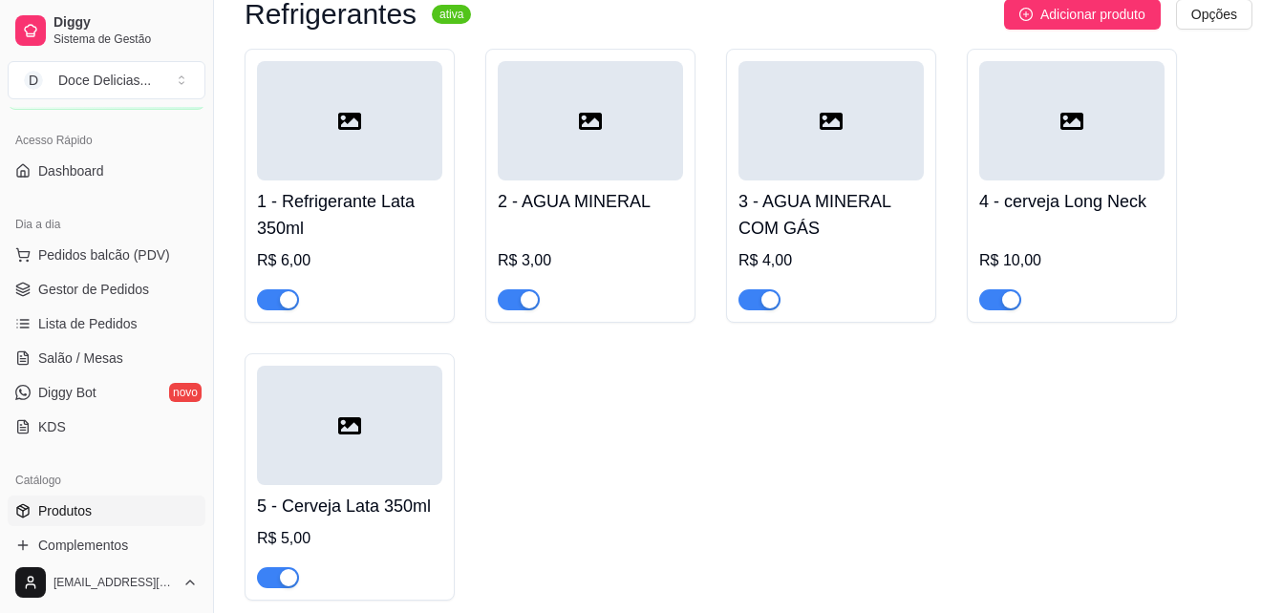
click at [582, 109] on div at bounding box center [590, 120] width 185 height 119
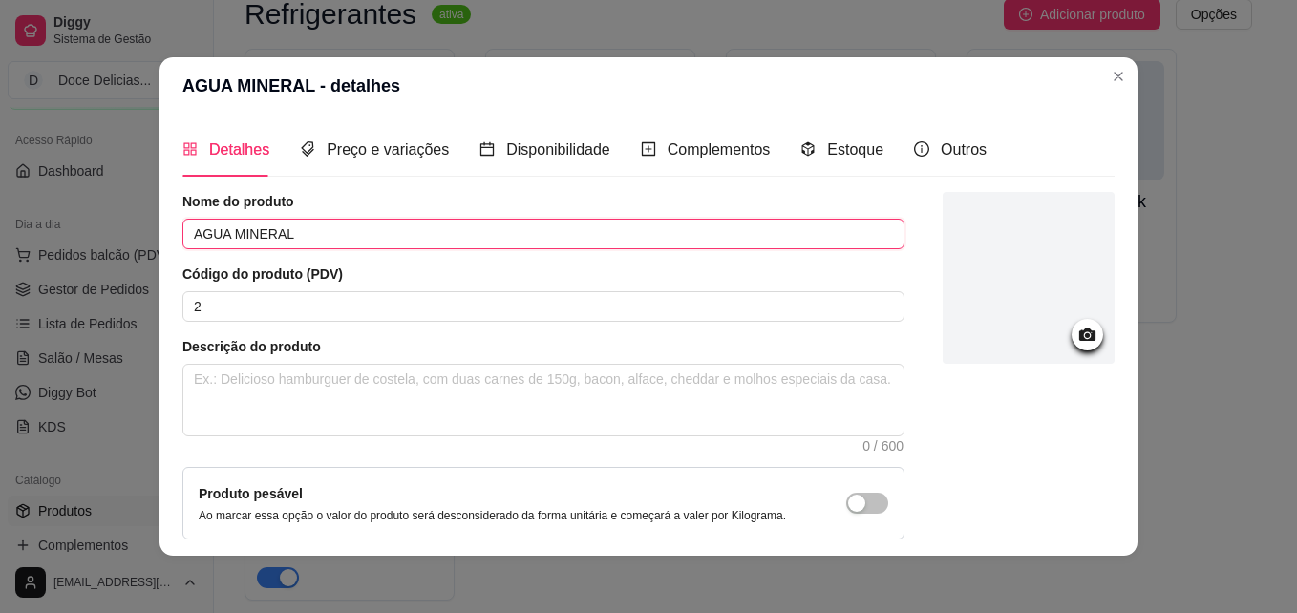
click at [312, 241] on input "AGUA MINERAL" at bounding box center [543, 234] width 722 height 31
type input "A"
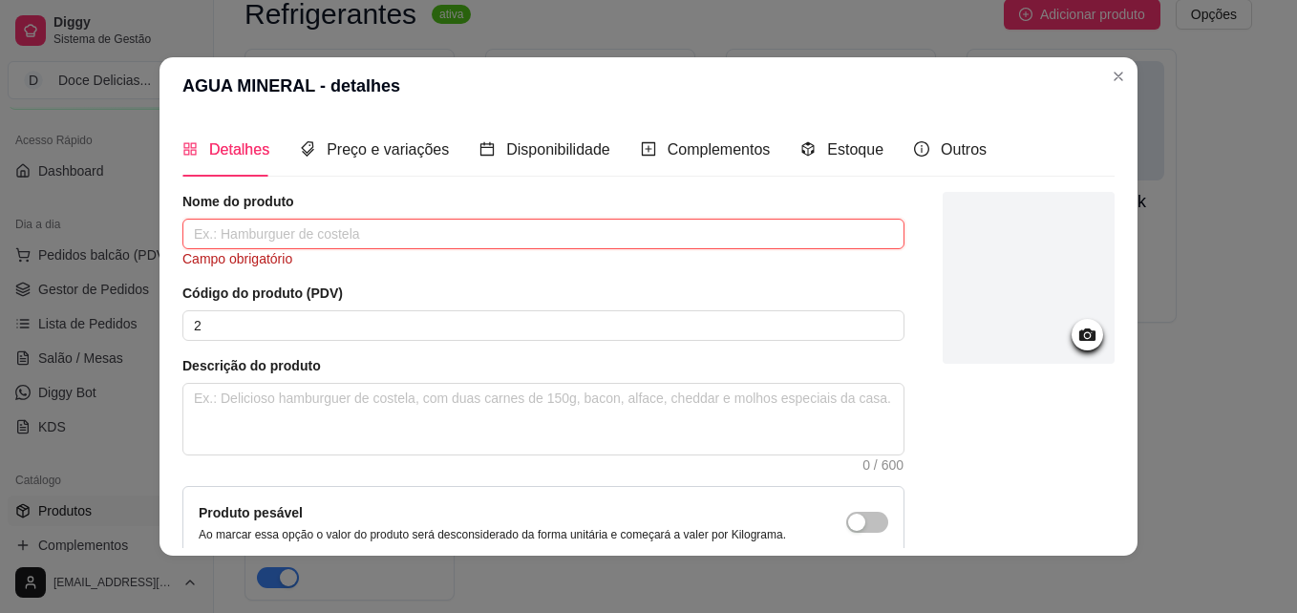
type input "À"
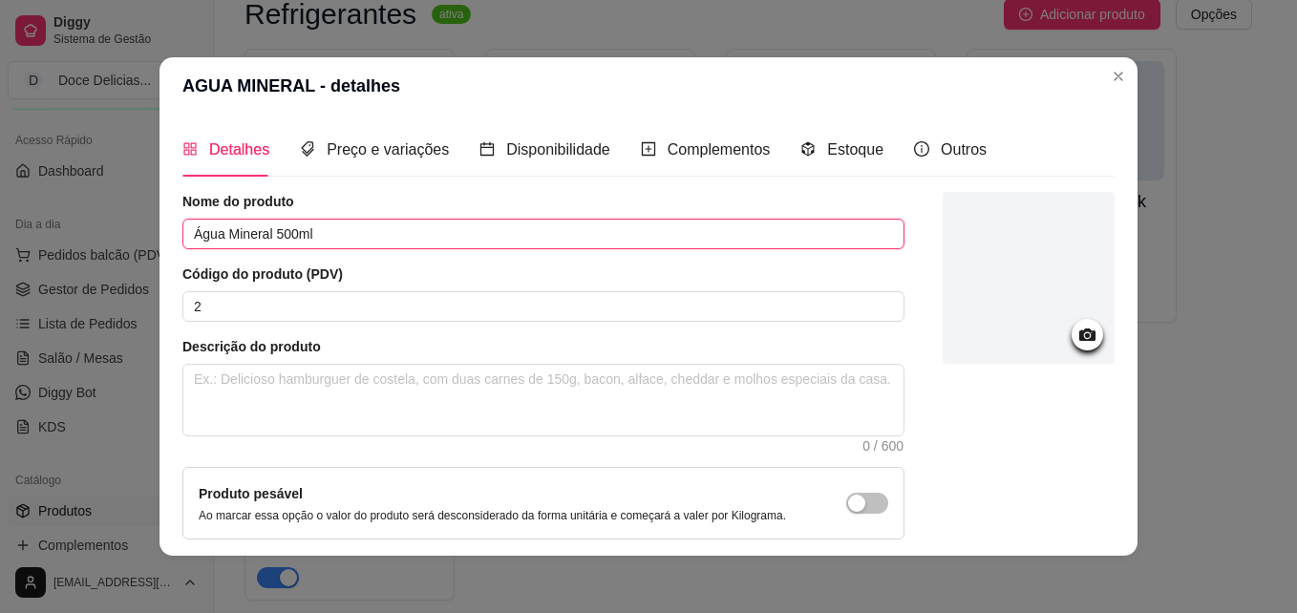
type input "Água Mineral 500ml"
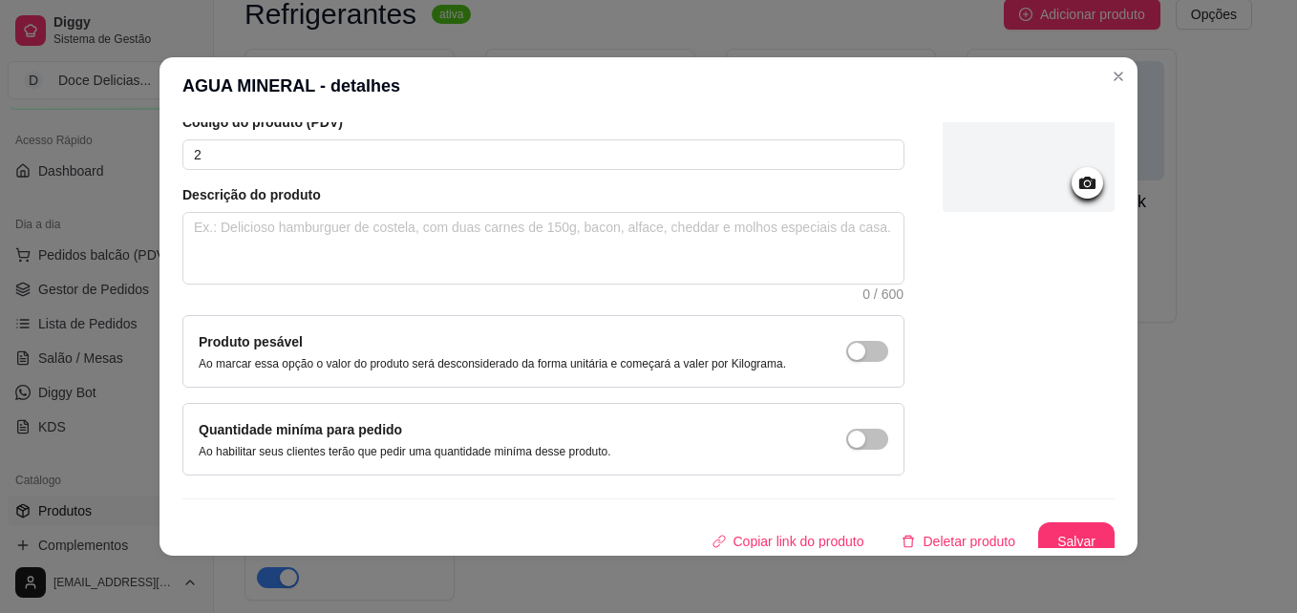
scroll to position [164, 0]
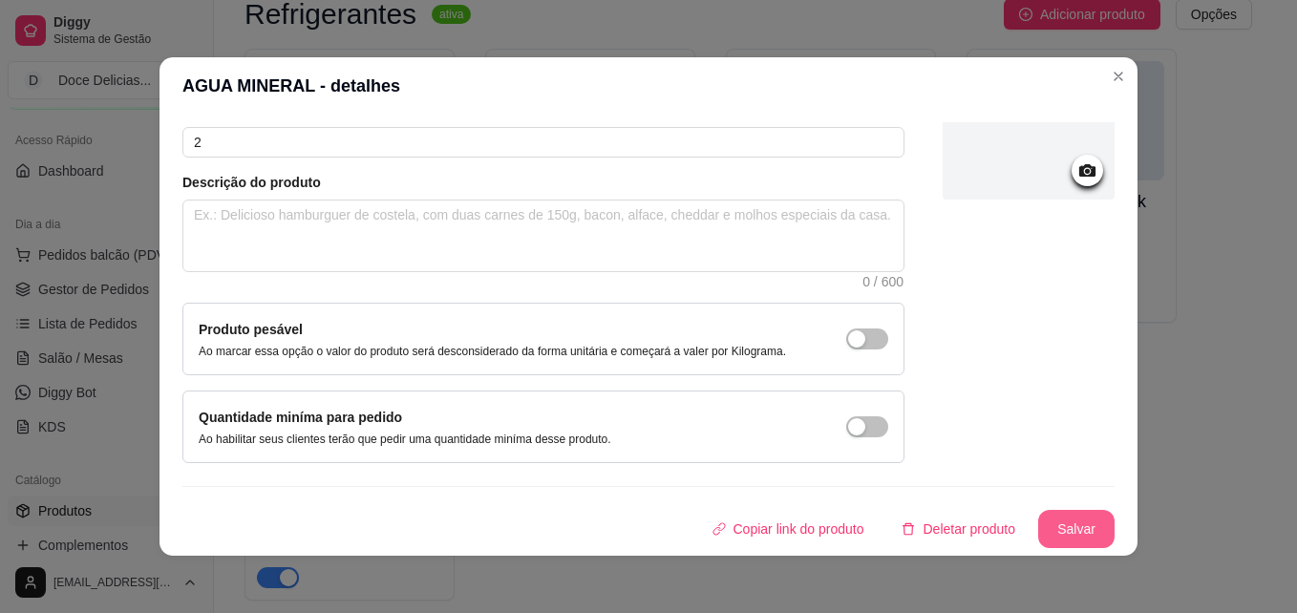
click at [1038, 520] on button "Salvar" at bounding box center [1076, 529] width 76 height 38
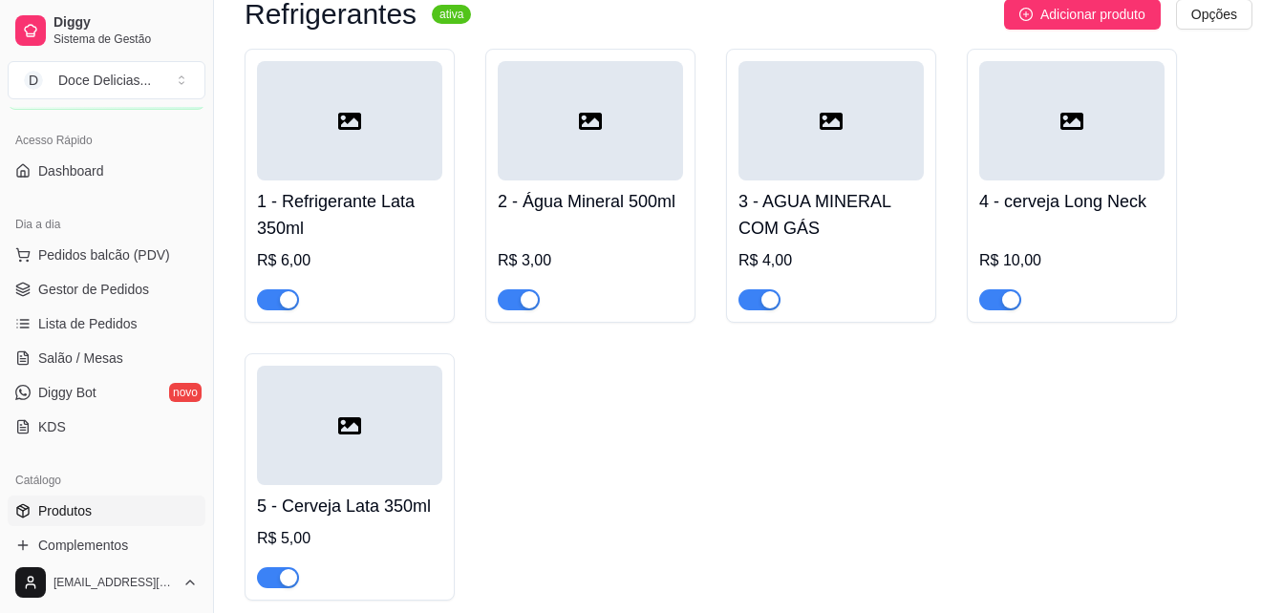
click at [790, 143] on div at bounding box center [830, 120] width 185 height 119
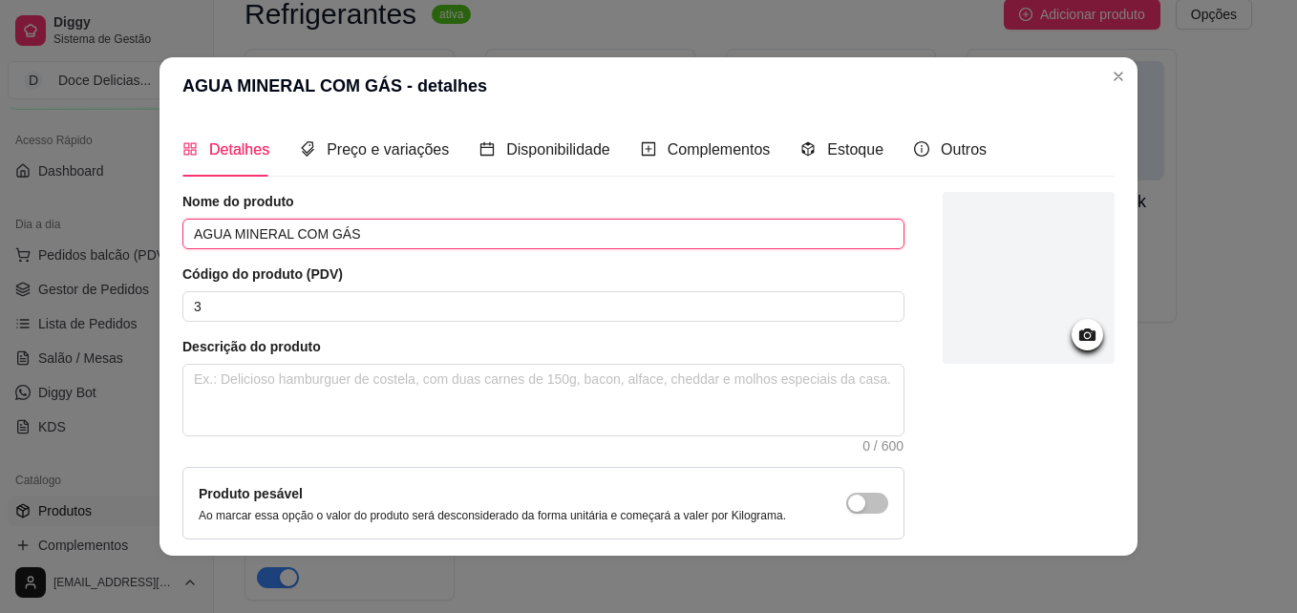
click at [347, 236] on input "AGUA MINERAL COM GÁS" at bounding box center [543, 234] width 722 height 31
type input "A"
type input "Água Mineral Com Gás 500ml"
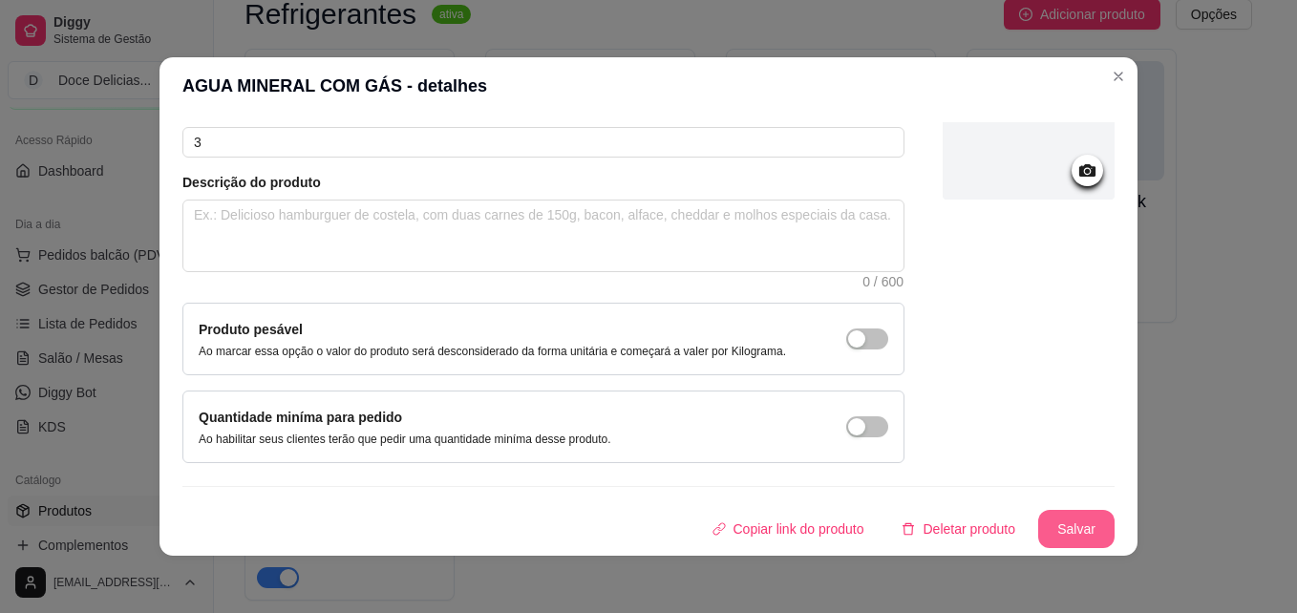
click at [1049, 533] on button "Salvar" at bounding box center [1076, 529] width 76 height 38
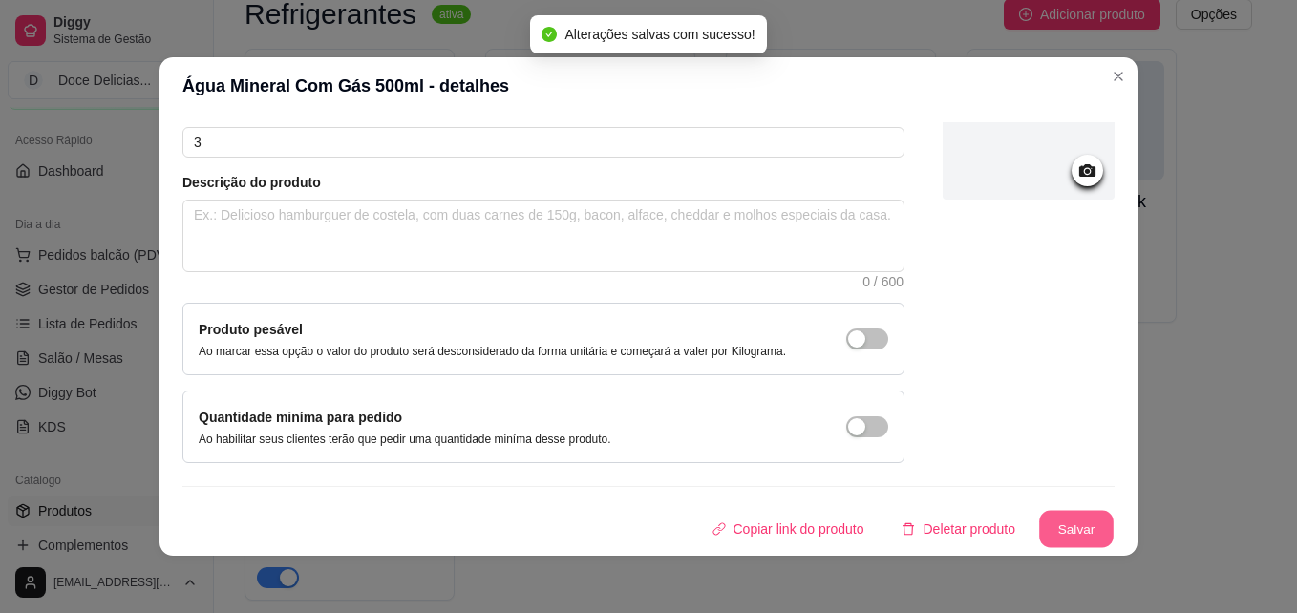
click at [1049, 533] on button "Salvar" at bounding box center [1076, 529] width 74 height 37
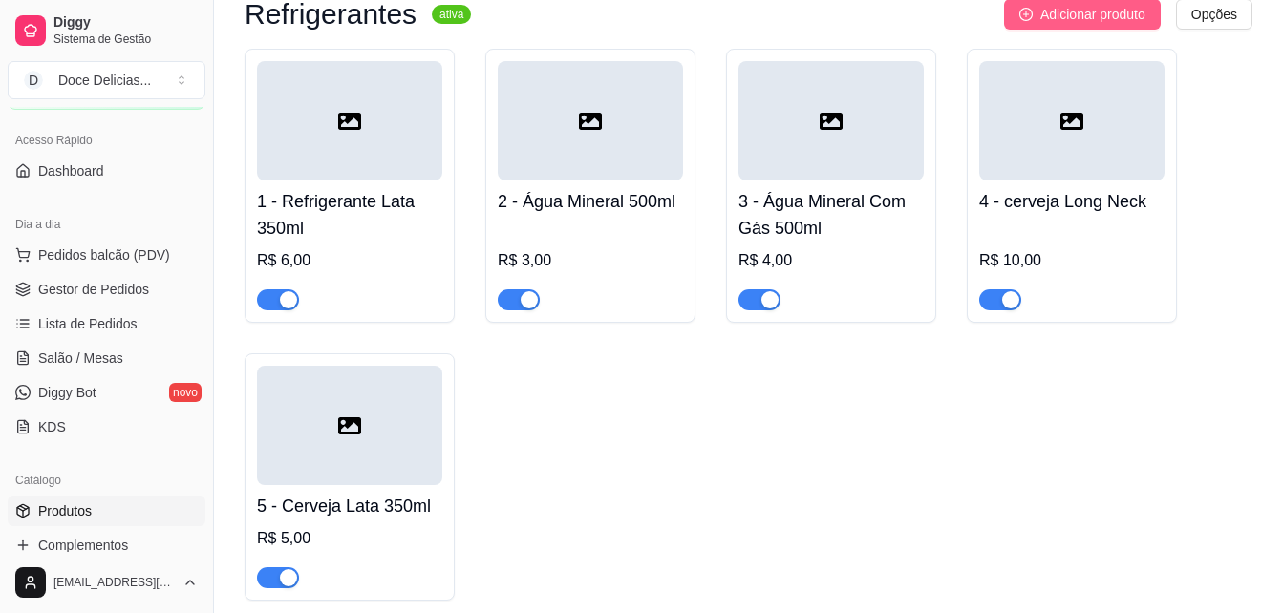
click at [1044, 20] on span "Adicionar produto" at bounding box center [1092, 14] width 105 height 21
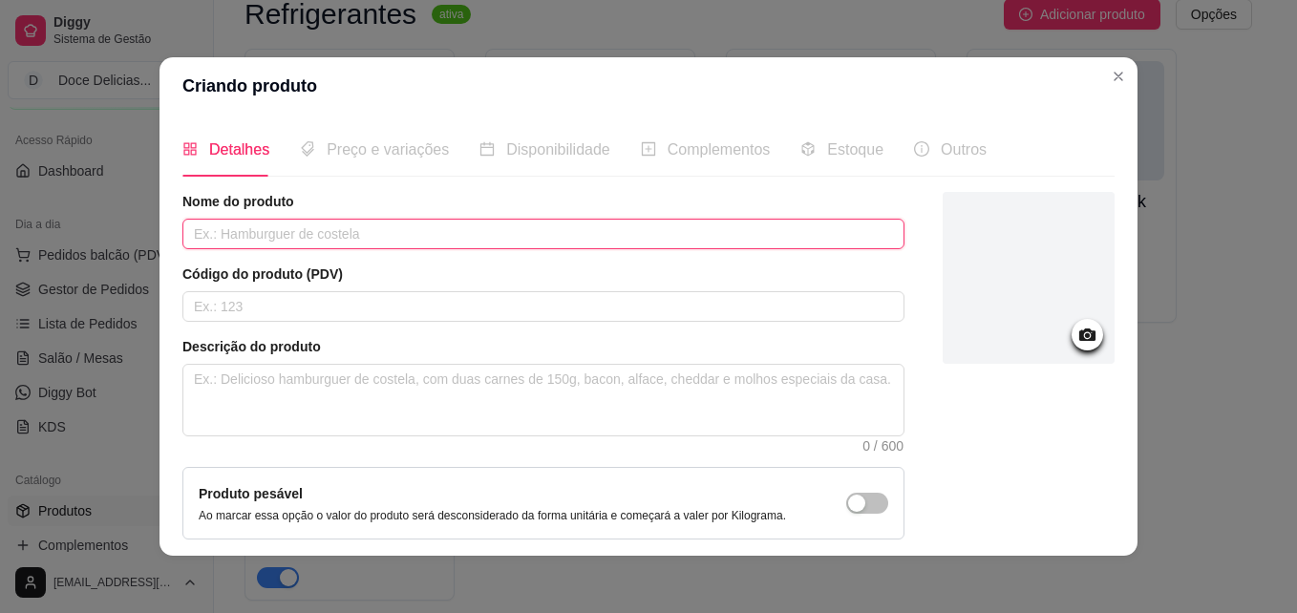
click at [350, 235] on input "text" at bounding box center [543, 234] width 722 height 31
type input "H2O"
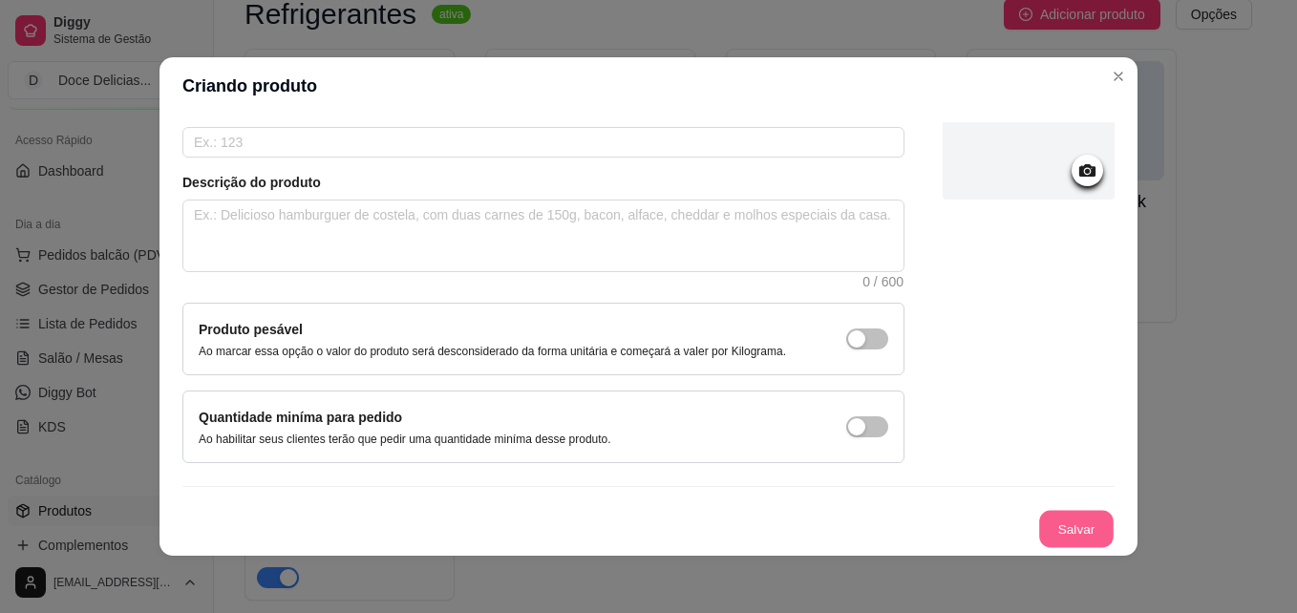
click at [1039, 539] on button "Salvar" at bounding box center [1076, 529] width 74 height 37
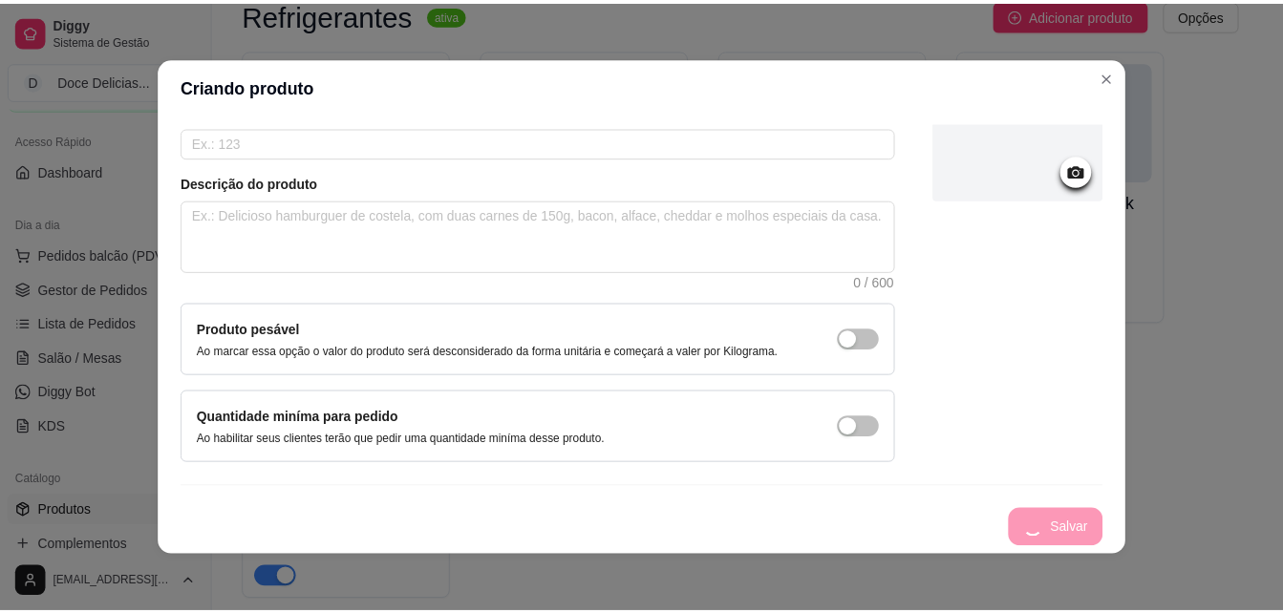
scroll to position [0, 0]
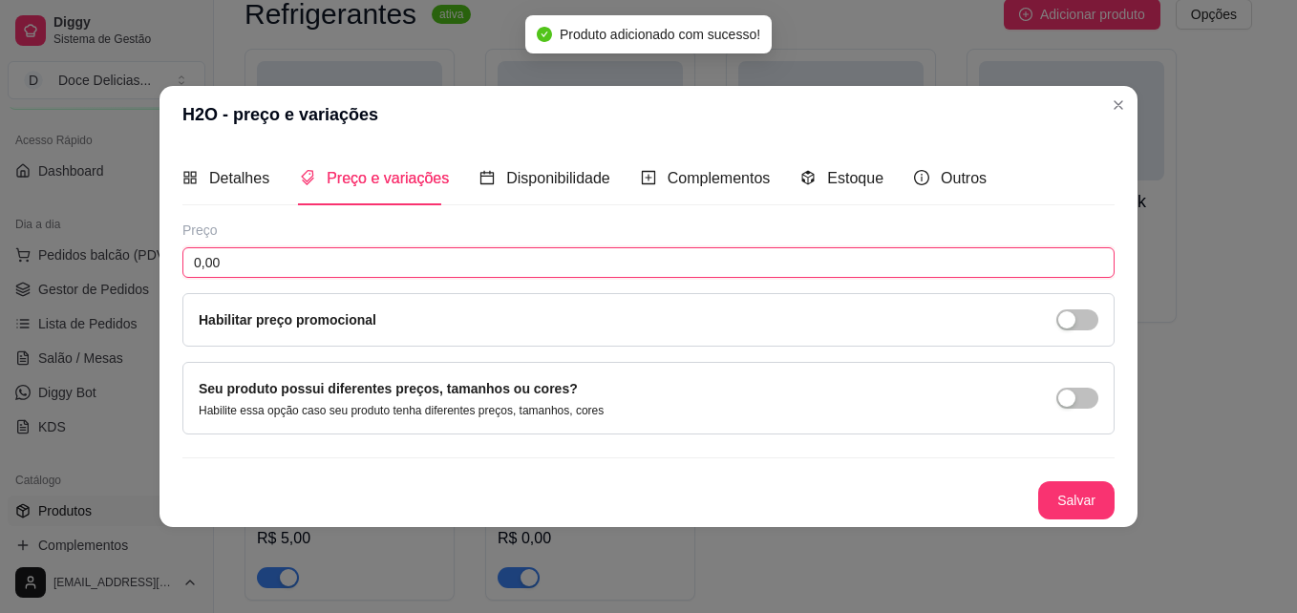
click at [401, 274] on input "0,00" at bounding box center [648, 262] width 932 height 31
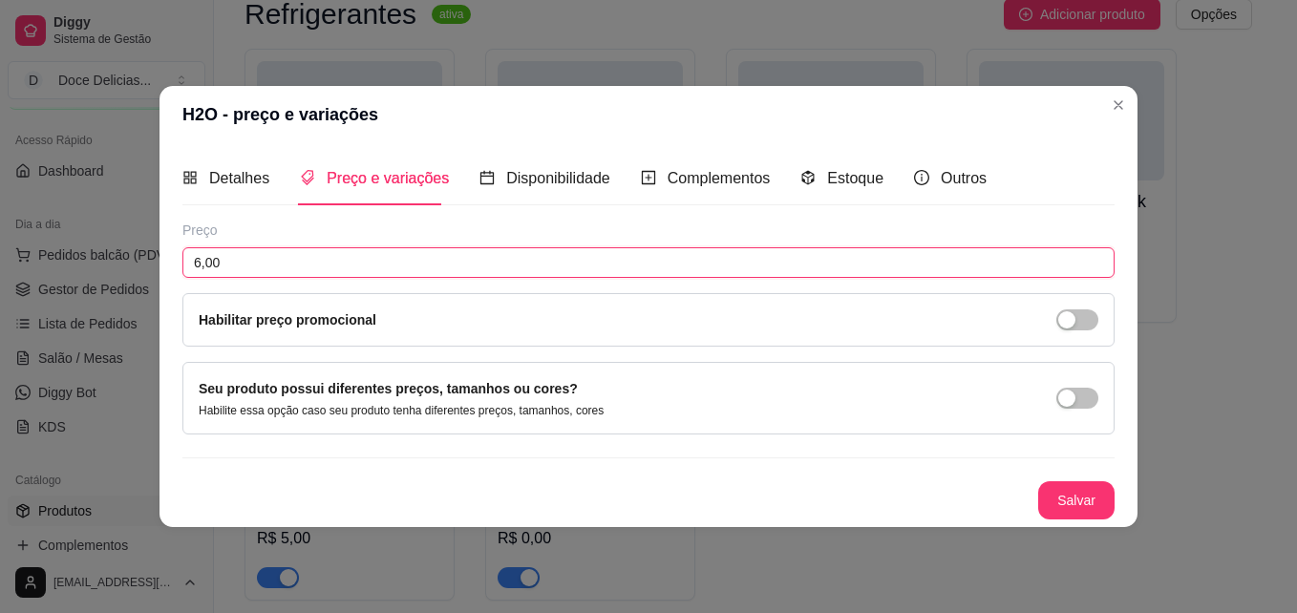
type input "6,00"
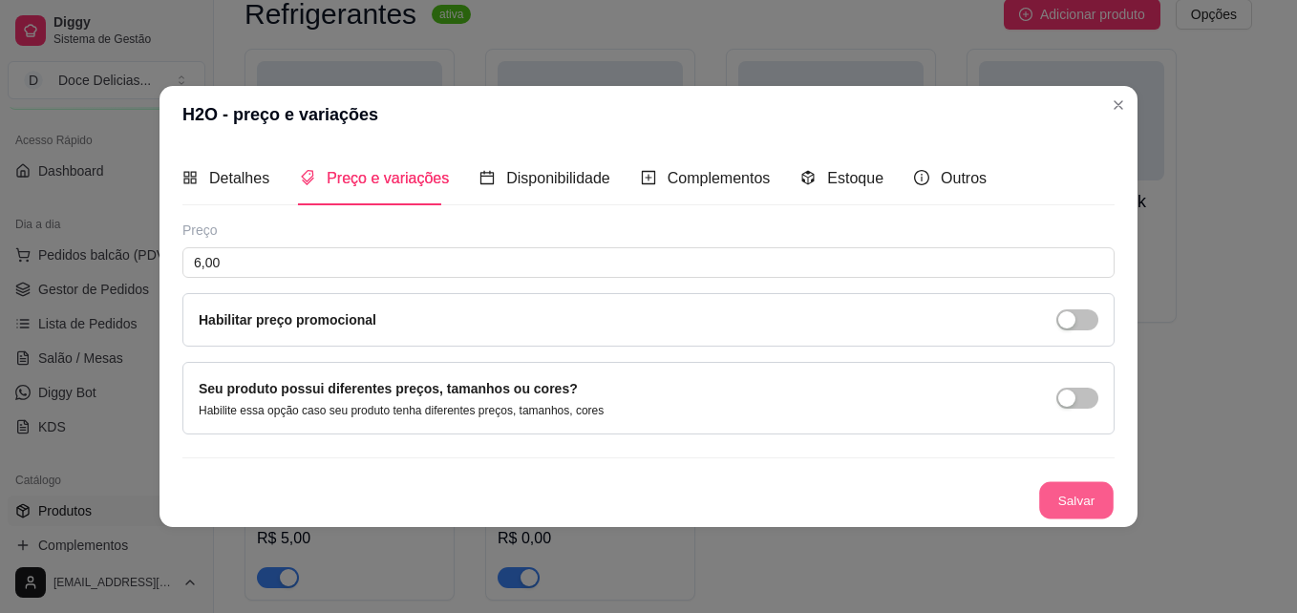
click at [1091, 498] on button "Salvar" at bounding box center [1076, 500] width 74 height 37
